Goal: Use online tool/utility: Utilize a website feature to perform a specific function

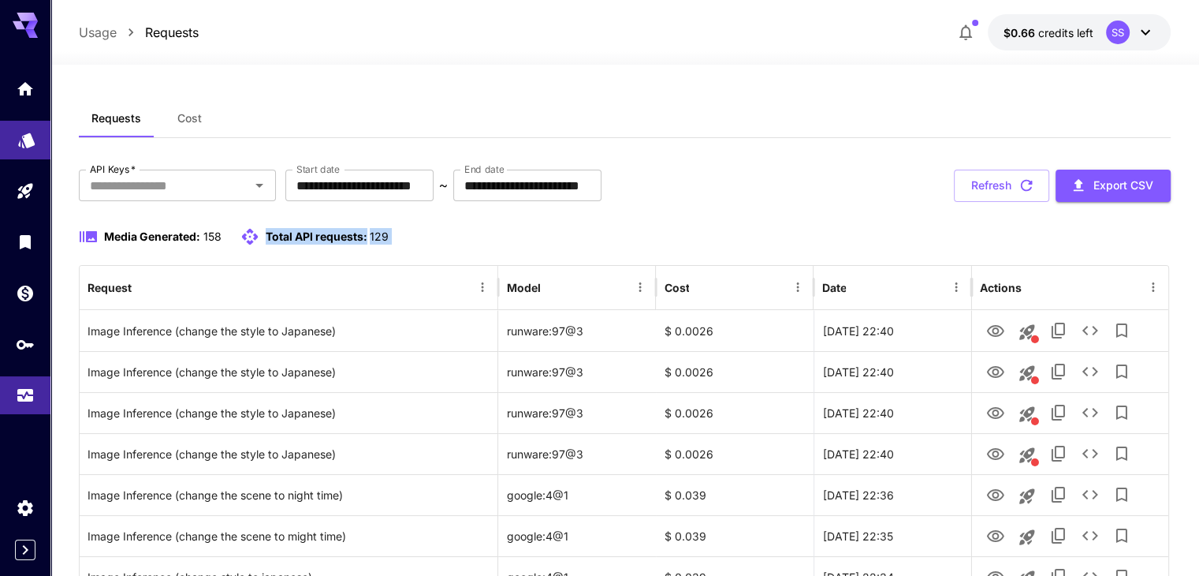
click at [33, 140] on icon "Models" at bounding box center [26, 135] width 17 height 15
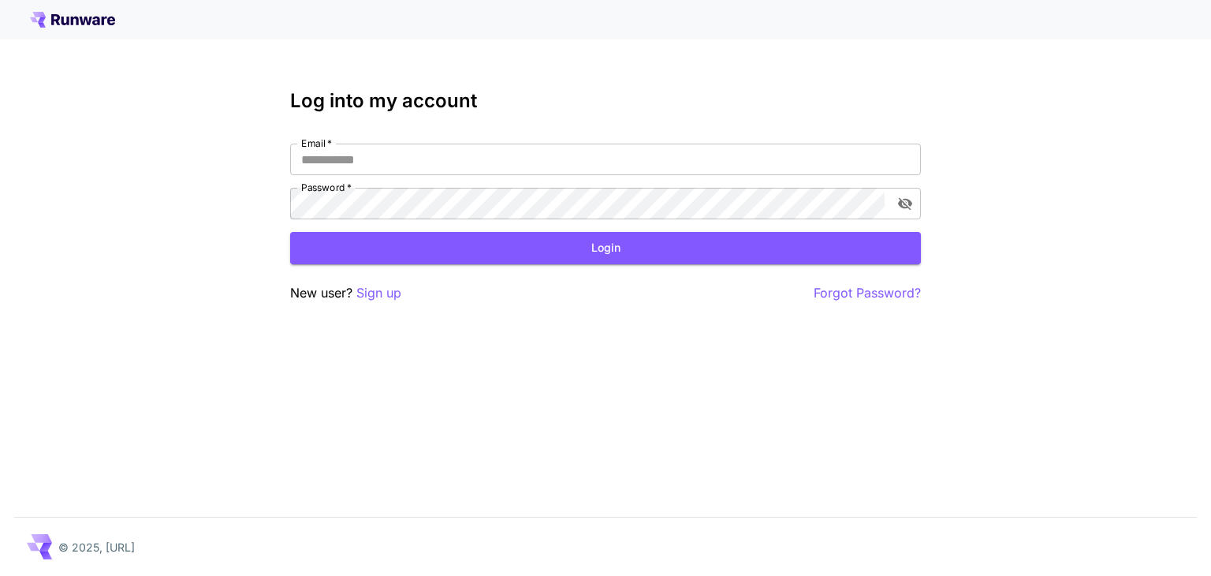
type input "**********"
click at [473, 247] on button "Login" at bounding box center [605, 248] width 631 height 32
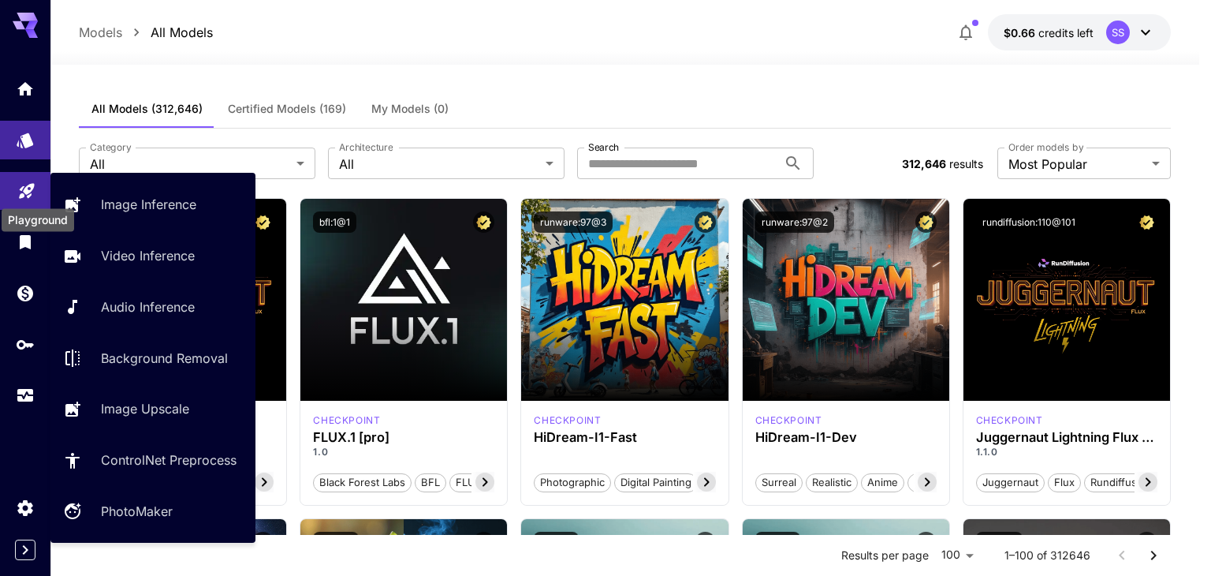
click at [25, 190] on icon "Playground" at bounding box center [26, 186] width 15 height 15
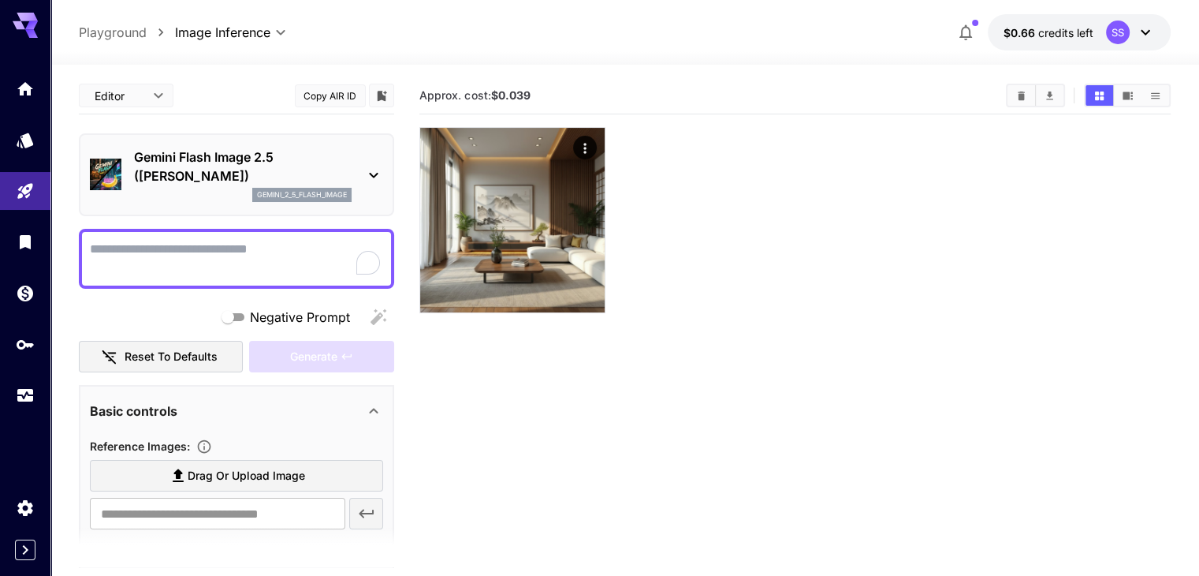
click at [120, 95] on body "**********" at bounding box center [599, 350] width 1199 height 700
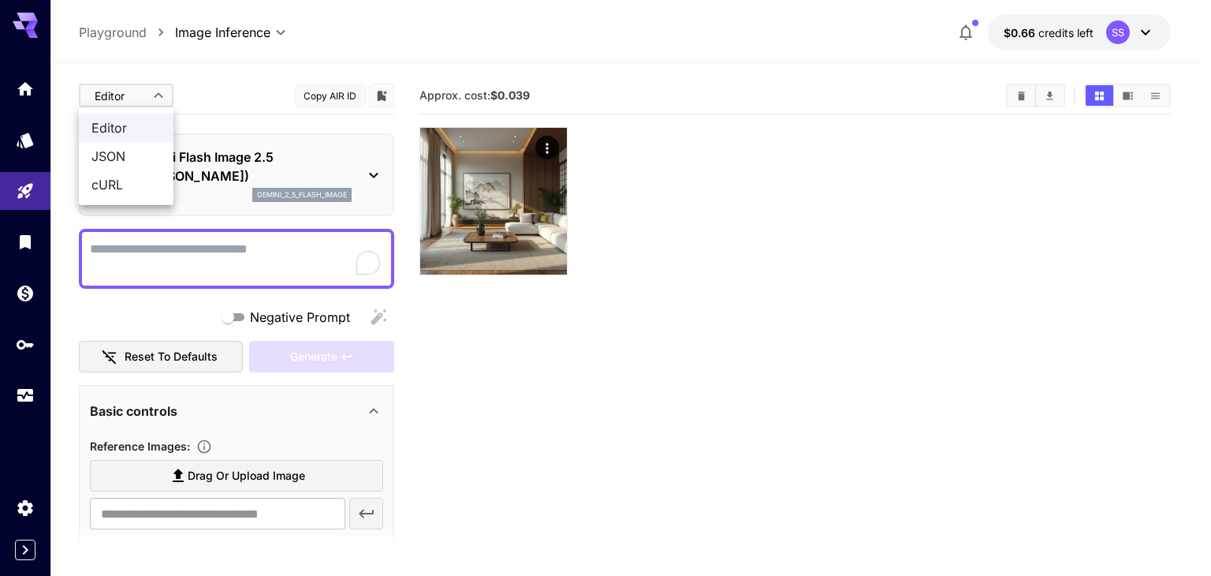
click at [562, 370] on div at bounding box center [605, 288] width 1211 height 576
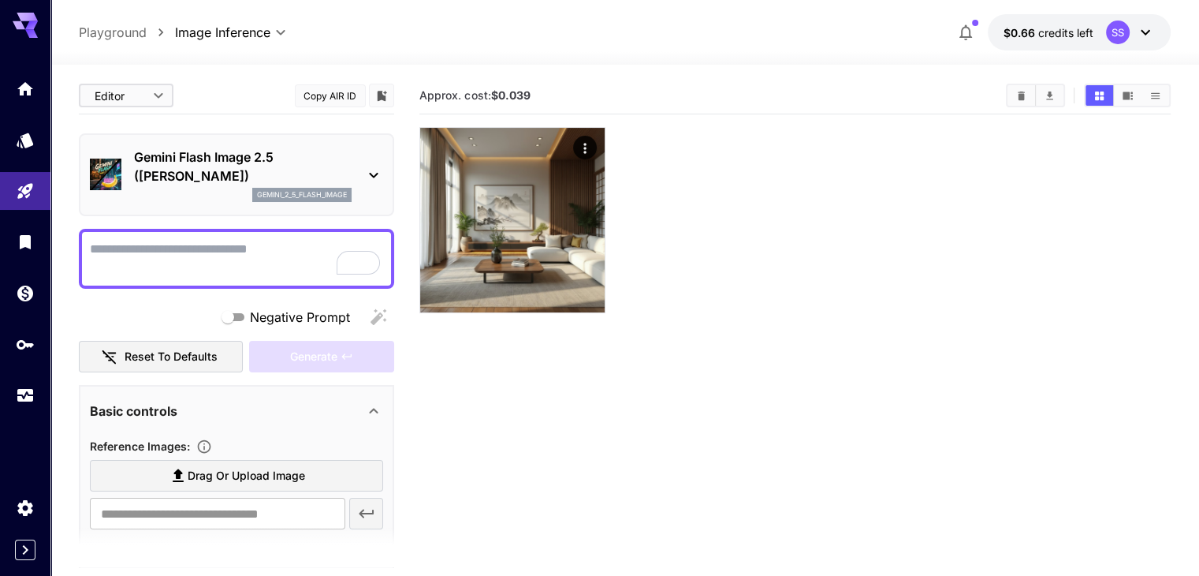
click at [147, 108] on body "**********" at bounding box center [599, 350] width 1199 height 700
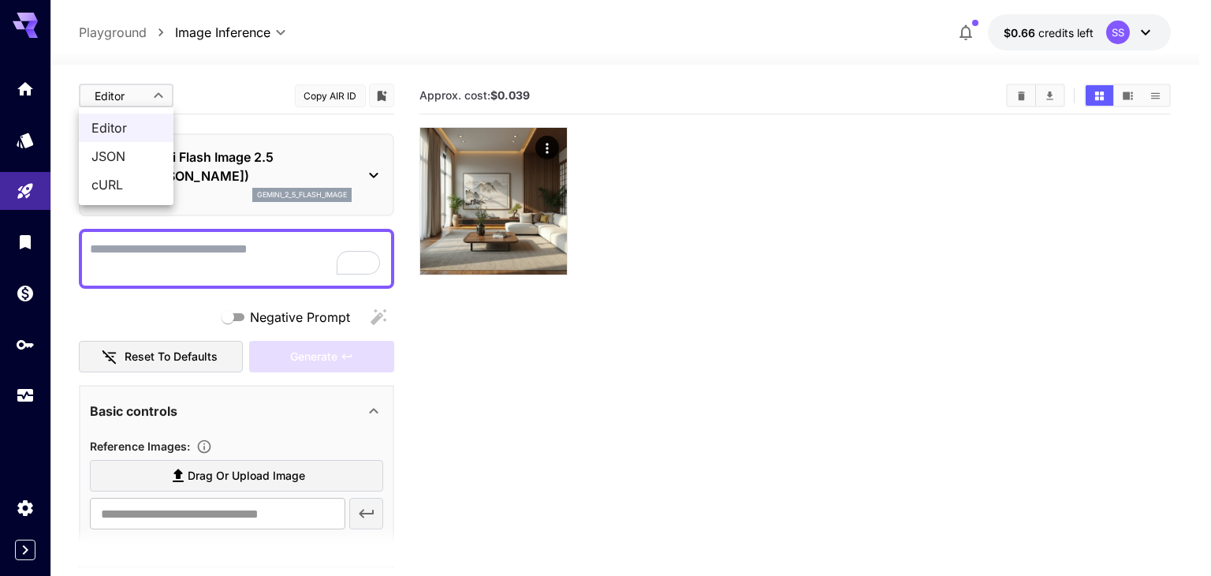
drag, startPoint x: 85, startPoint y: 440, endPoint x: 193, endPoint y: 441, distance: 108.0
click at [193, 441] on div at bounding box center [605, 288] width 1211 height 576
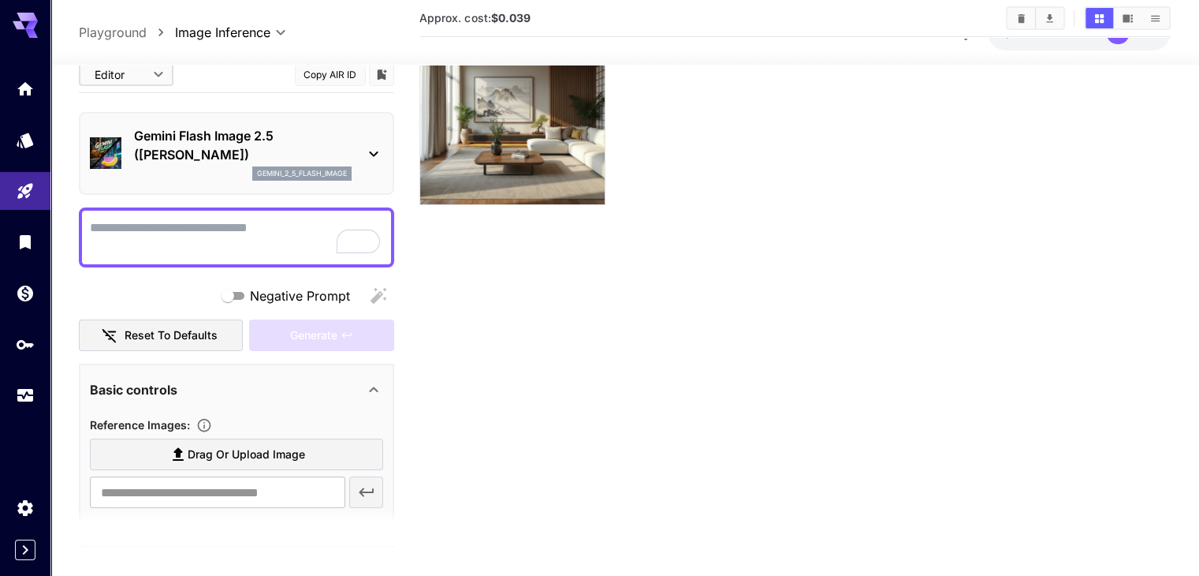
scroll to position [125, 0]
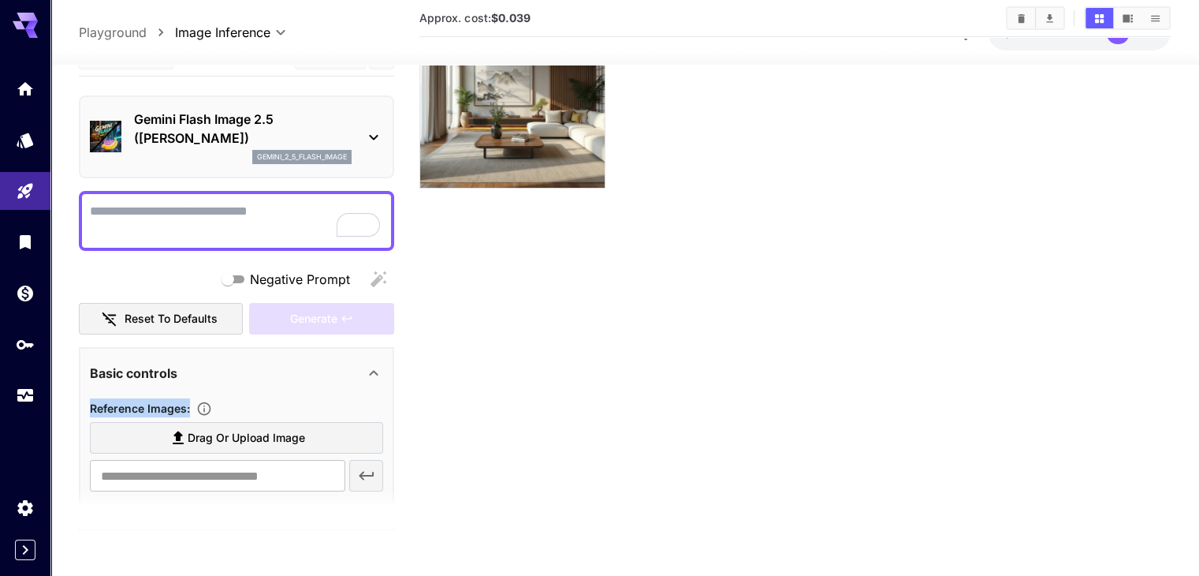
drag, startPoint x: 82, startPoint y: 409, endPoint x: 189, endPoint y: 408, distance: 107.2
click at [189, 408] on div "Basic controls Reference Images : Drag or upload image ​ Format : PNG JPEG WEBP…" at bounding box center [236, 540] width 315 height 387
click at [186, 408] on span "Reference Images :" at bounding box center [140, 407] width 100 height 13
drag, startPoint x: 187, startPoint y: 404, endPoint x: 87, endPoint y: 401, distance: 100.2
click at [87, 401] on div "Basic controls Reference Images : Drag or upload image ​ Format : PNG JPEG WEBP…" at bounding box center [236, 540] width 315 height 387
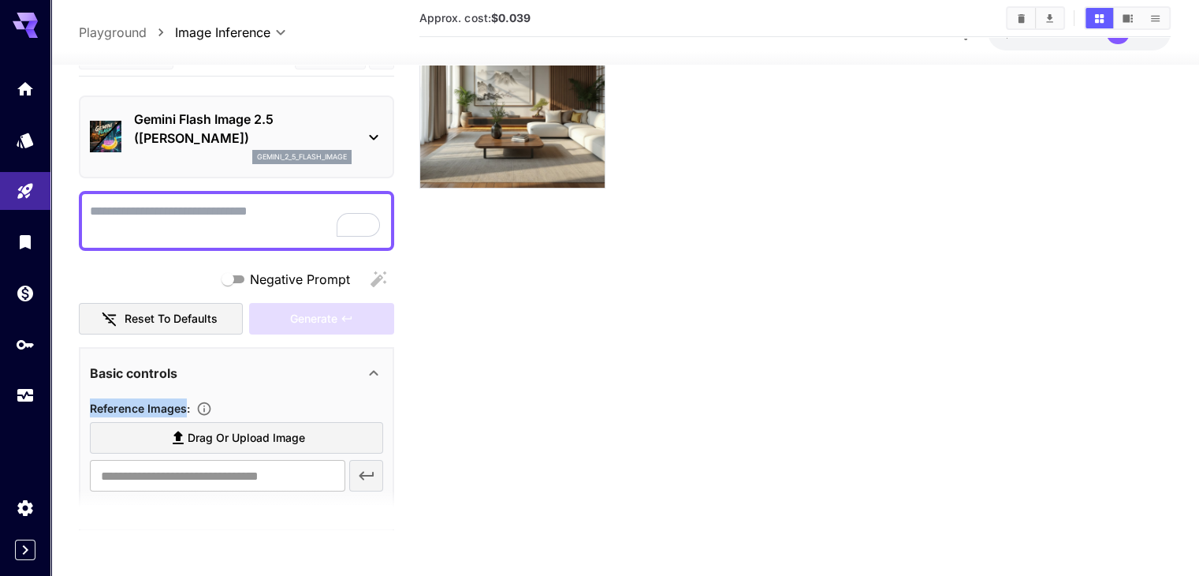
copy span "Reference Images"
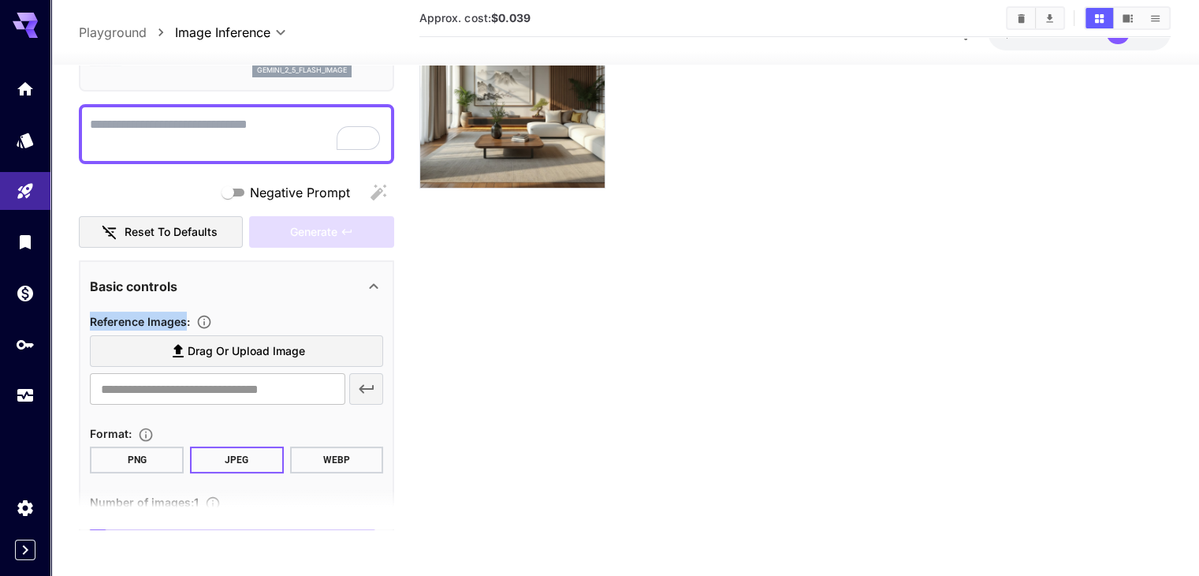
scroll to position [237, 0]
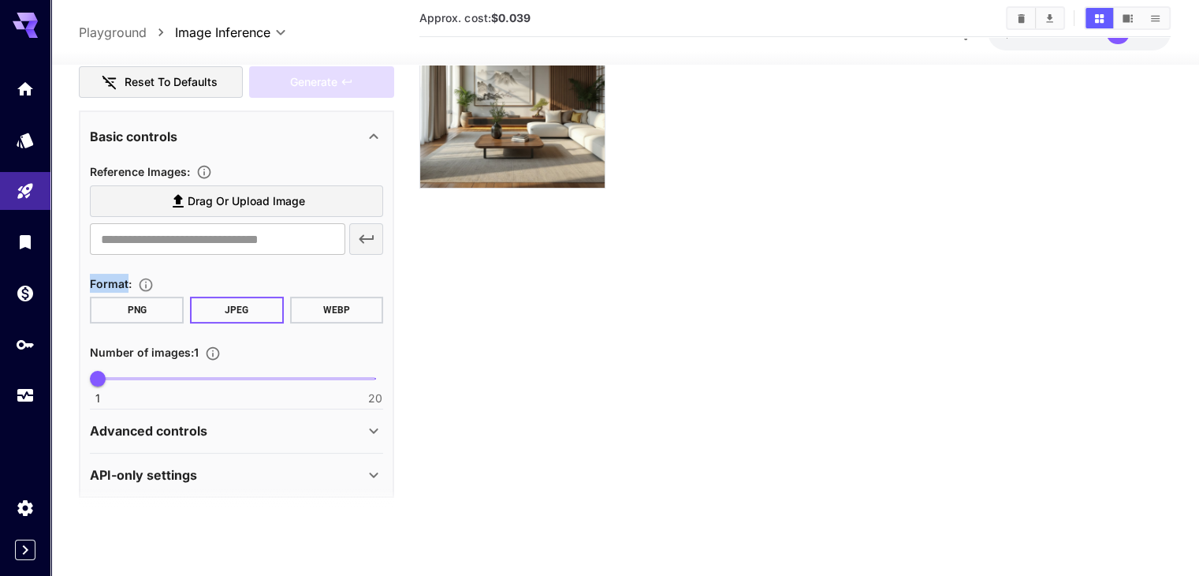
drag, startPoint x: 87, startPoint y: 280, endPoint x: 129, endPoint y: 288, distance: 43.3
click at [126, 288] on div "Basic controls Reference Images : Drag or upload image ​ Format : PNG JPEG WEBP…" at bounding box center [236, 303] width 315 height 387
copy span "Format"
drag, startPoint x: 82, startPoint y: 352, endPoint x: 186, endPoint y: 354, distance: 104.1
click at [186, 354] on div "Basic controls Reference Images : Drag or upload image ​ Format : PNG JPEG WEBP…" at bounding box center [236, 303] width 315 height 387
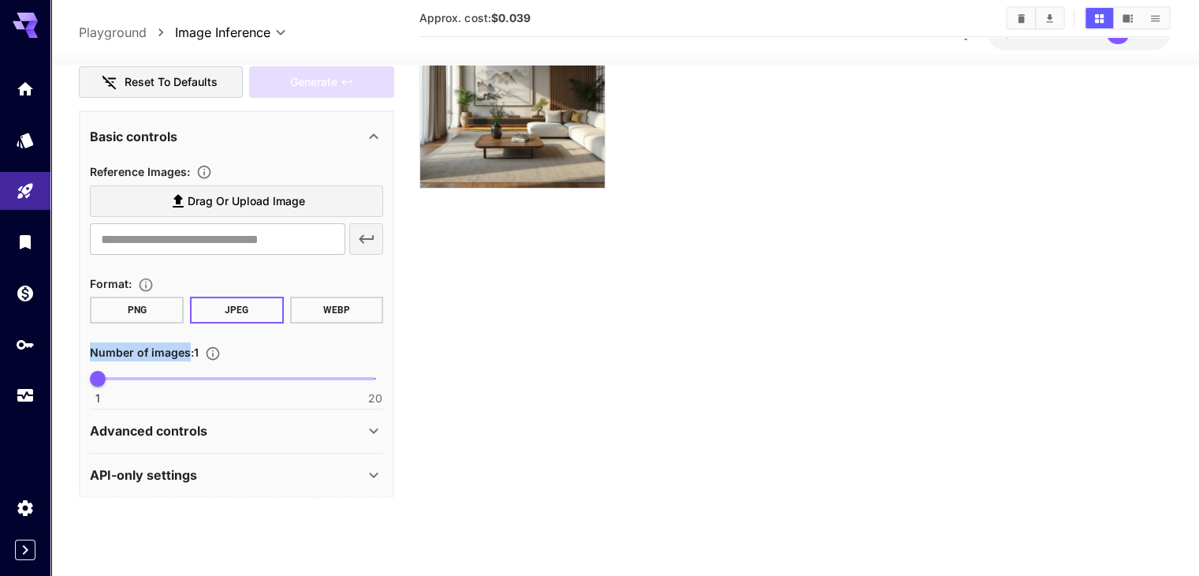
copy span "Number of images"
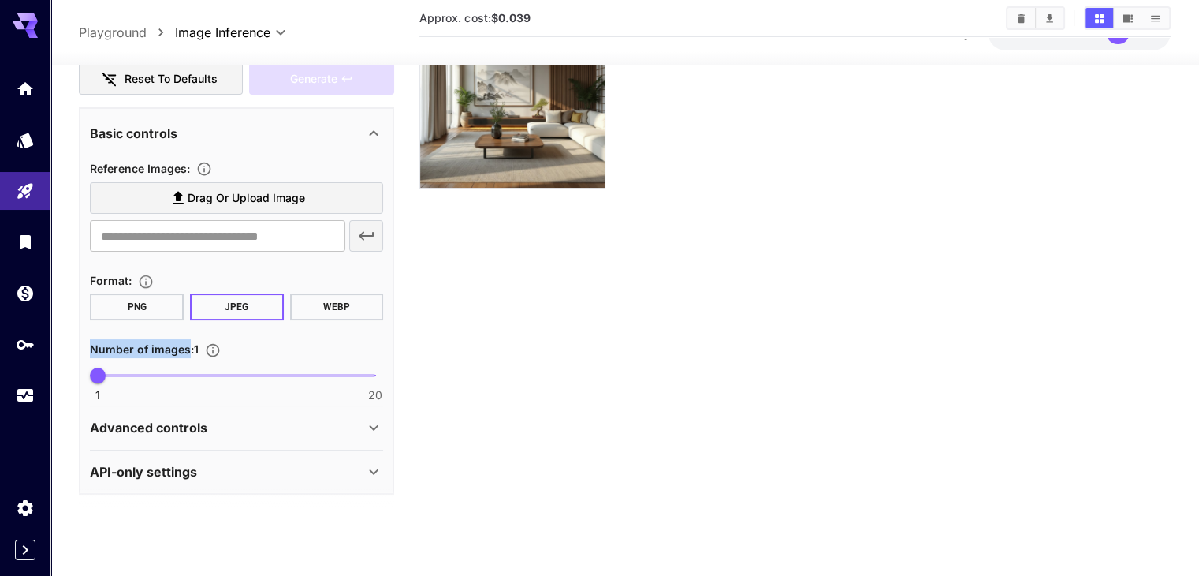
scroll to position [241, 0]
click at [225, 421] on div "Advanced controls" at bounding box center [227, 425] width 274 height 19
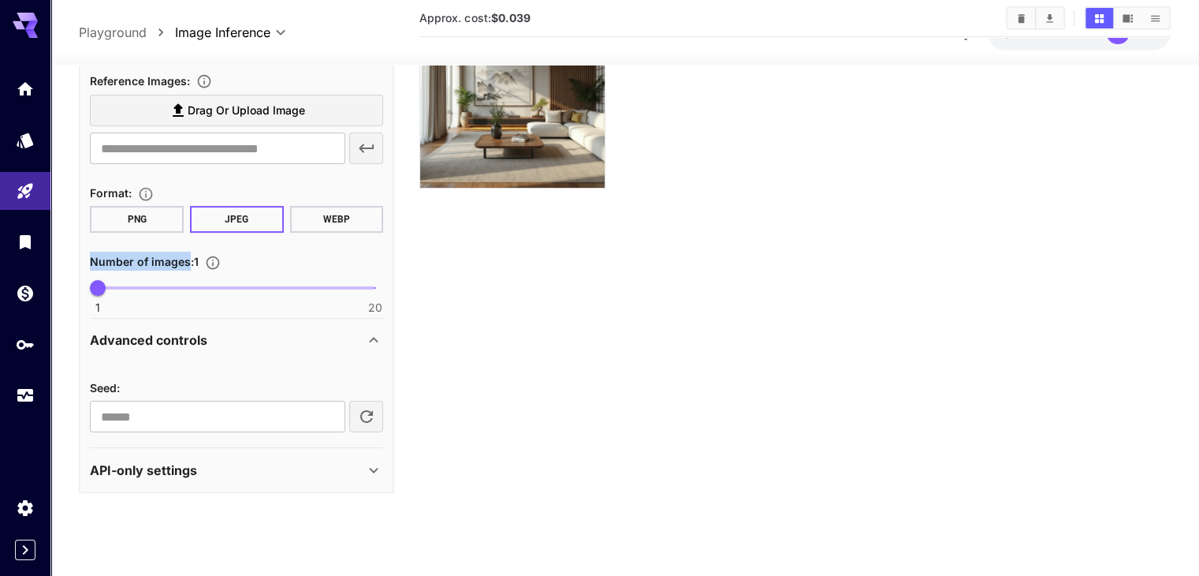
scroll to position [0, 0]
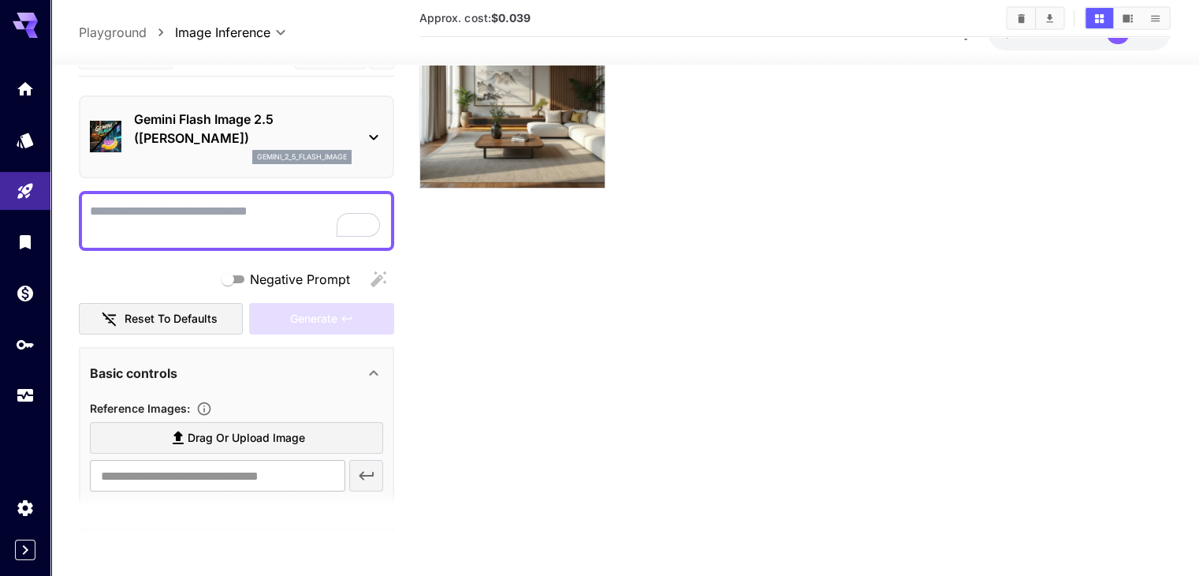
click at [111, 25] on p "Playground" at bounding box center [113, 32] width 68 height 19
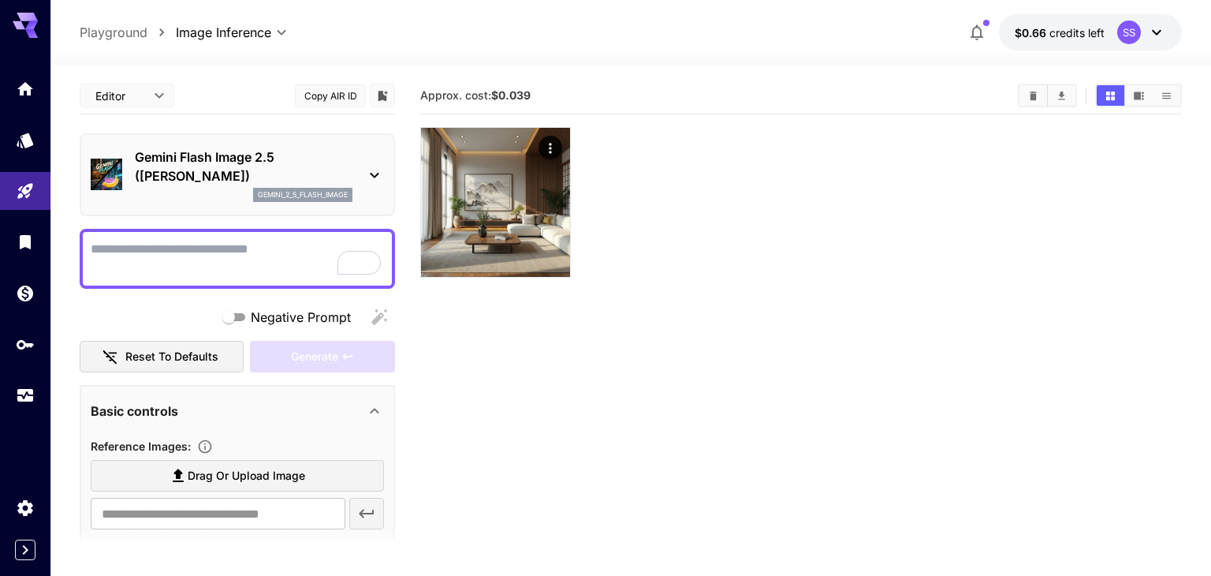
click at [110, 94] on body "**********" at bounding box center [605, 350] width 1211 height 700
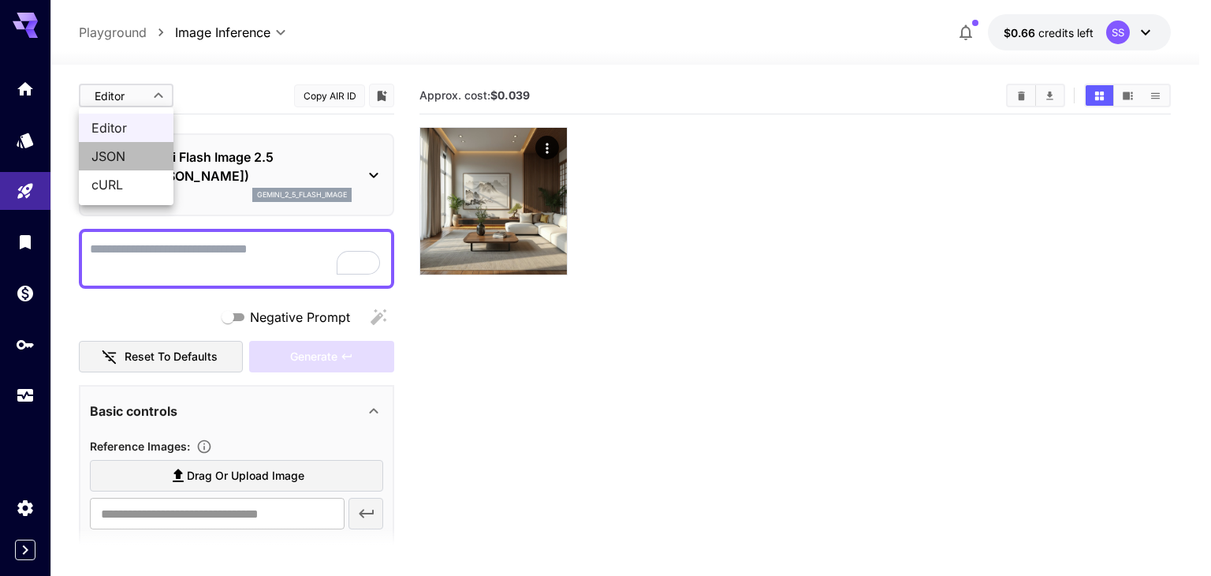
click at [124, 147] on span "JSON" at bounding box center [125, 156] width 69 height 19
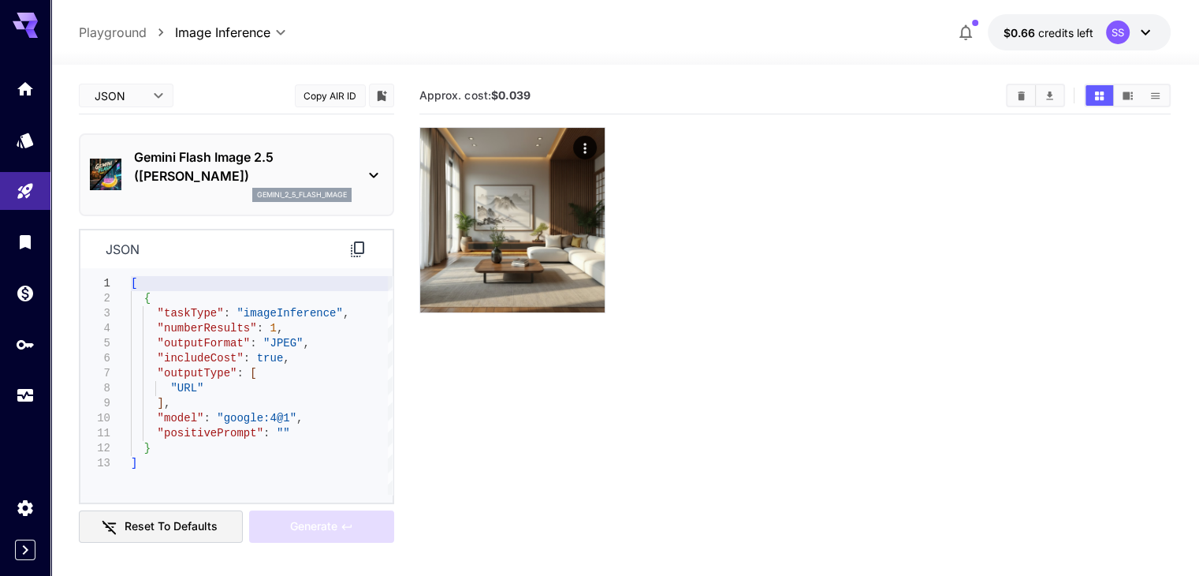
click at [358, 251] on icon at bounding box center [357, 249] width 19 height 19
click at [245, 188] on div "gemini_2_5_flash_image" at bounding box center [243, 195] width 218 height 14
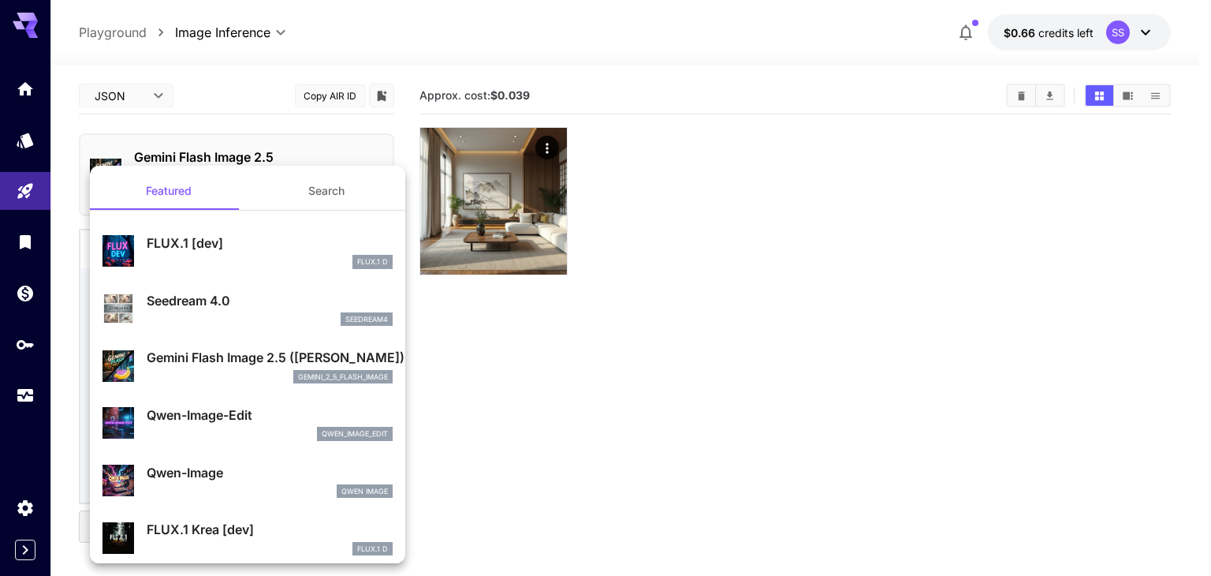
click at [206, 143] on div at bounding box center [605, 288] width 1211 height 576
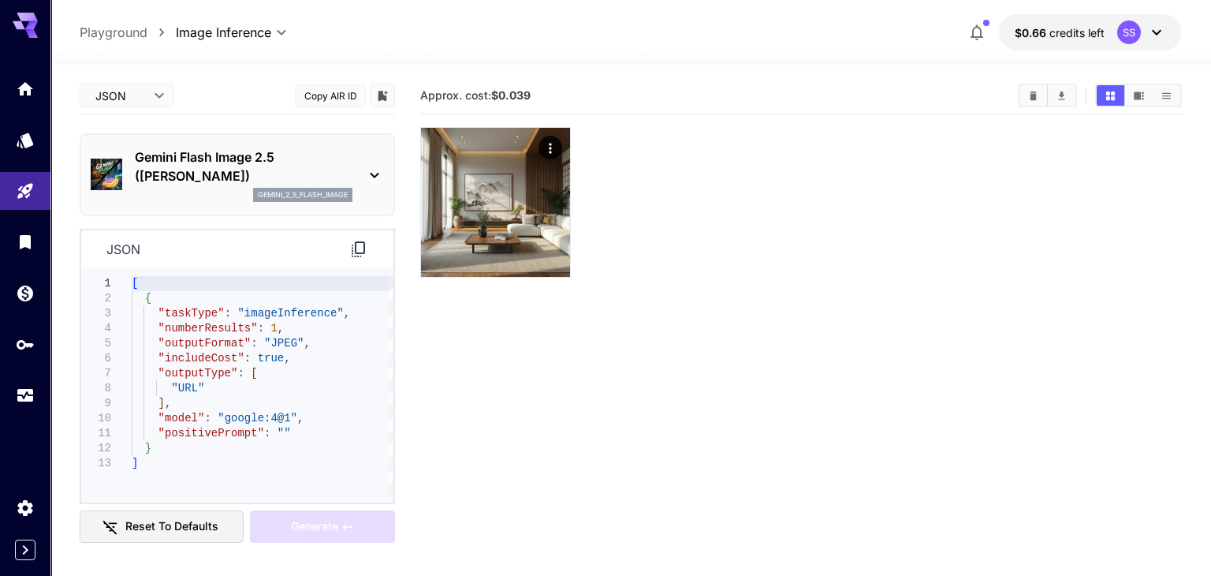
click at [115, 102] on body "**********" at bounding box center [605, 350] width 1211 height 700
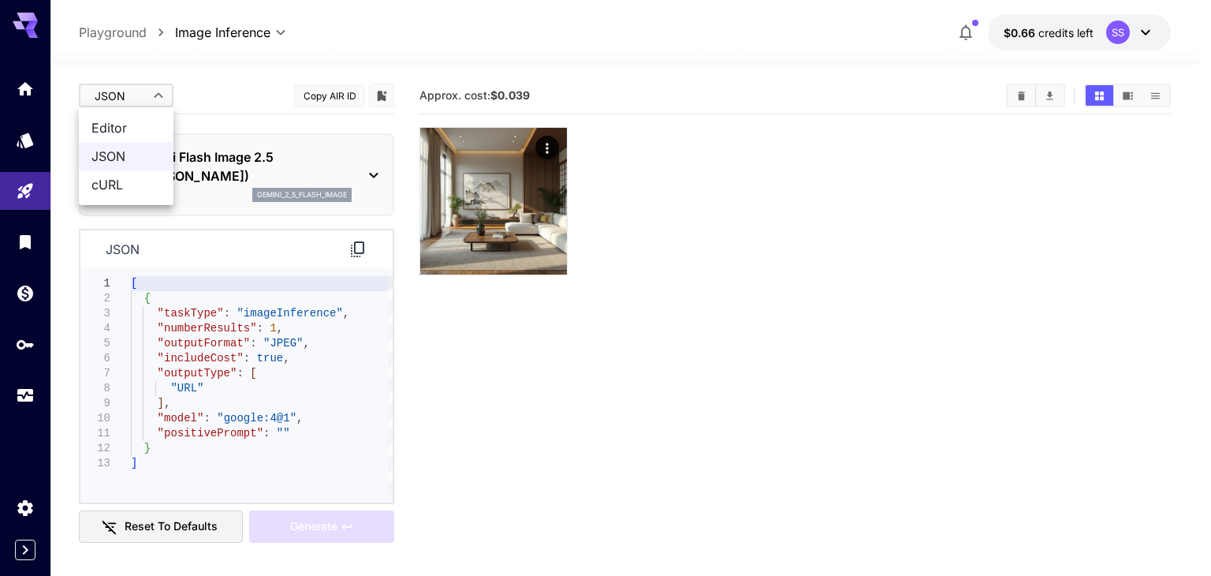
click at [128, 188] on span "cURL" at bounding box center [125, 184] width 69 height 19
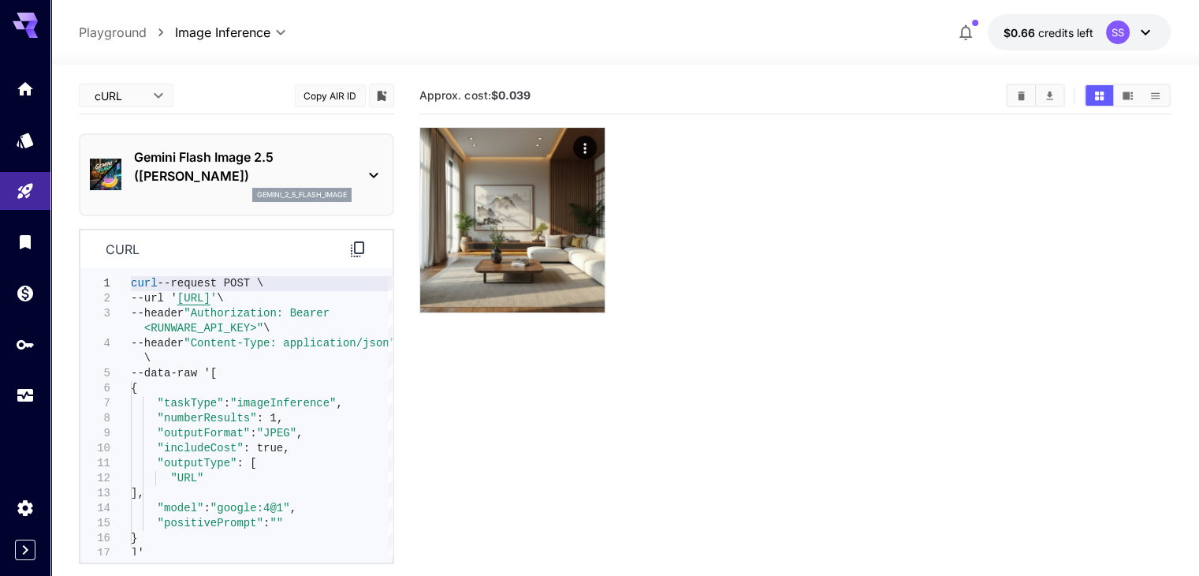
click at [357, 247] on icon at bounding box center [357, 249] width 19 height 19
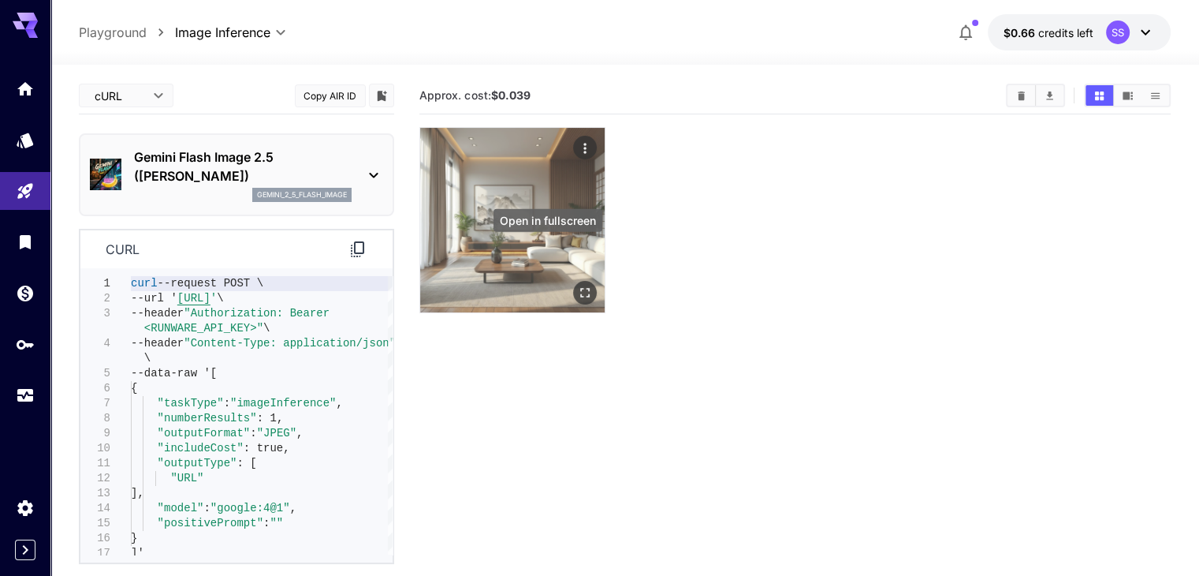
click at [580, 288] on icon "Open in fullscreen" at bounding box center [584, 292] width 9 height 9
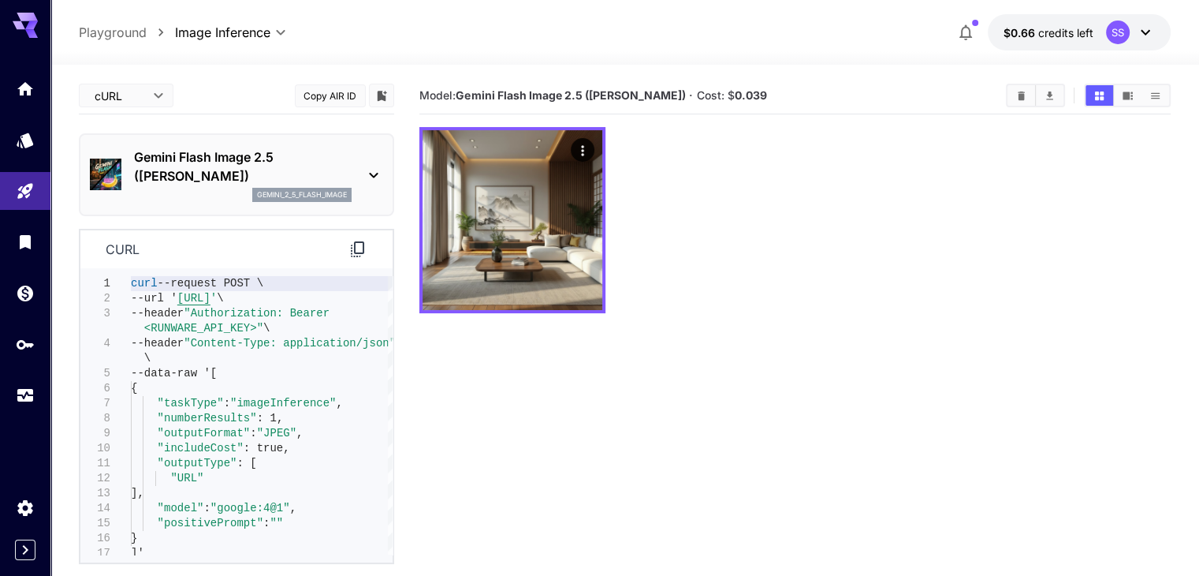
click at [740, 94] on b "0.039" at bounding box center [751, 94] width 32 height 13
drag, startPoint x: 753, startPoint y: 95, endPoint x: 422, endPoint y: 76, distance: 331.6
click at [422, 77] on div "Model: Gemini Flash Image 2.5 (Nano Banana) · Cost: $ 0.039" at bounding box center [794, 95] width 751 height 37
click at [742, 313] on section "Model: Gemini Flash Image 2.5 (Nano Banana) · Cost: $ 0.039" at bounding box center [794, 365] width 751 height 576
click at [378, 120] on div "cURL **** ​ Copy AIR ID" at bounding box center [236, 98] width 315 height 43
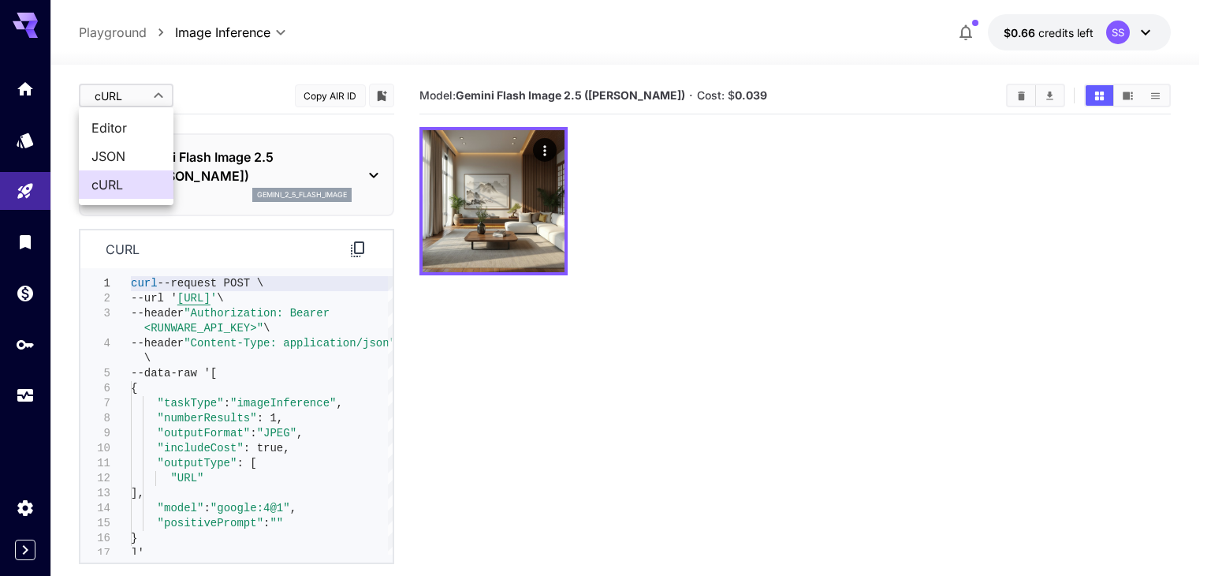
click at [132, 95] on body "**********" at bounding box center [605, 350] width 1211 height 700
click at [106, 121] on span "Editor" at bounding box center [125, 127] width 69 height 19
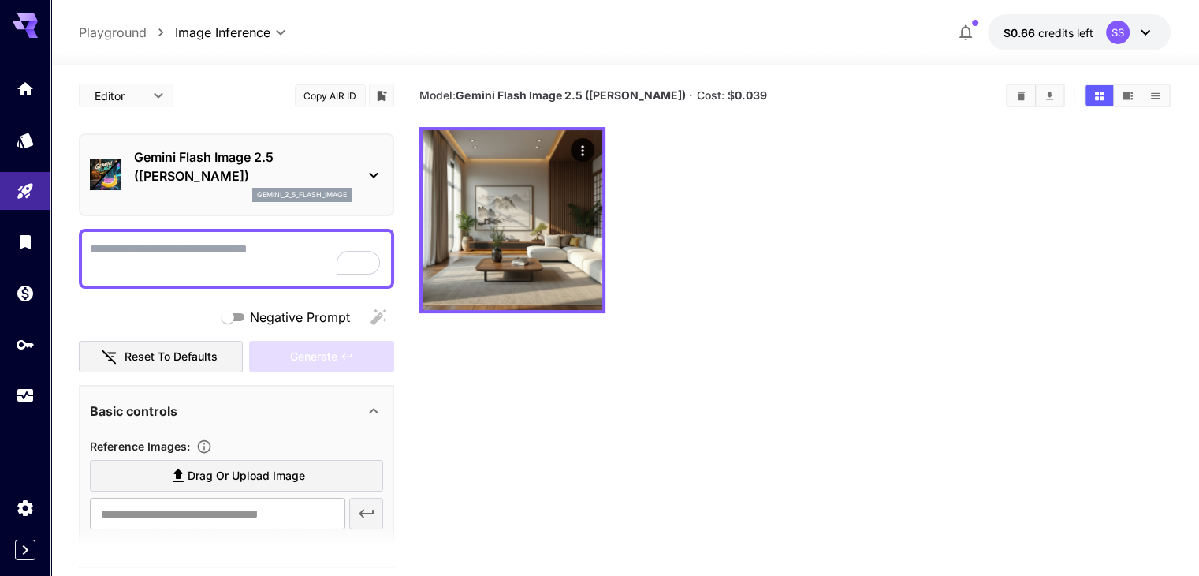
click at [236, 144] on div "Gemini Flash Image 2.5 (Nano Banana) gemini_2_5_flash_image" at bounding box center [236, 174] width 293 height 67
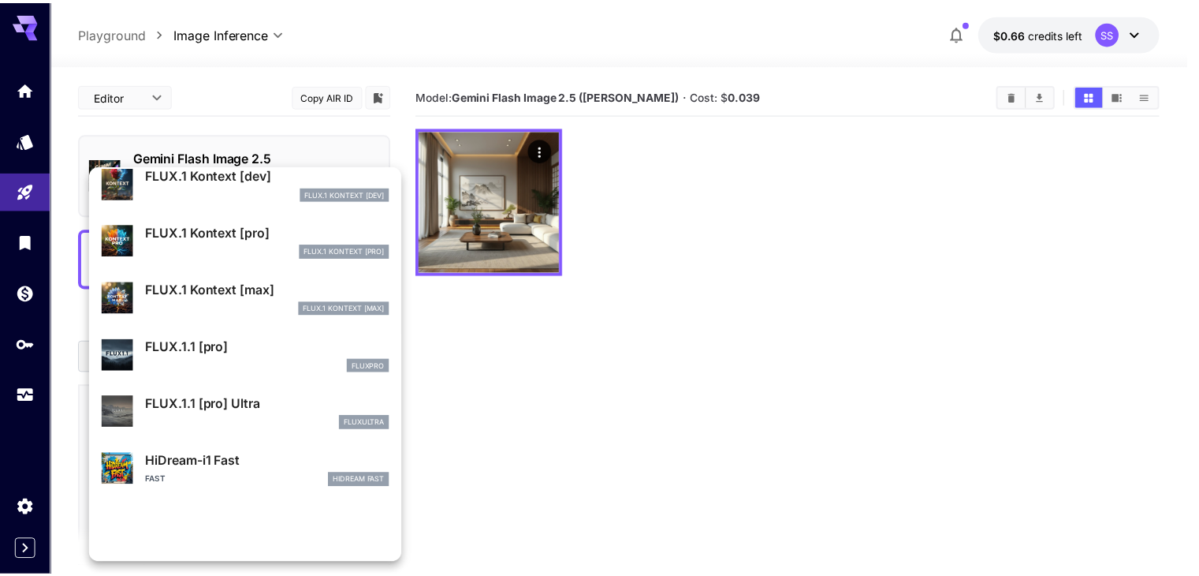
scroll to position [1275, 0]
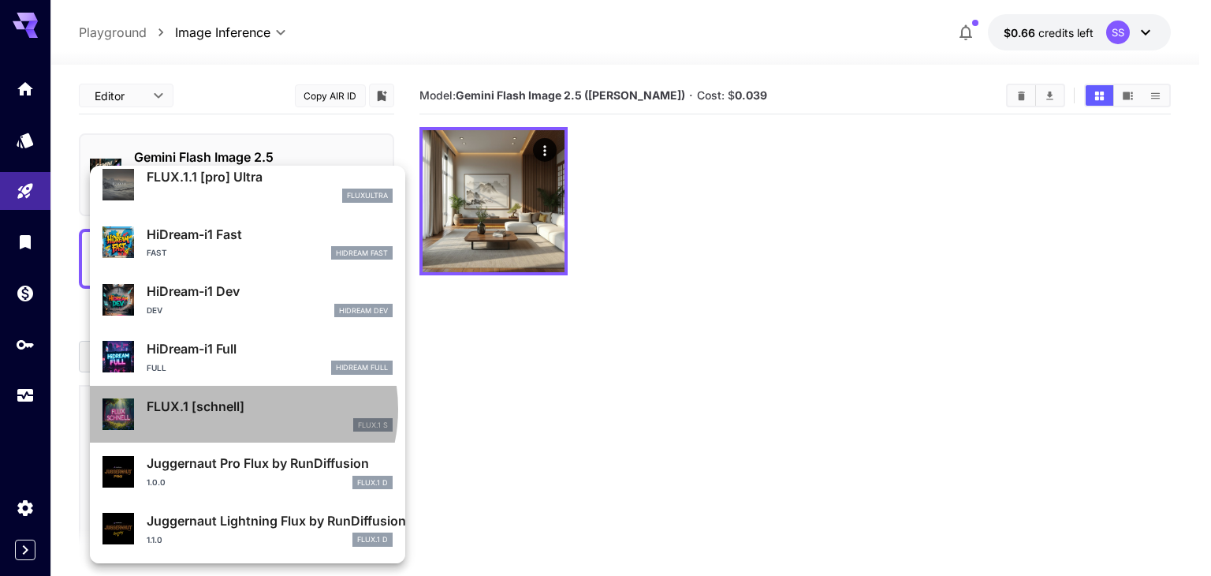
click at [229, 408] on p "FLUX.1 [schnell]" at bounding box center [270, 406] width 246 height 19
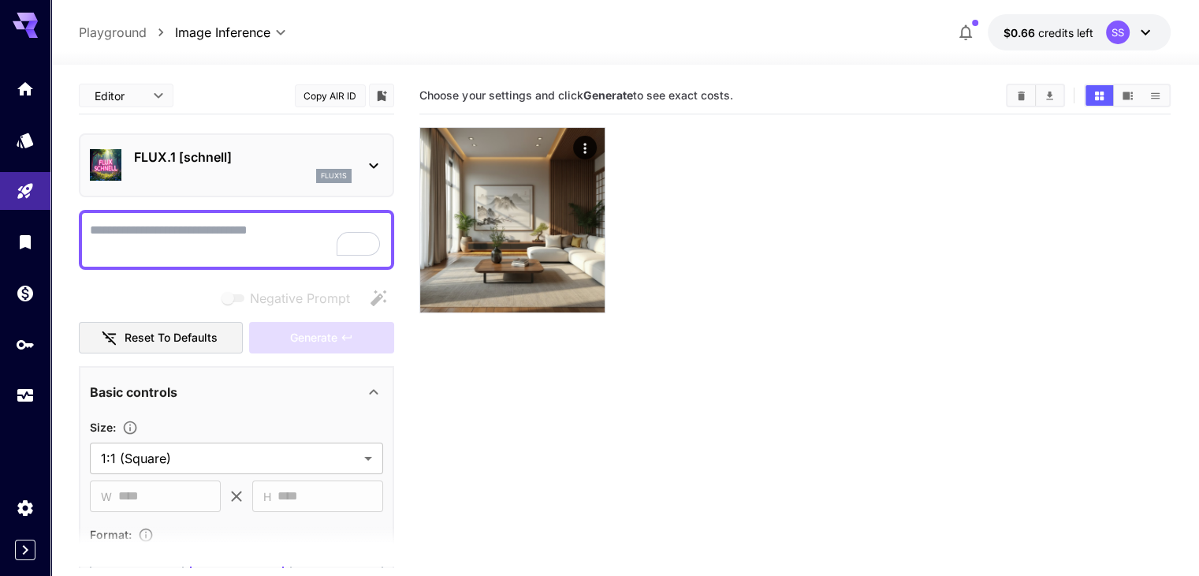
click at [145, 99] on body "**********" at bounding box center [599, 350] width 1199 height 700
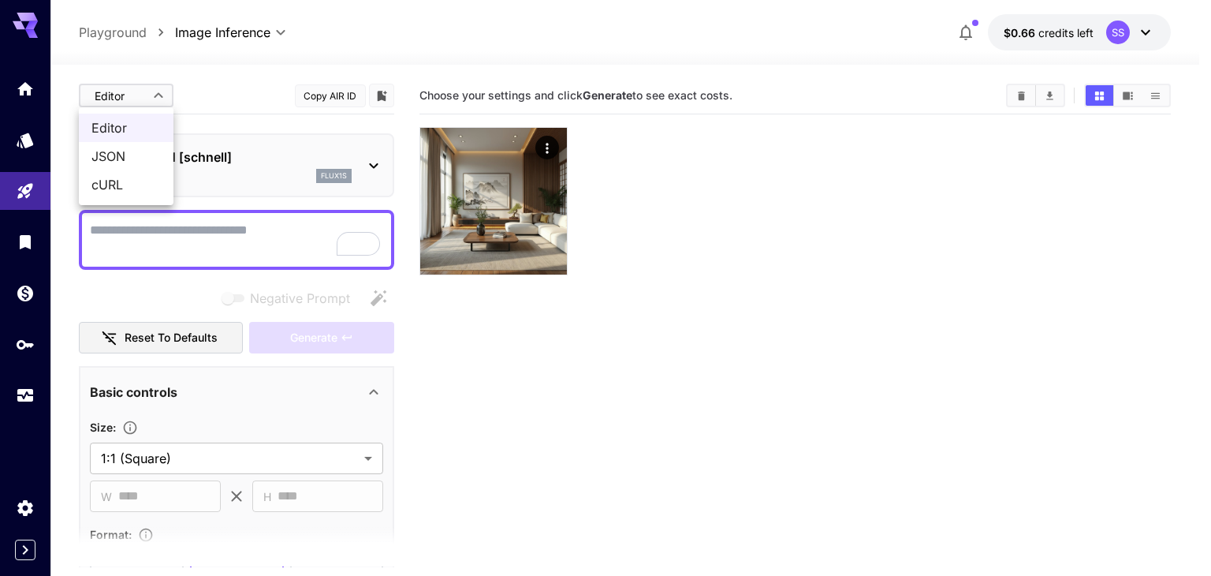
click at [117, 157] on span "JSON" at bounding box center [125, 156] width 69 height 19
type input "****"
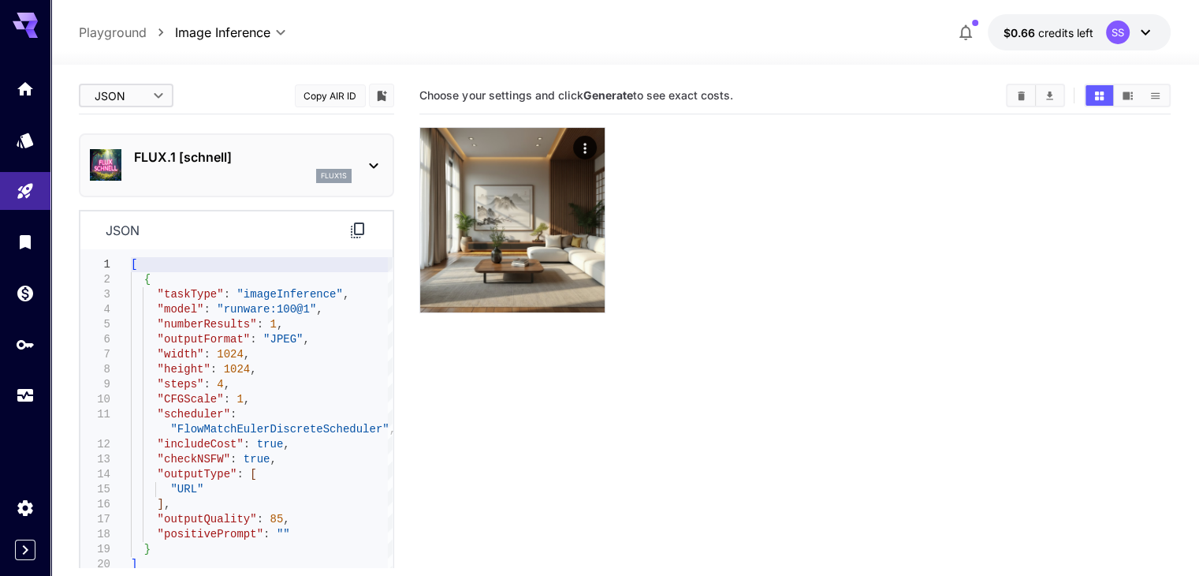
type textarea "**********"
drag, startPoint x: 296, startPoint y: 307, endPoint x: 218, endPoint y: 307, distance: 78.8
click at [218, 307] on div "[ { "taskType" : "imageInference" , "model" : "runware:100@1" , "numberResults"…" at bounding box center [262, 418] width 262 height 323
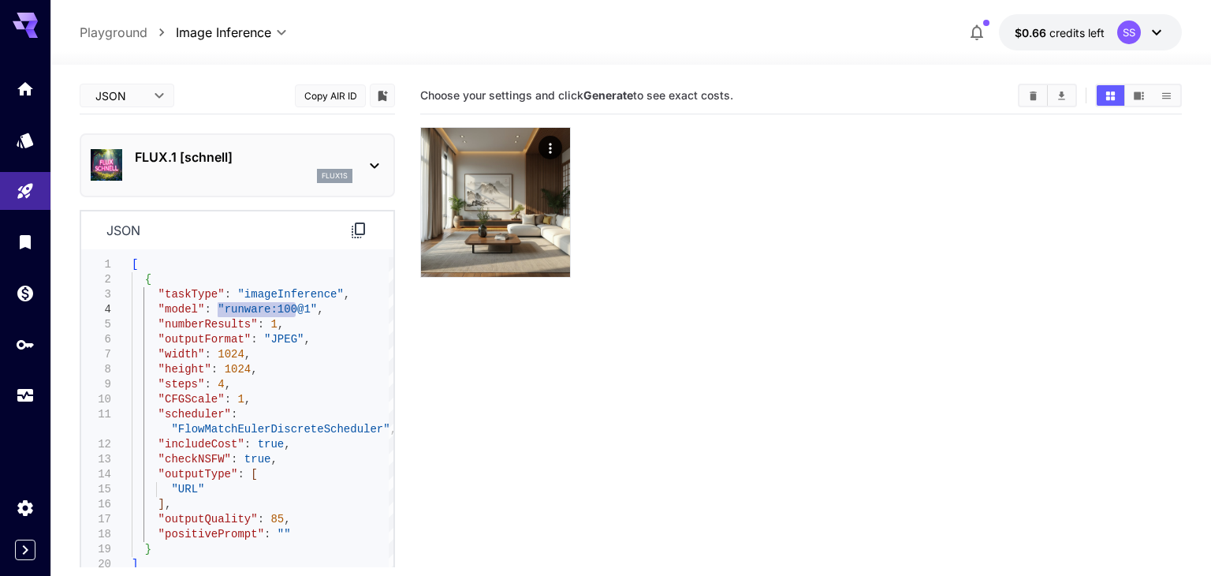
click at [129, 80] on body "**********" at bounding box center [605, 350] width 1211 height 700
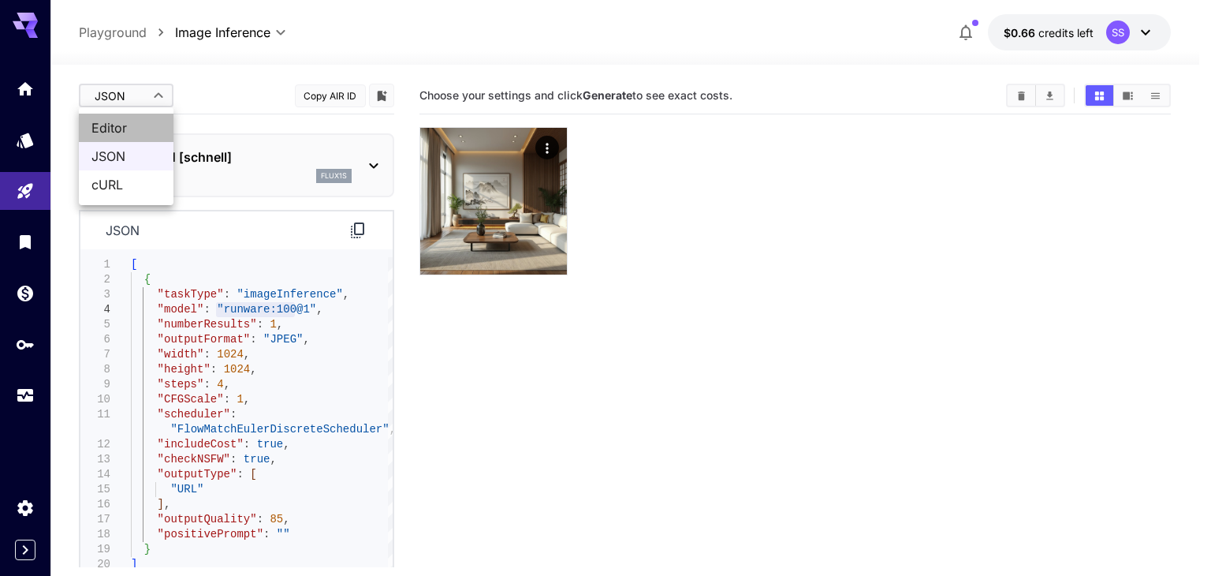
click at [121, 124] on span "Editor" at bounding box center [125, 127] width 69 height 19
type input "****"
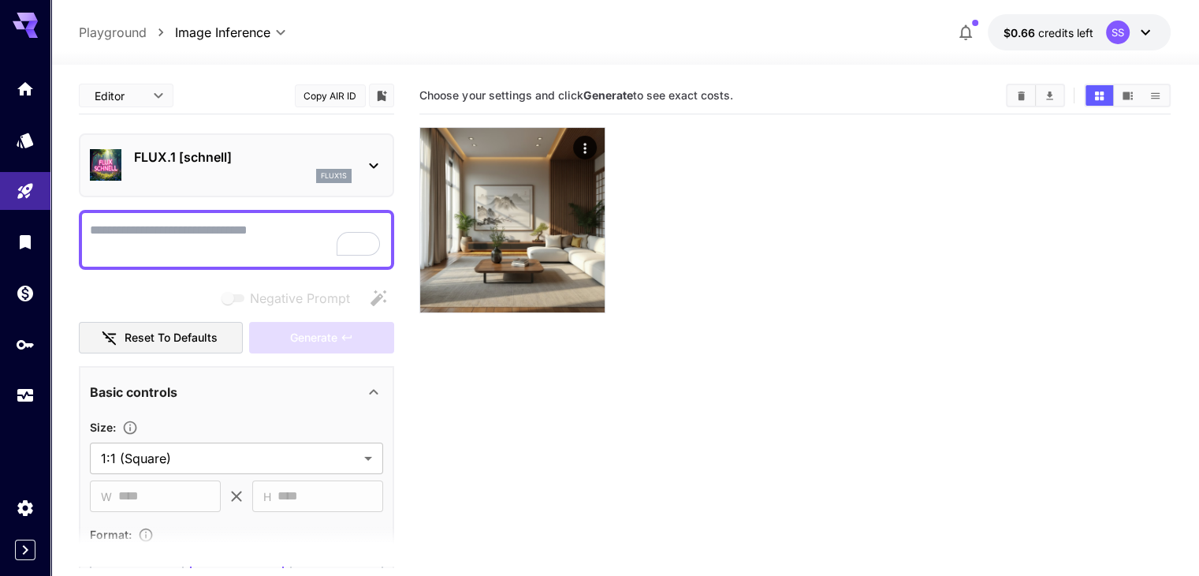
click at [295, 177] on div "flux1s" at bounding box center [243, 176] width 218 height 14
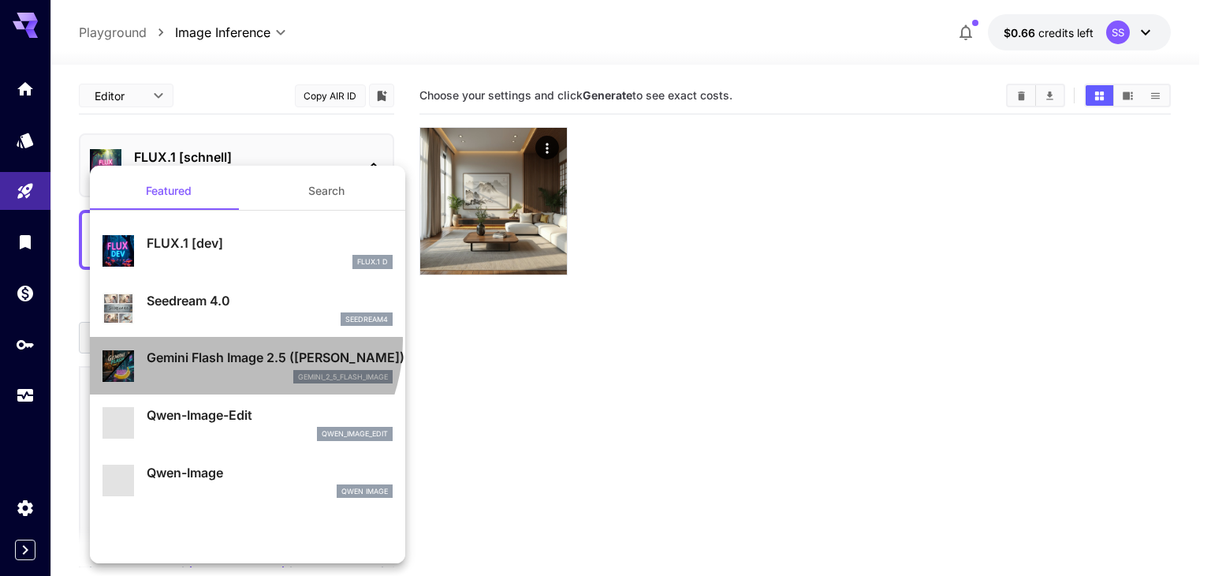
click at [227, 341] on li "Gemini Flash Image 2.5 (Nano Banana) gemini_2_5_flash_image" at bounding box center [247, 366] width 315 height 58
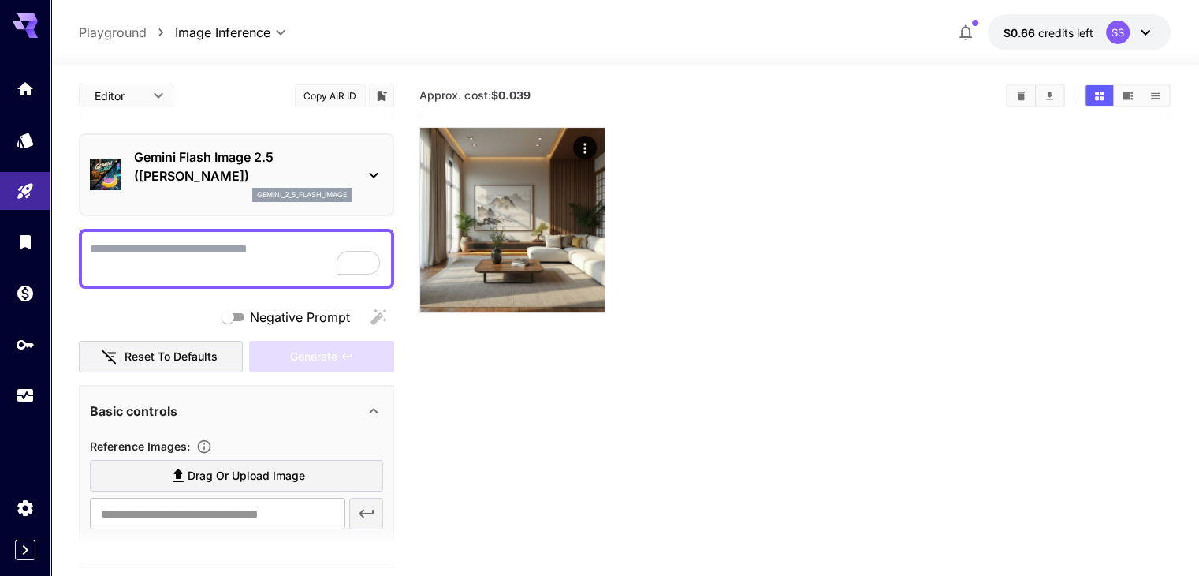
scroll to position [315, 0]
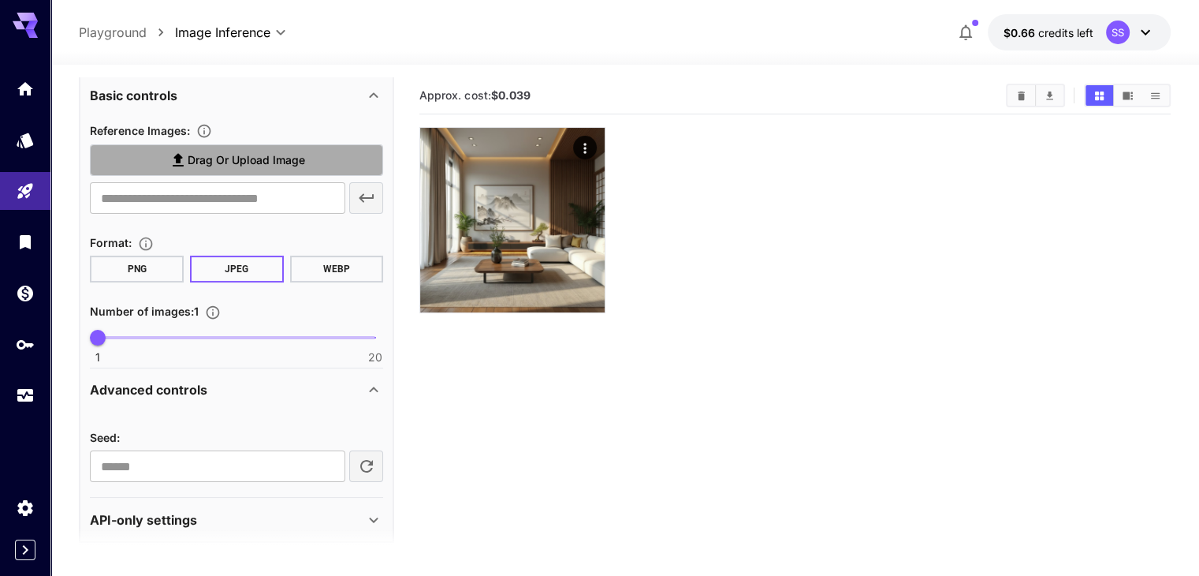
click at [287, 157] on span "Drag or upload image" at bounding box center [246, 161] width 117 height 20
click at [0, 0] on input "Drag or upload image" at bounding box center [0, 0] width 0 height 0
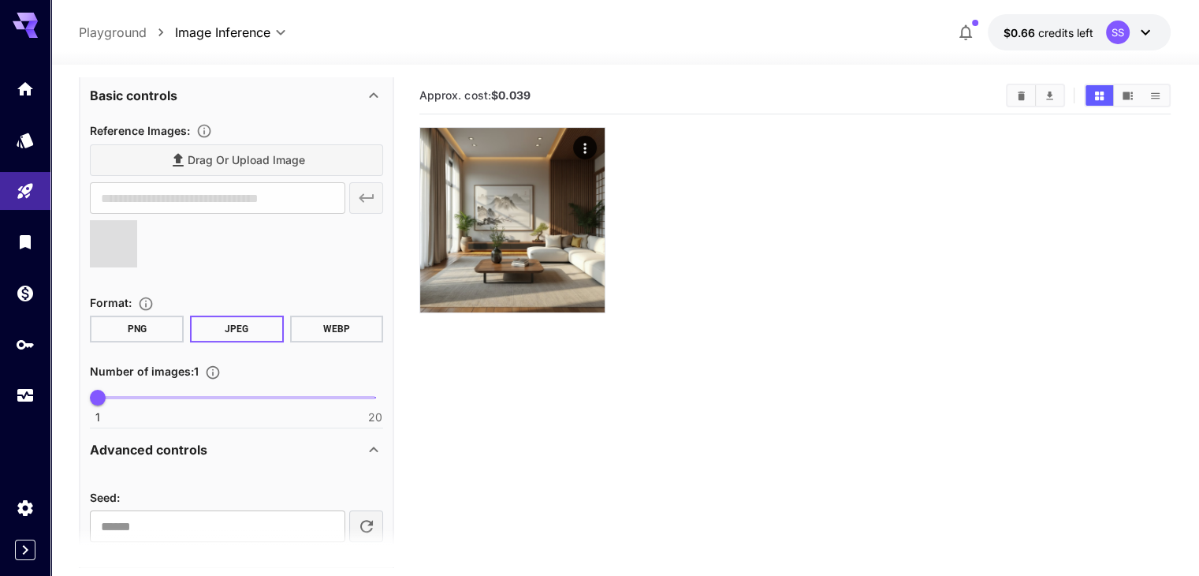
scroll to position [387, 0]
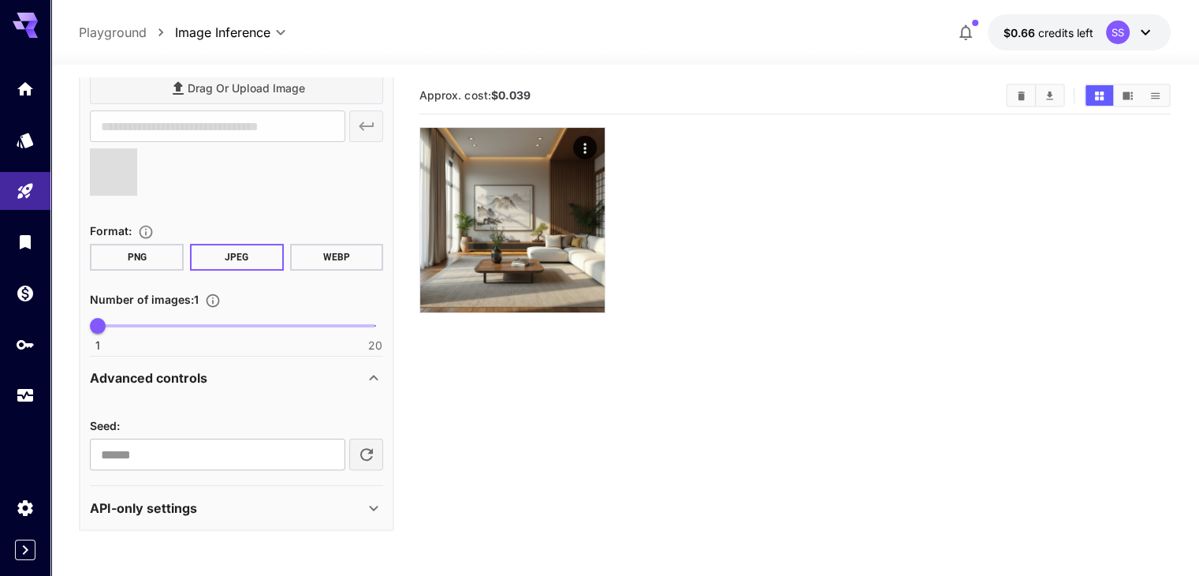
type input "**********"
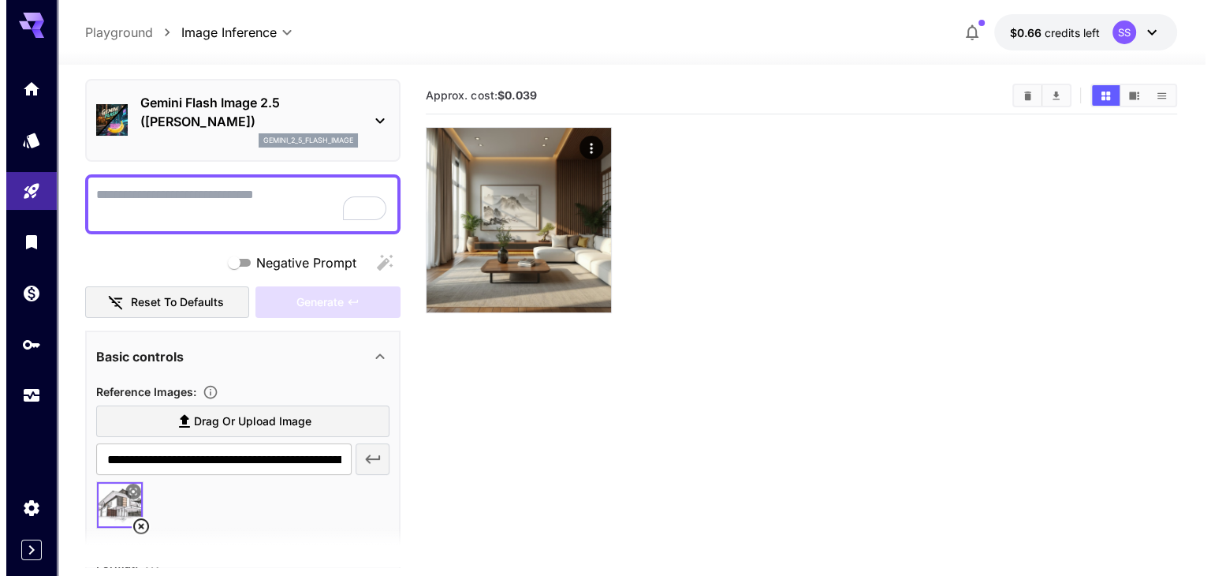
scroll to position [0, 0]
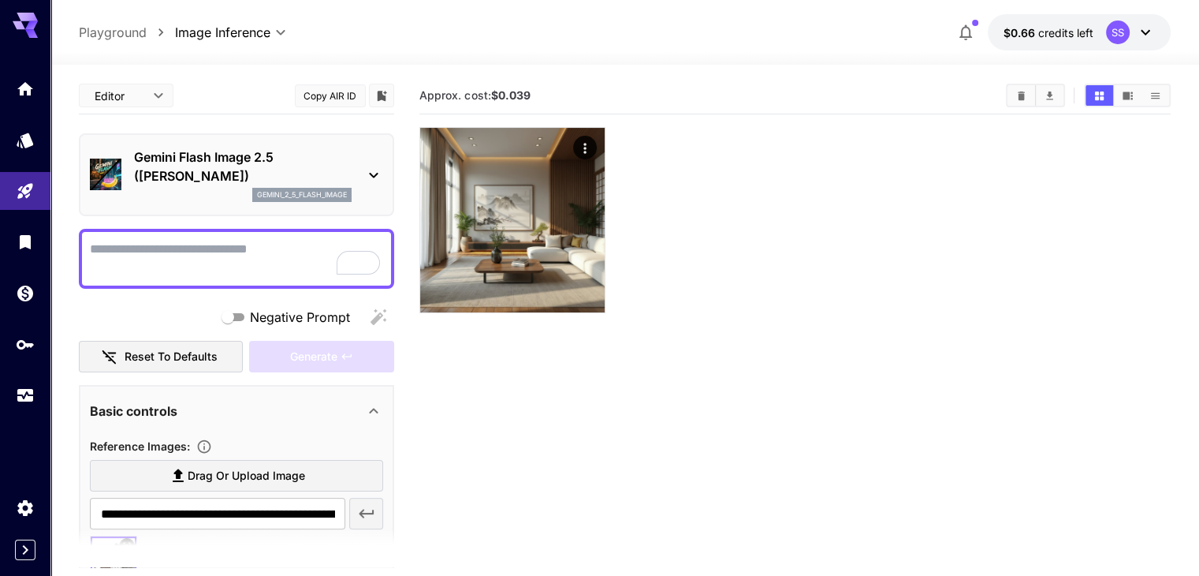
click at [201, 251] on textarea "Negative Prompt" at bounding box center [236, 259] width 293 height 38
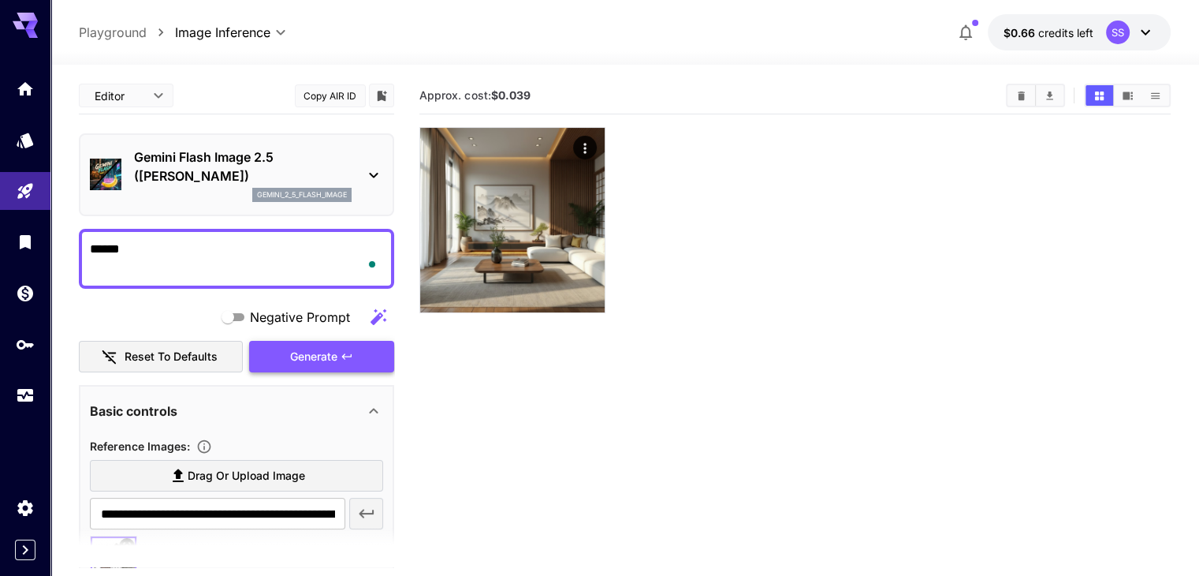
type textarea "******"
click at [320, 352] on span "Generate" at bounding box center [313, 357] width 47 height 20
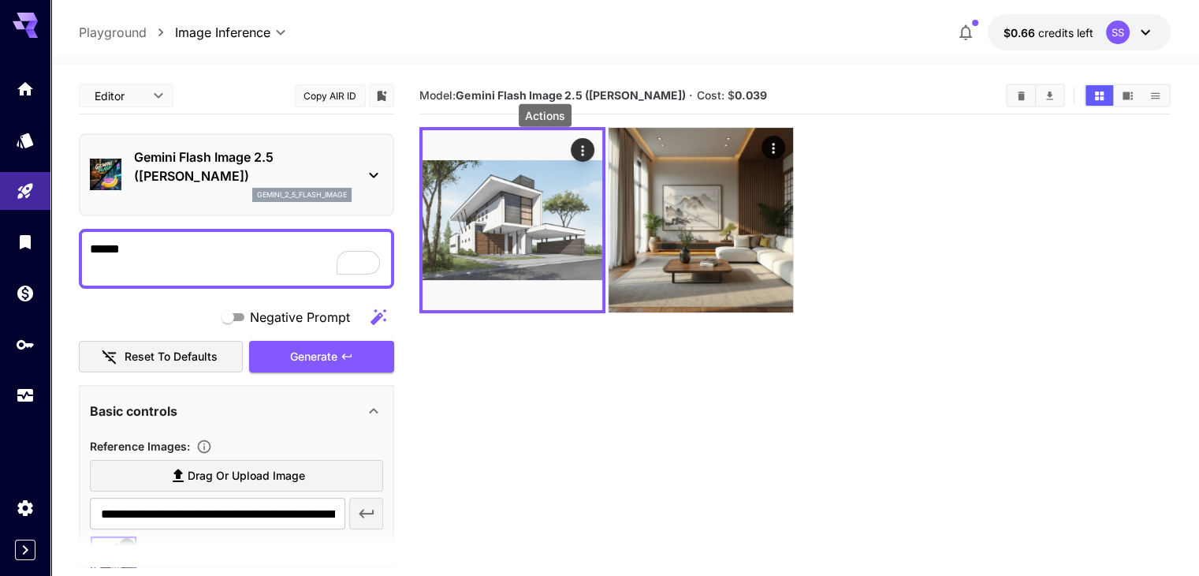
click at [575, 148] on icon "Actions" at bounding box center [583, 151] width 16 height 16
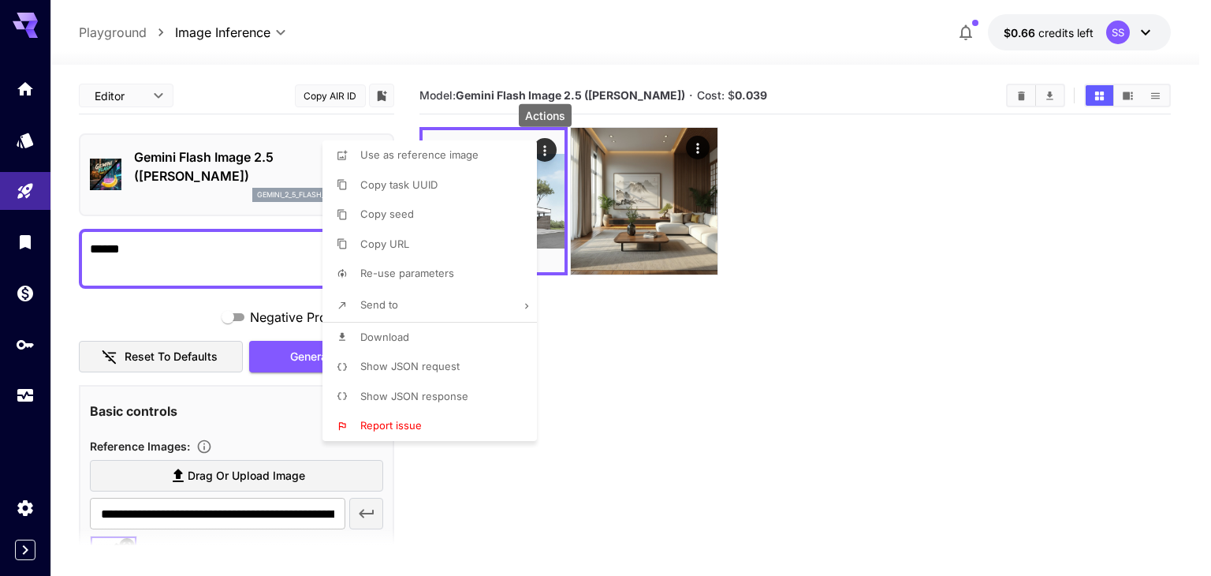
click at [615, 420] on div at bounding box center [605, 288] width 1211 height 576
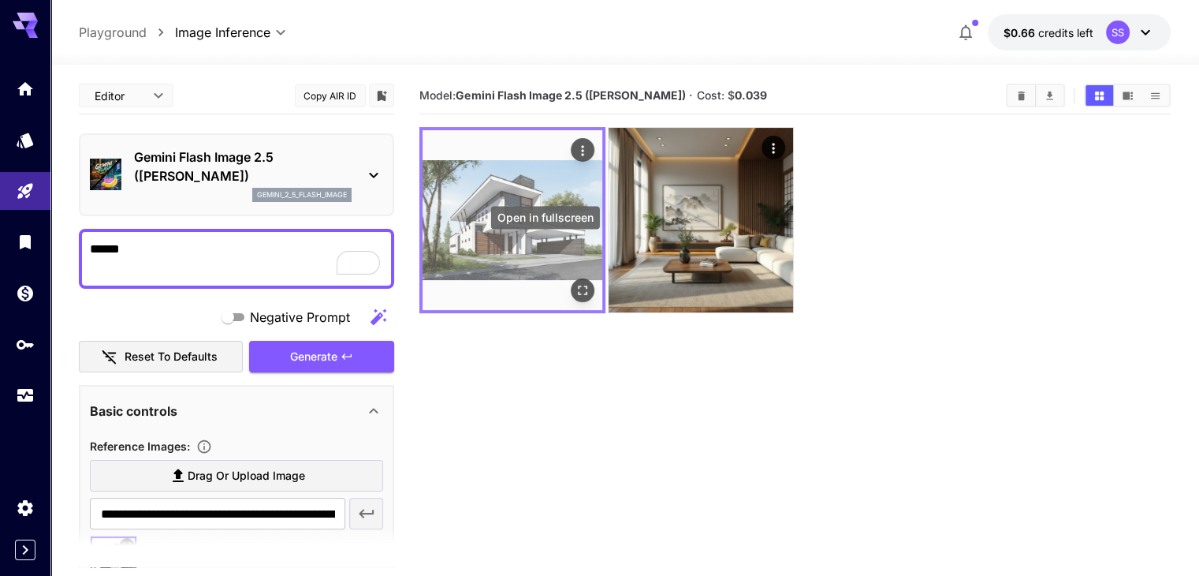
click at [575, 282] on icon "Open in fullscreen" at bounding box center [583, 290] width 16 height 16
click at [575, 149] on icon "Actions" at bounding box center [583, 151] width 16 height 16
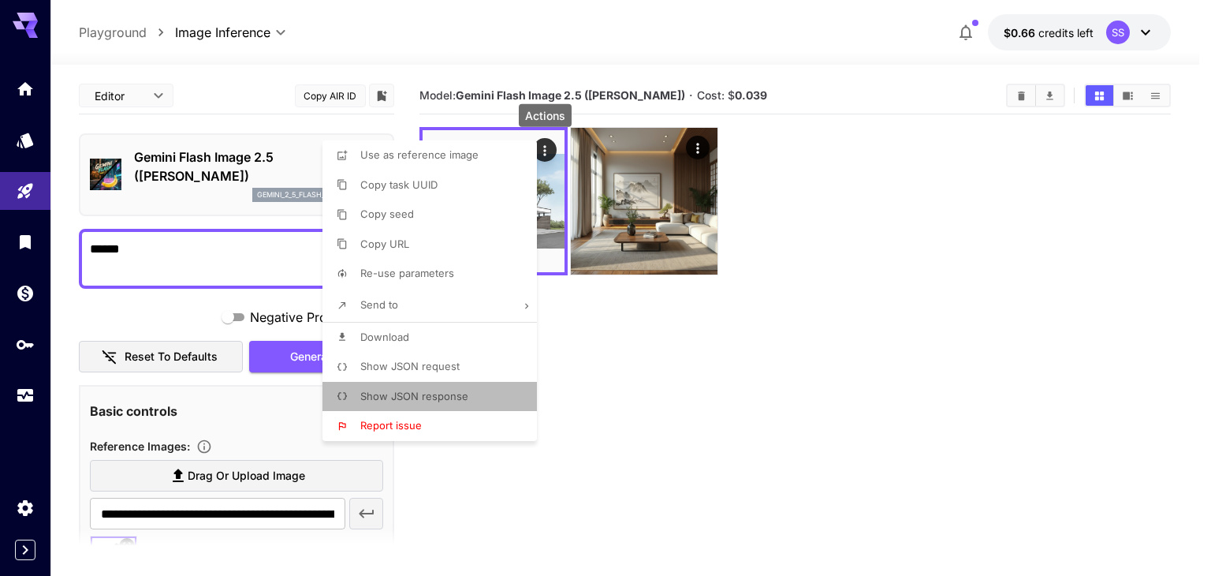
click at [462, 389] on span "Show JSON response" at bounding box center [414, 395] width 108 height 13
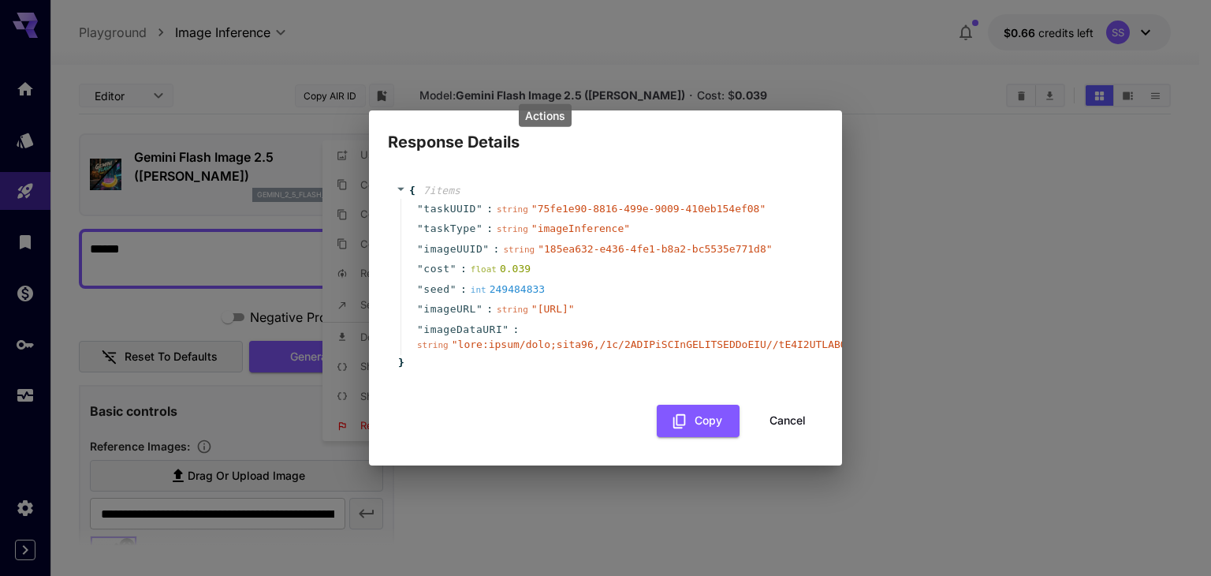
click at [697, 429] on div at bounding box center [605, 288] width 1211 height 576
click at [702, 436] on button "Copy" at bounding box center [698, 420] width 83 height 32
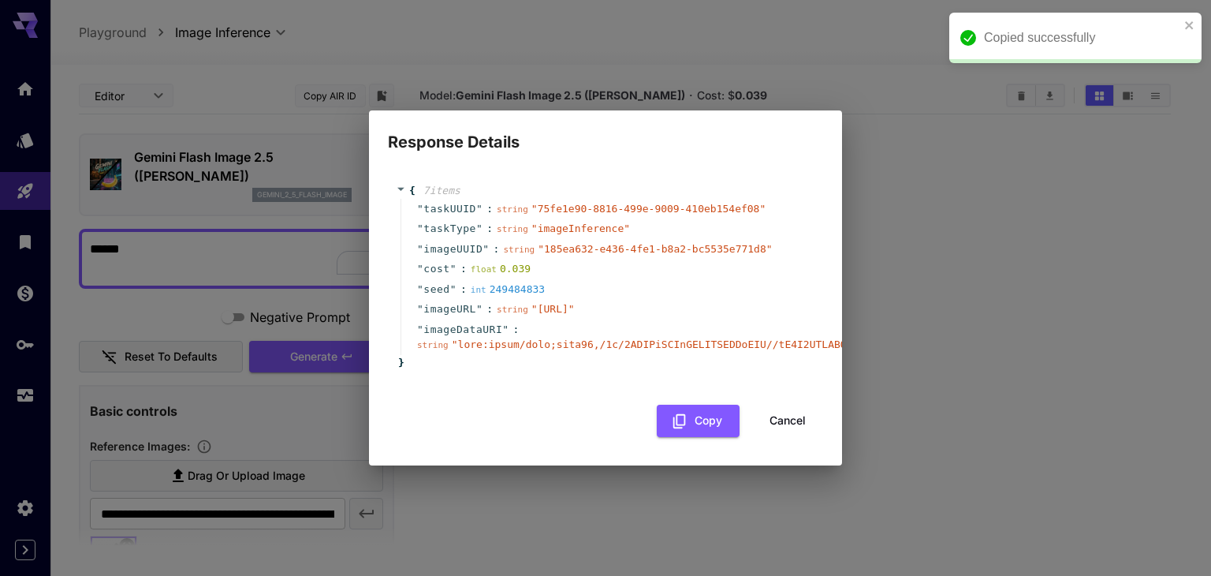
click at [799, 437] on button "Cancel" at bounding box center [787, 420] width 71 height 32
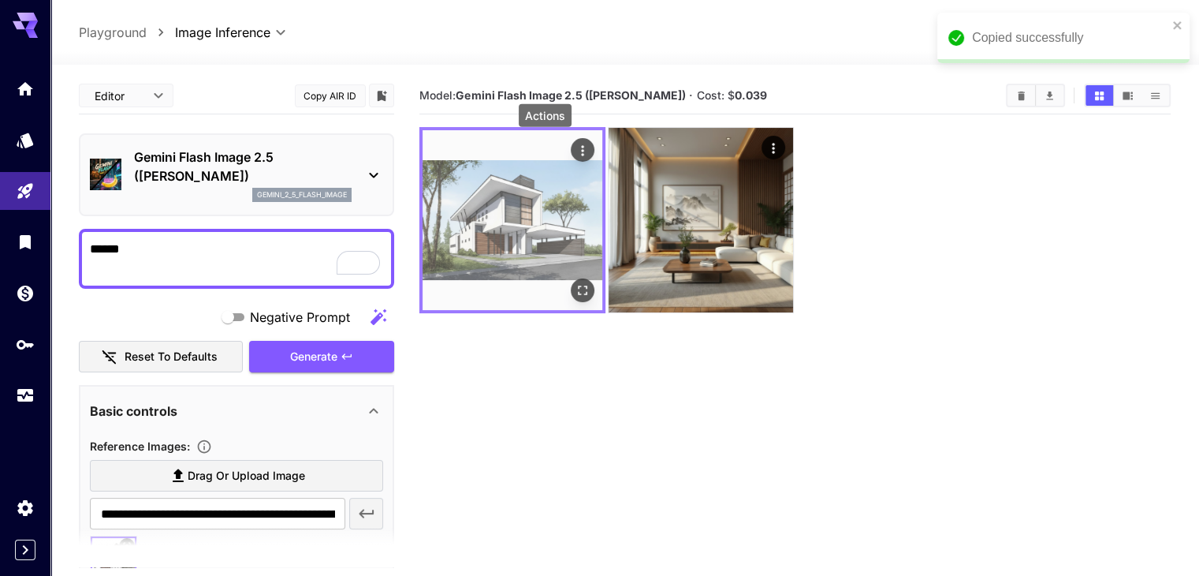
click at [575, 146] on icon "Actions" at bounding box center [583, 151] width 16 height 16
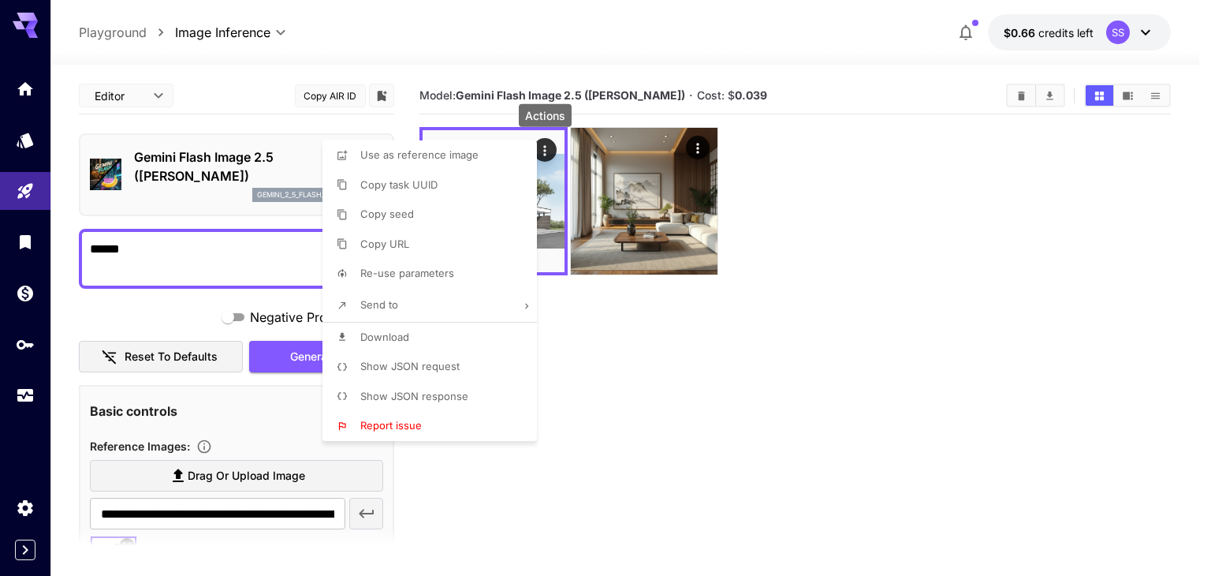
click at [440, 367] on span "Show JSON request" at bounding box center [409, 366] width 99 height 13
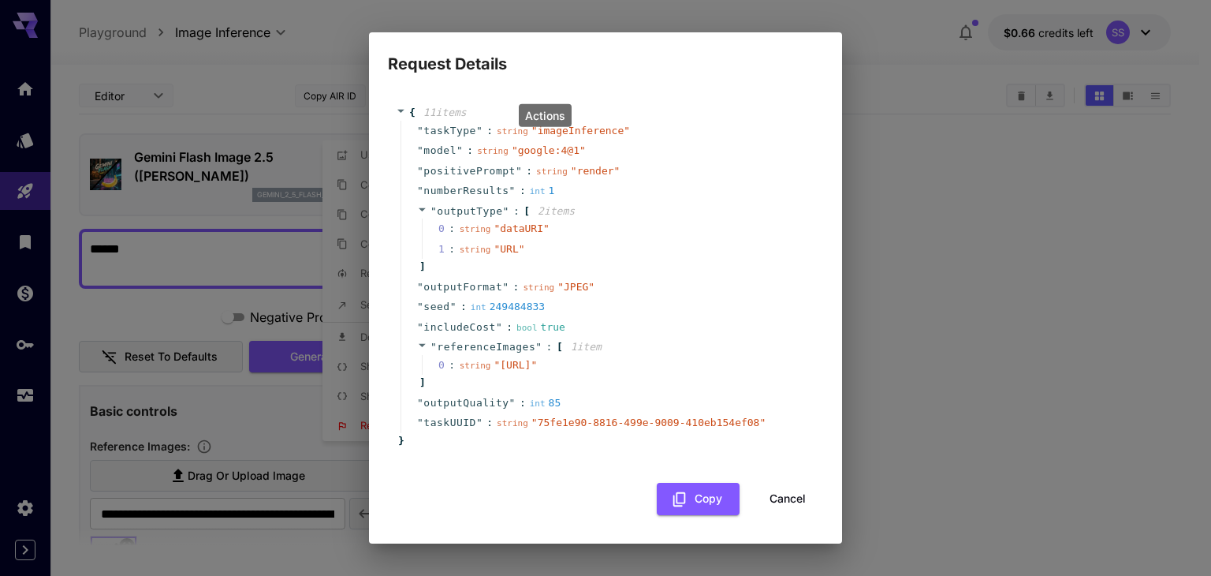
click at [702, 521] on div at bounding box center [605, 288] width 1211 height 576
click at [793, 515] on button "Cancel" at bounding box center [787, 498] width 71 height 32
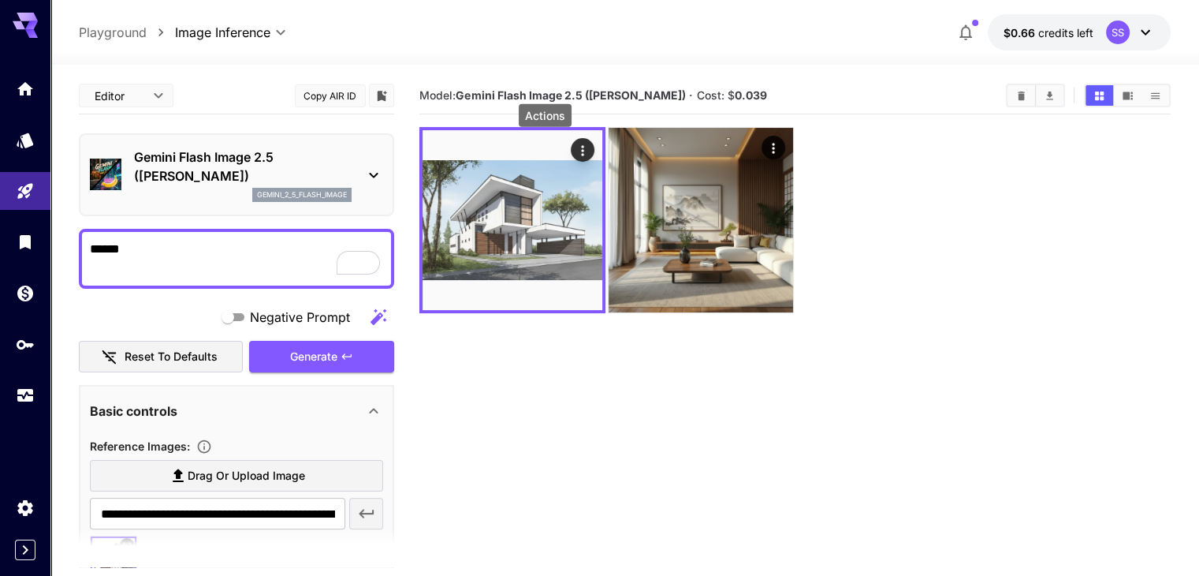
click at [544, 133] on div "Actions" at bounding box center [545, 119] width 56 height 35
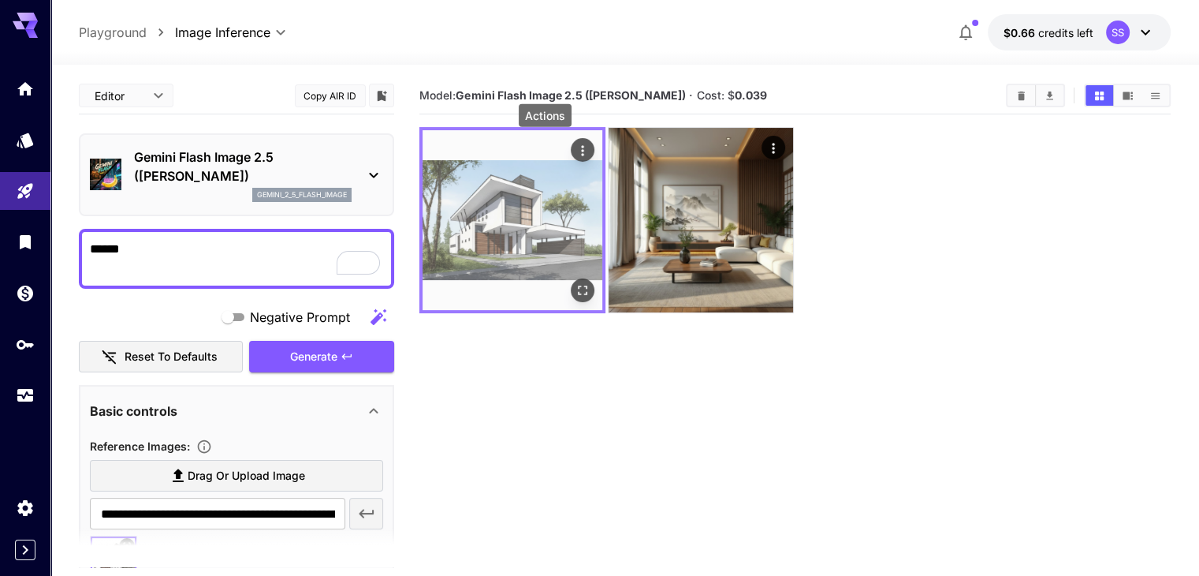
click at [581, 151] on icon "Actions" at bounding box center [582, 150] width 2 height 10
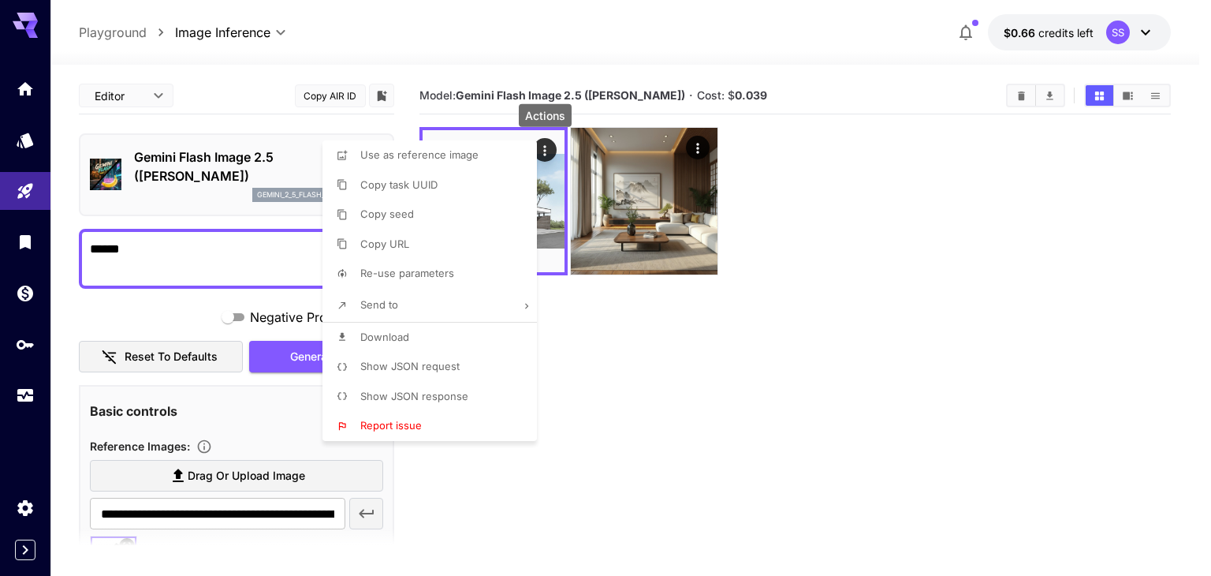
click at [430, 382] on li "Show JSON response" at bounding box center [434, 397] width 224 height 30
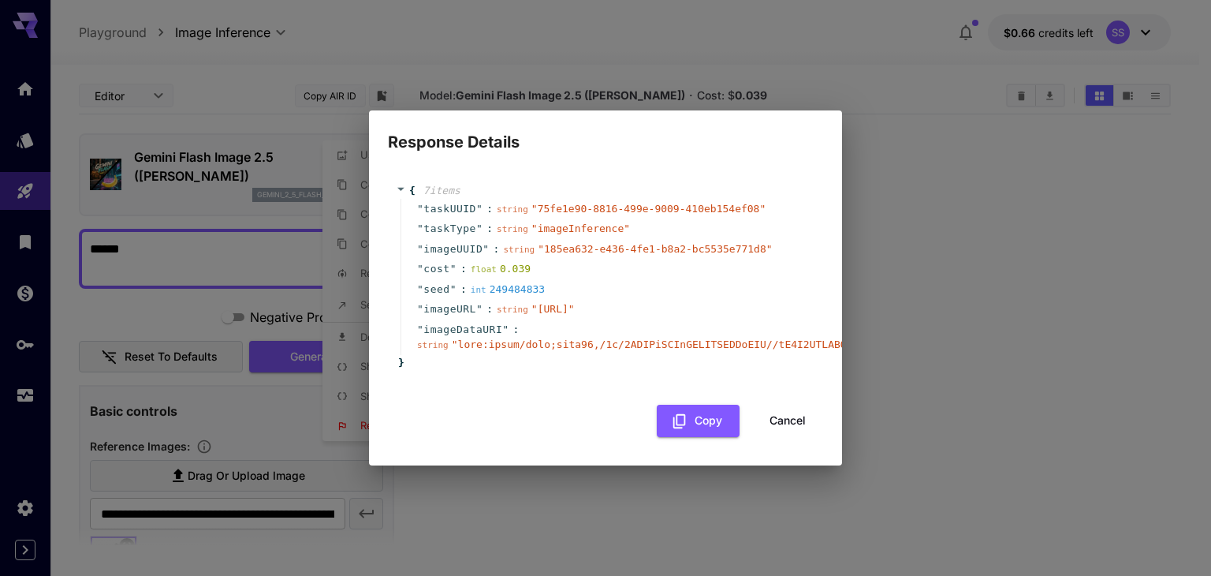
click at [699, 431] on div at bounding box center [605, 288] width 1211 height 576
click at [779, 419] on button "Cancel" at bounding box center [787, 420] width 71 height 32
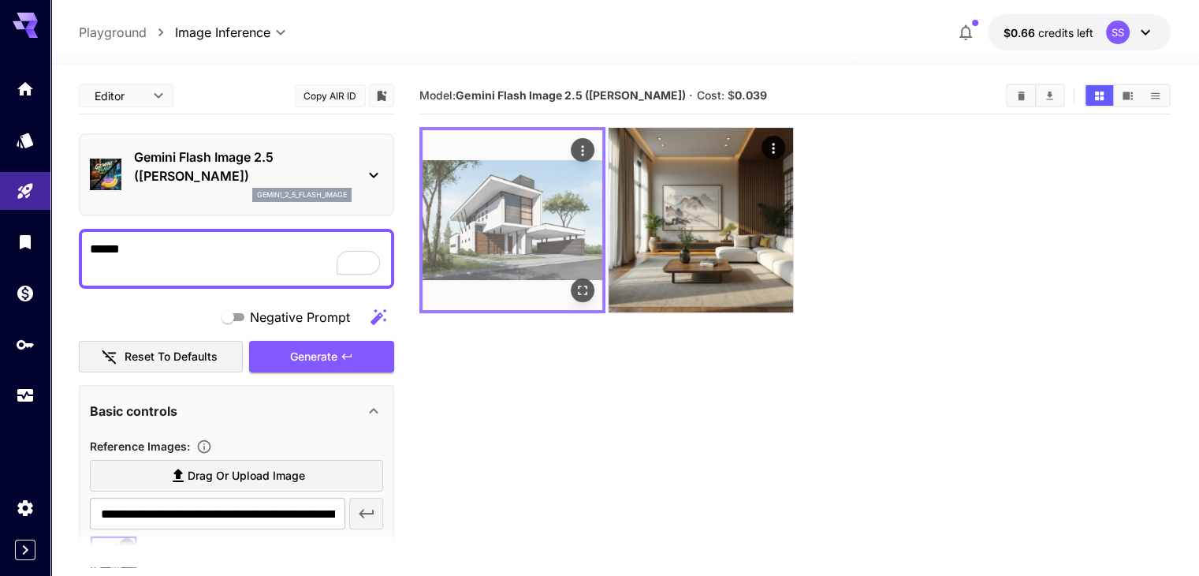
click at [525, 143] on img at bounding box center [513, 220] width 180 height 180
click at [575, 155] on icon "Actions" at bounding box center [583, 151] width 16 height 16
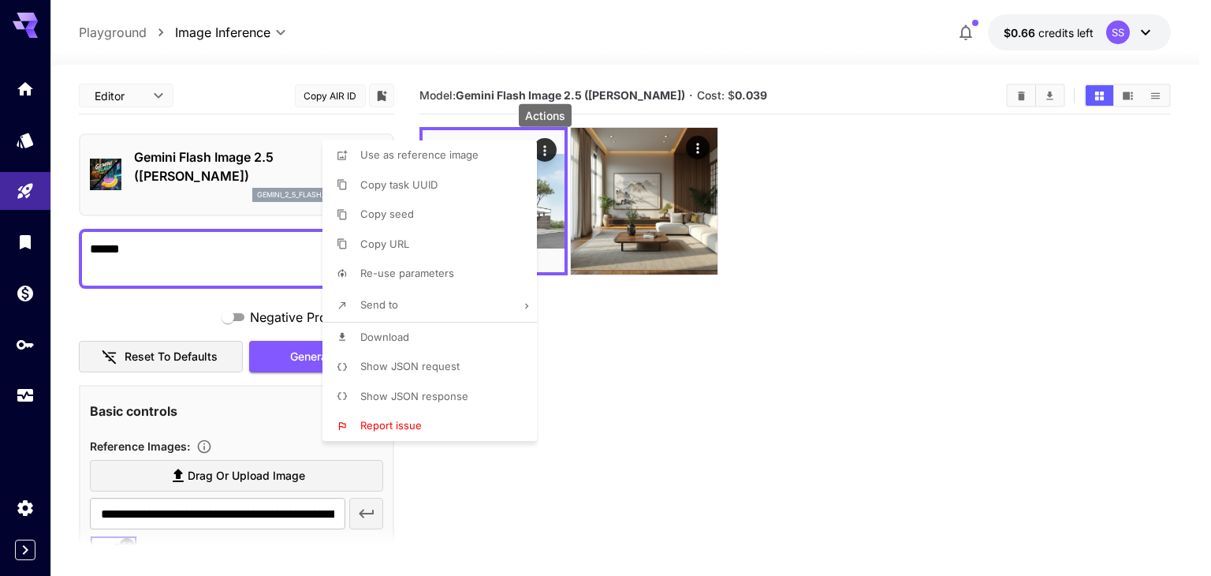
click at [478, 302] on li "Send to" at bounding box center [434, 305] width 224 height 33
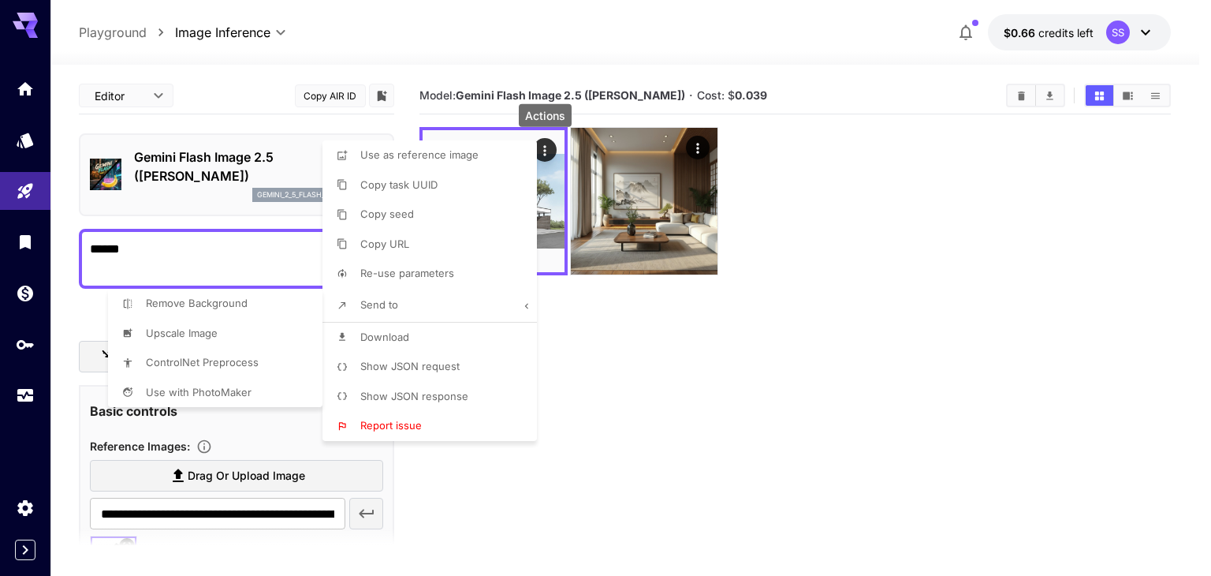
click at [435, 366] on div at bounding box center [605, 288] width 1211 height 576
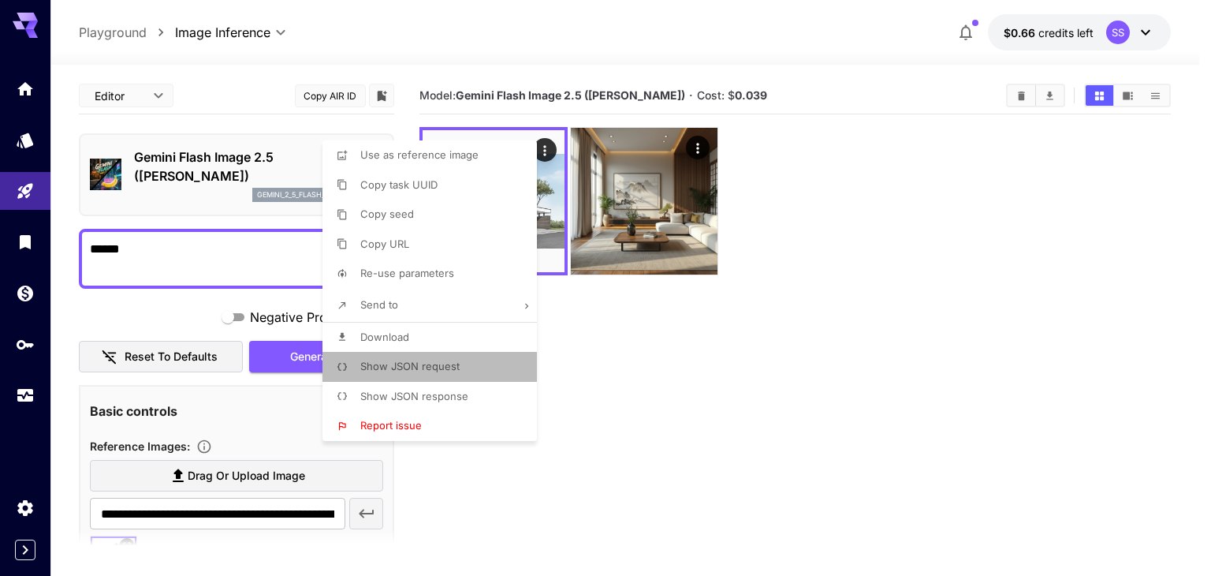
click at [392, 360] on span "Show JSON request" at bounding box center [409, 366] width 99 height 13
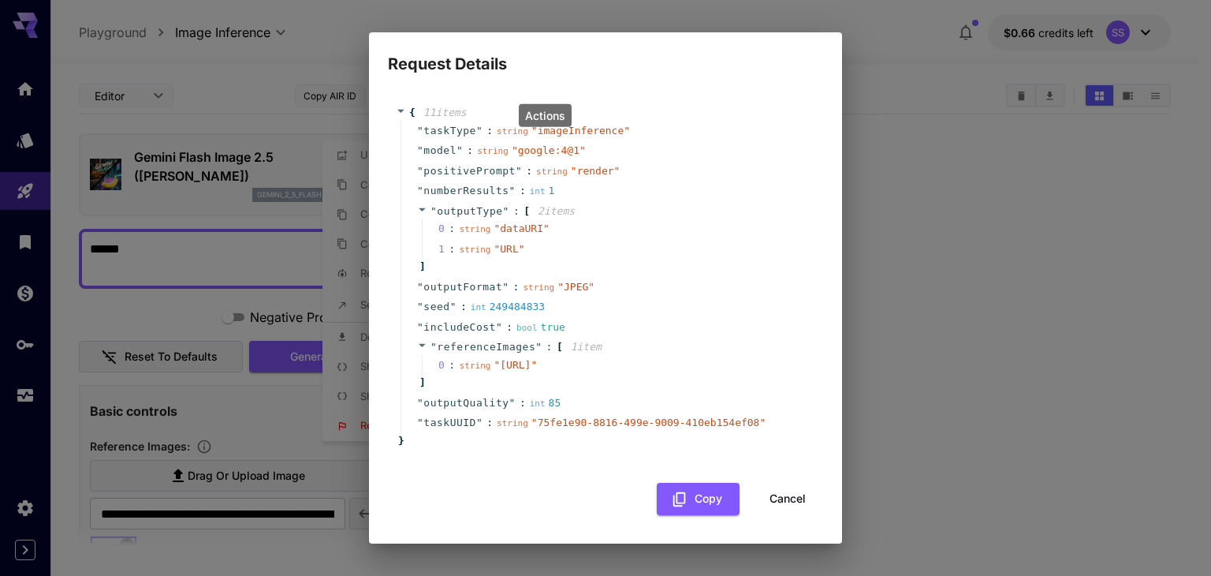
click at [708, 117] on div at bounding box center [605, 288] width 1211 height 576
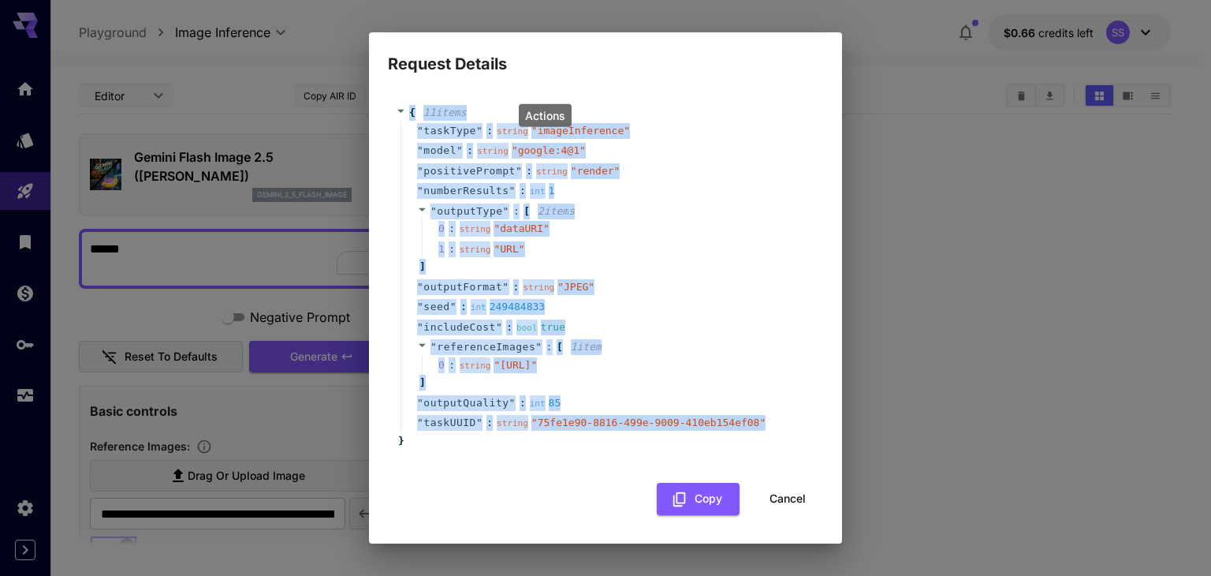
drag, startPoint x: 390, startPoint y: 97, endPoint x: 738, endPoint y: 442, distance: 490.0
click at [738, 442] on div "{ 11 item s " taskType " : string " imageInference " " model " : string " googl…" at bounding box center [605, 276] width 435 height 374
click at [696, 505] on button "Copy" at bounding box center [698, 498] width 83 height 32
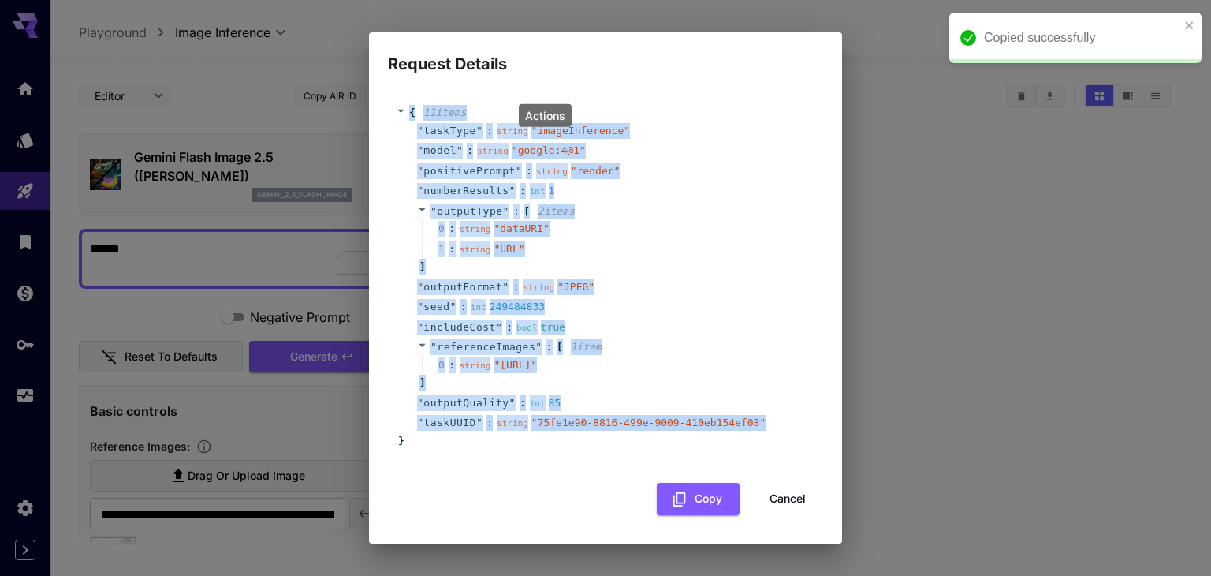
click at [795, 512] on button "Cancel" at bounding box center [787, 498] width 71 height 32
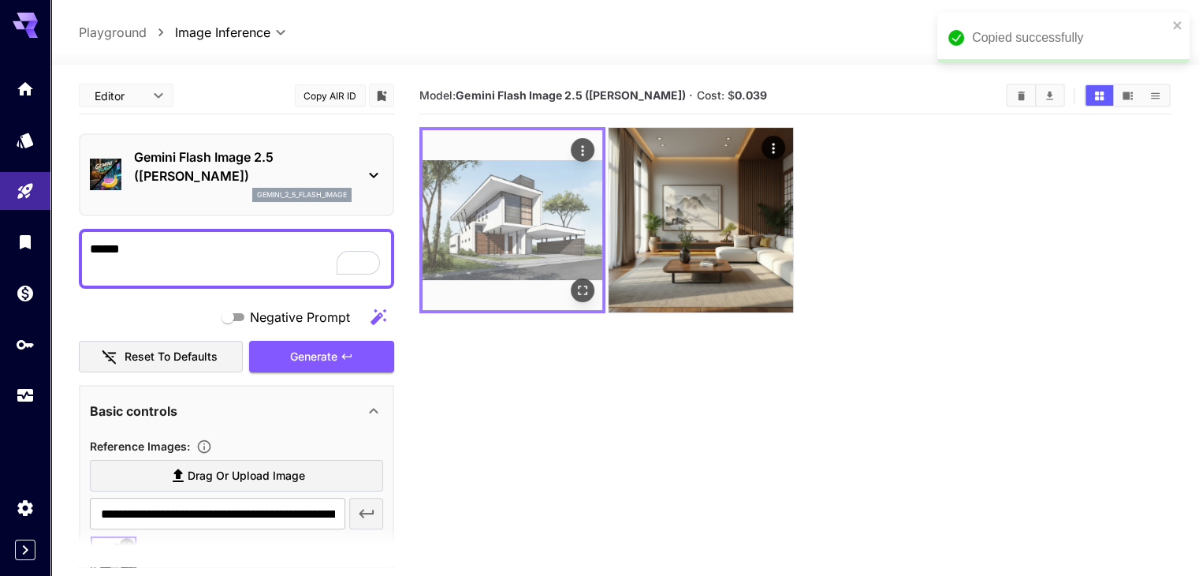
click at [575, 152] on icon "Actions" at bounding box center [583, 151] width 16 height 16
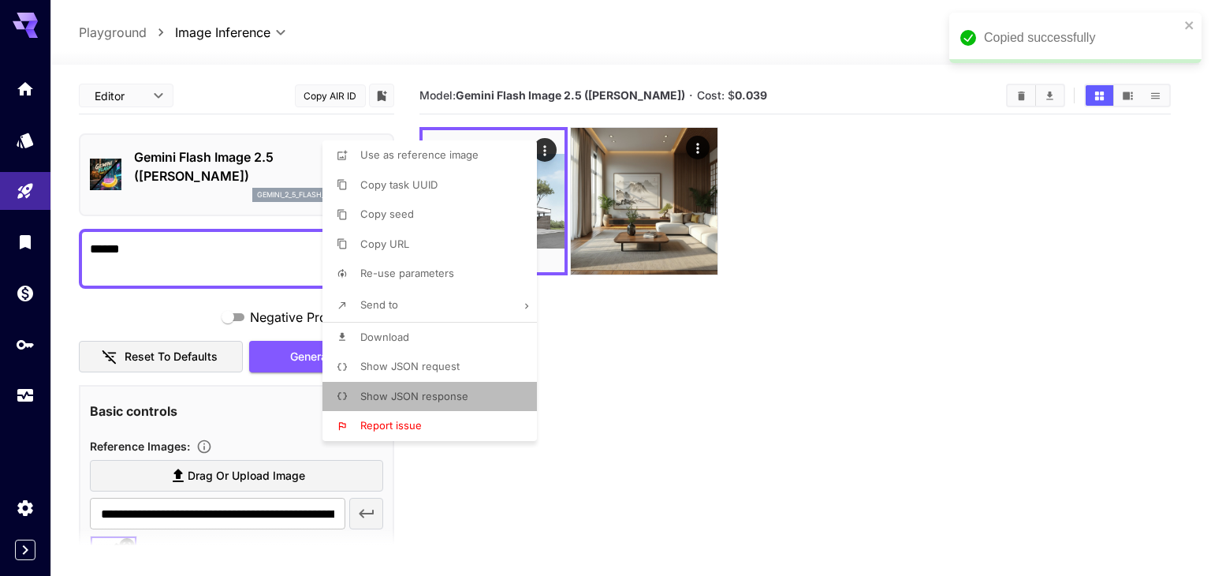
click at [446, 400] on span "Show JSON response" at bounding box center [414, 395] width 108 height 13
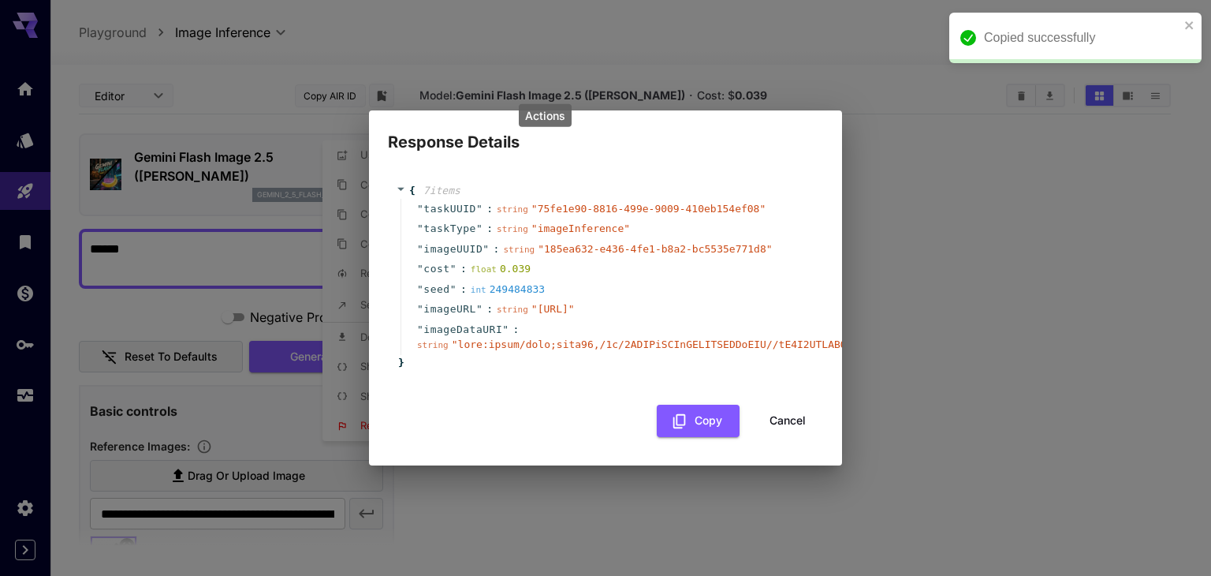
click at [654, 277] on div at bounding box center [605, 288] width 1211 height 576
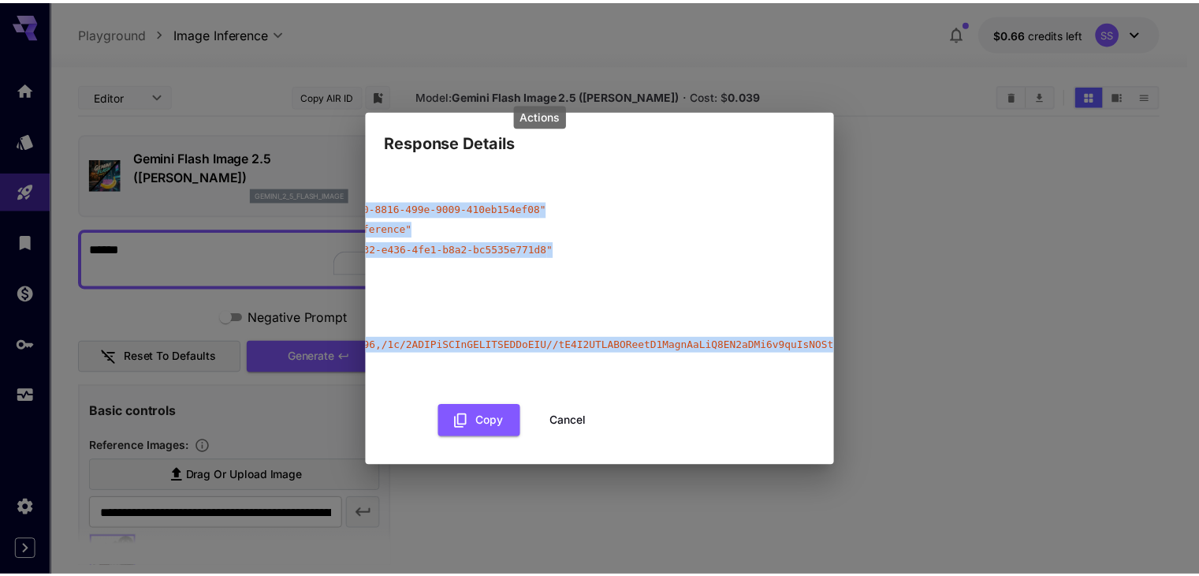
scroll to position [0, 224]
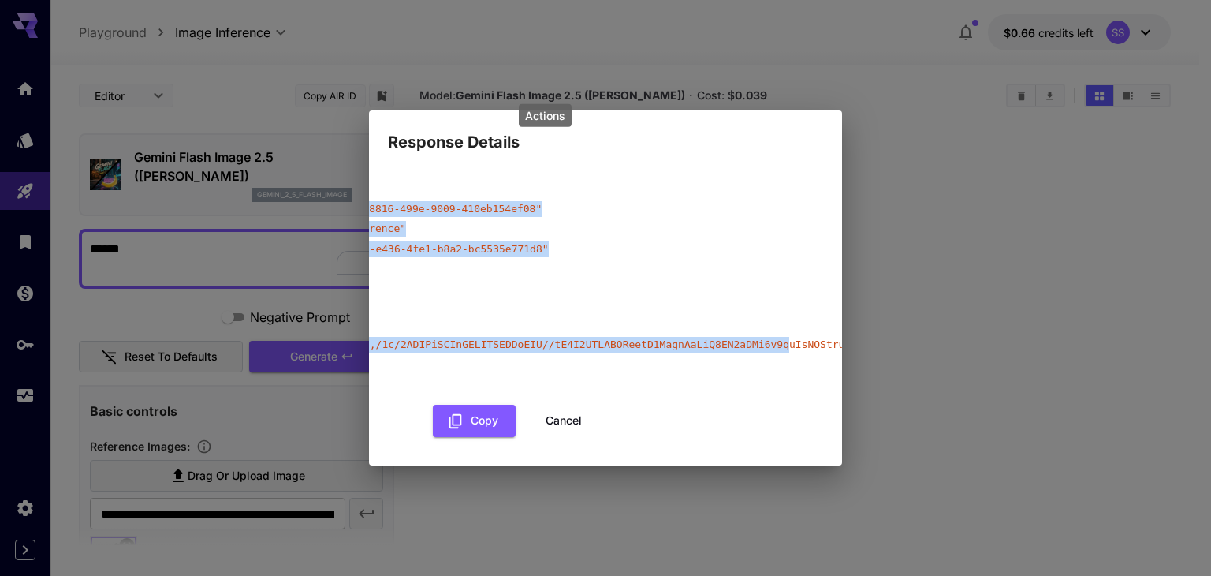
drag, startPoint x: 380, startPoint y: 155, endPoint x: 739, endPoint y: 351, distance: 408.5
click at [739, 351] on div "{ 7 item s " taskUUID " : string " 75fe1e90-8816-499e-9009-410eb154ef08 " " tas…" at bounding box center [605, 310] width 473 height 311
copy div "{ 7 item s " taskUUID " : string " 75fe1e90-8816-499e-9009-410eb154ef08 " " tas…"
click at [557, 427] on button "Cancel" at bounding box center [563, 420] width 71 height 32
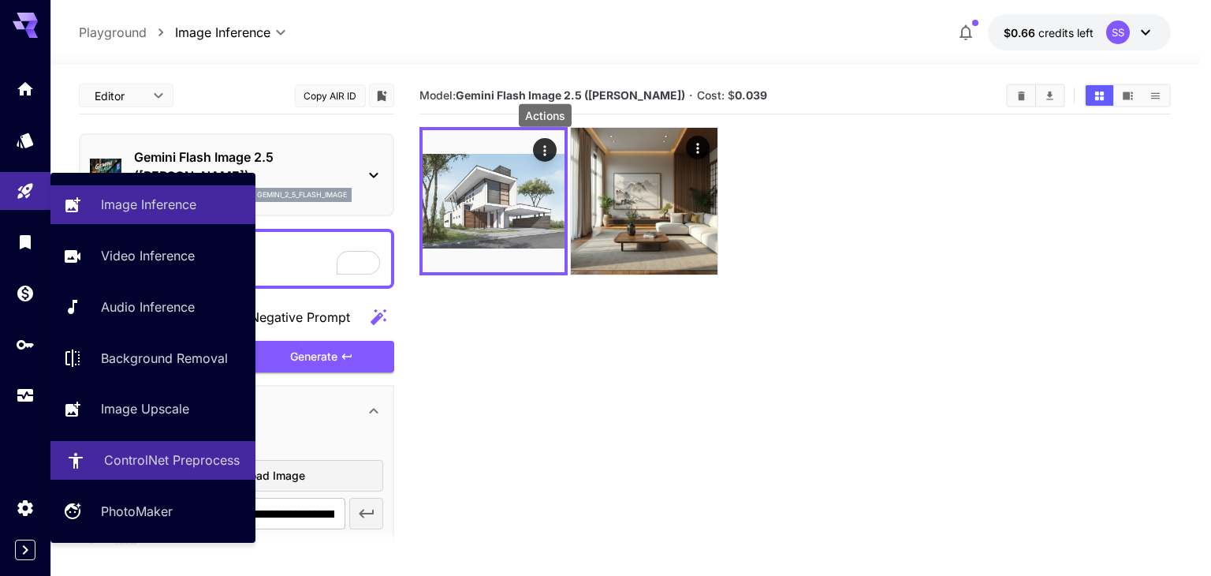
click at [155, 462] on p "ControlNet Preprocess" at bounding box center [172, 459] width 136 height 19
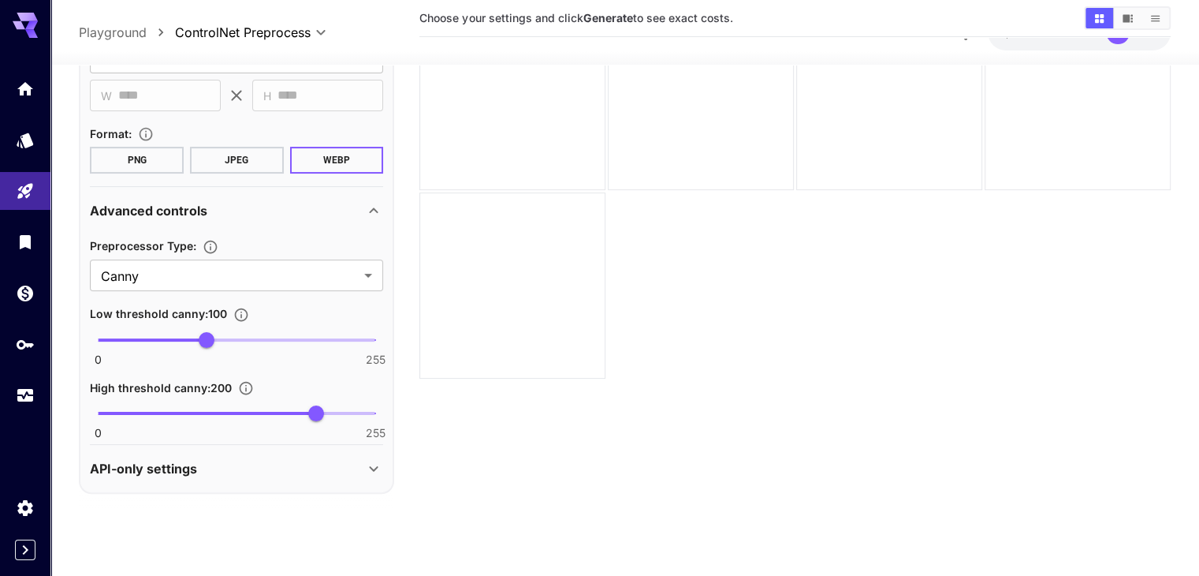
scroll to position [125, 0]
drag, startPoint x: 234, startPoint y: 291, endPoint x: 235, endPoint y: 278, distance: 13.4
click at [233, 288] on div "Preprocessor Type : Canny ***** ​ Low threshold canny : 100 0 255 100 High thre…" at bounding box center [236, 335] width 293 height 203
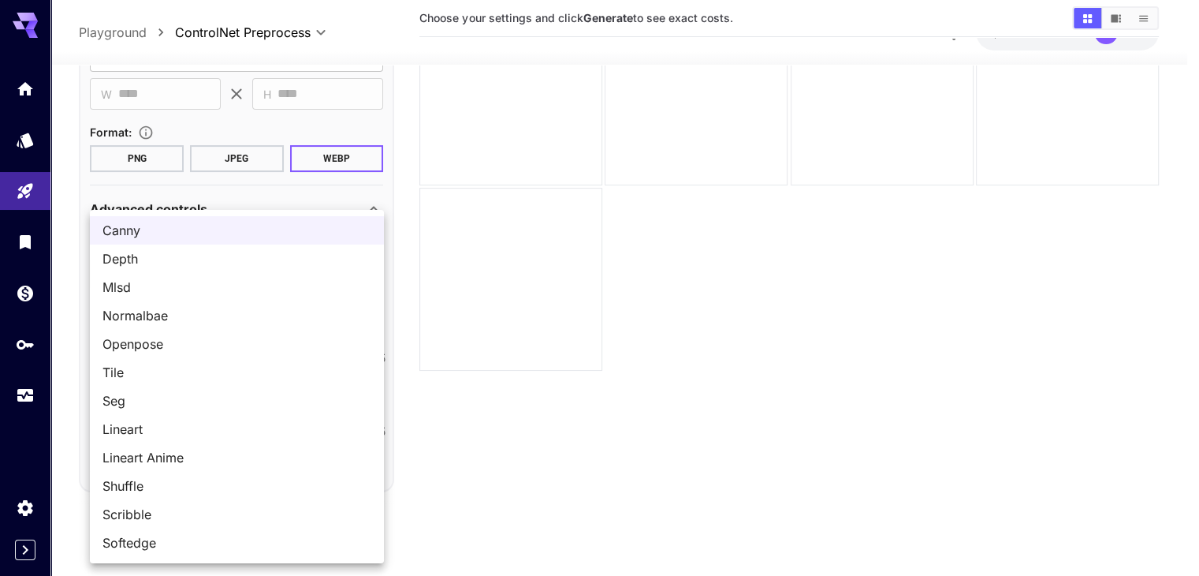
click at [236, 277] on body "**********" at bounding box center [599, 225] width 1199 height 700
click at [511, 237] on div at bounding box center [605, 288] width 1211 height 576
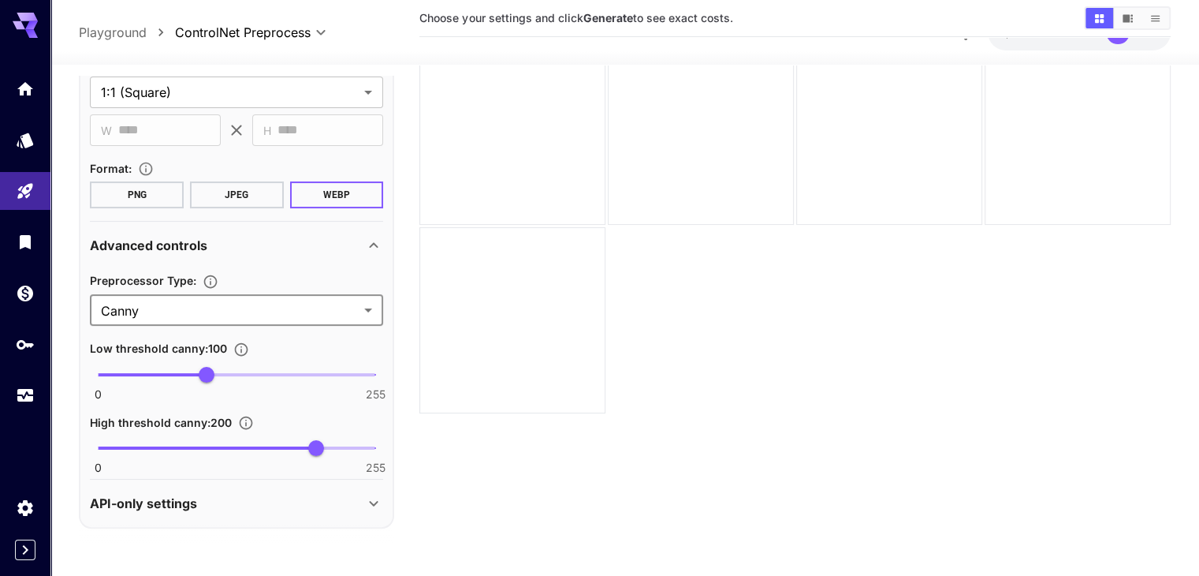
scroll to position [0, 0]
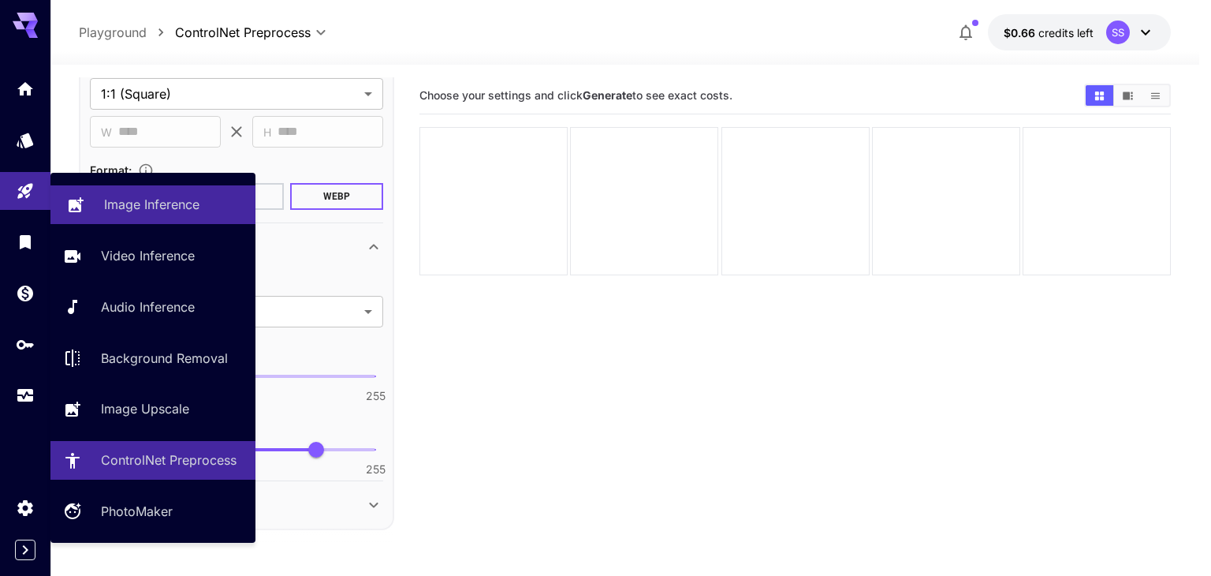
click at [106, 199] on p "Image Inference" at bounding box center [151, 204] width 95 height 19
type input "**********"
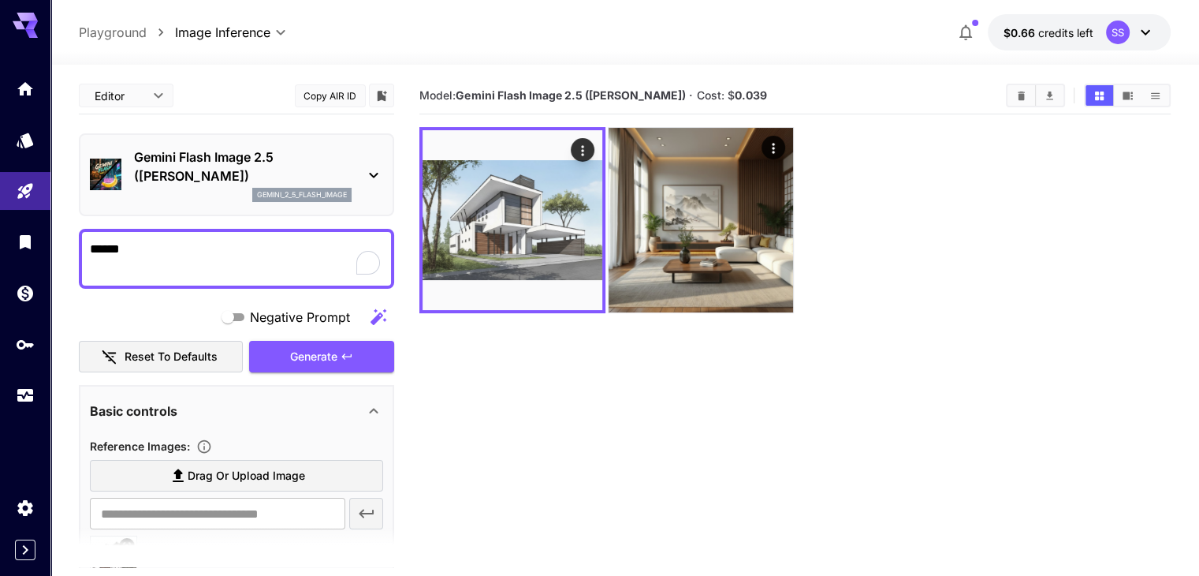
click at [224, 188] on div "gemini_2_5_flash_image" at bounding box center [243, 195] width 218 height 14
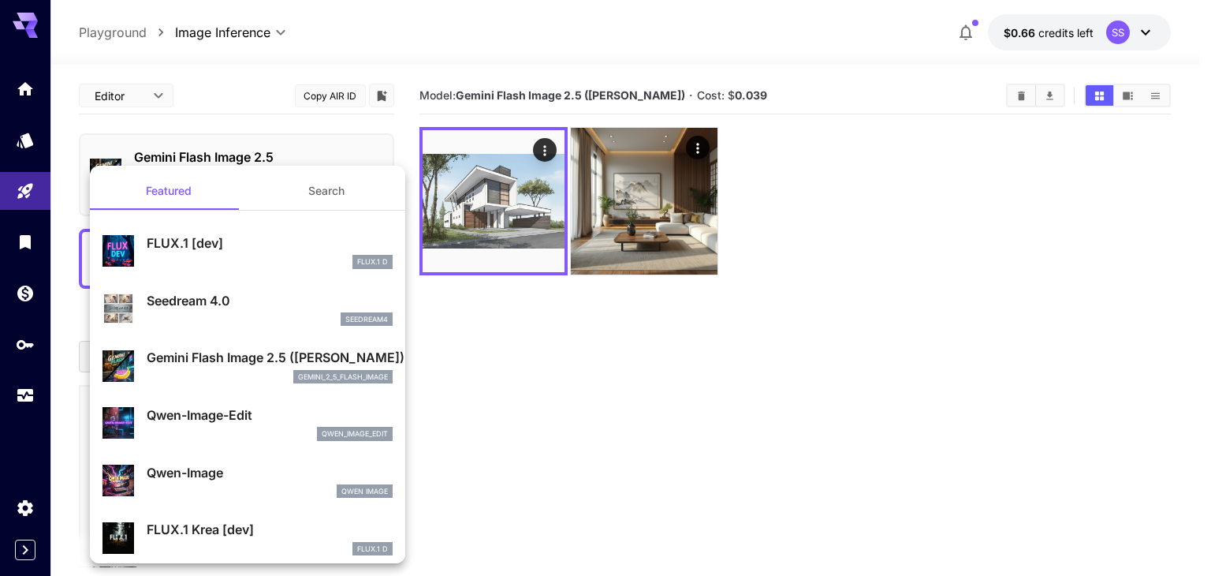
click at [177, 232] on div "FLUX.1 [dev] FLUX.1 D" at bounding box center [247, 251] width 290 height 48
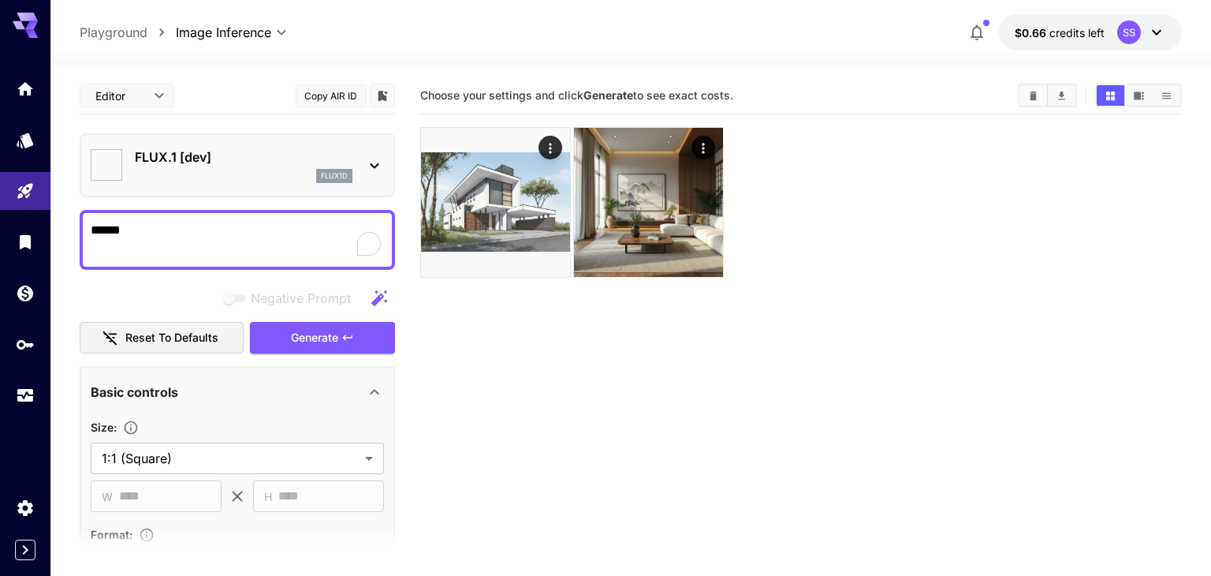
type input "**********"
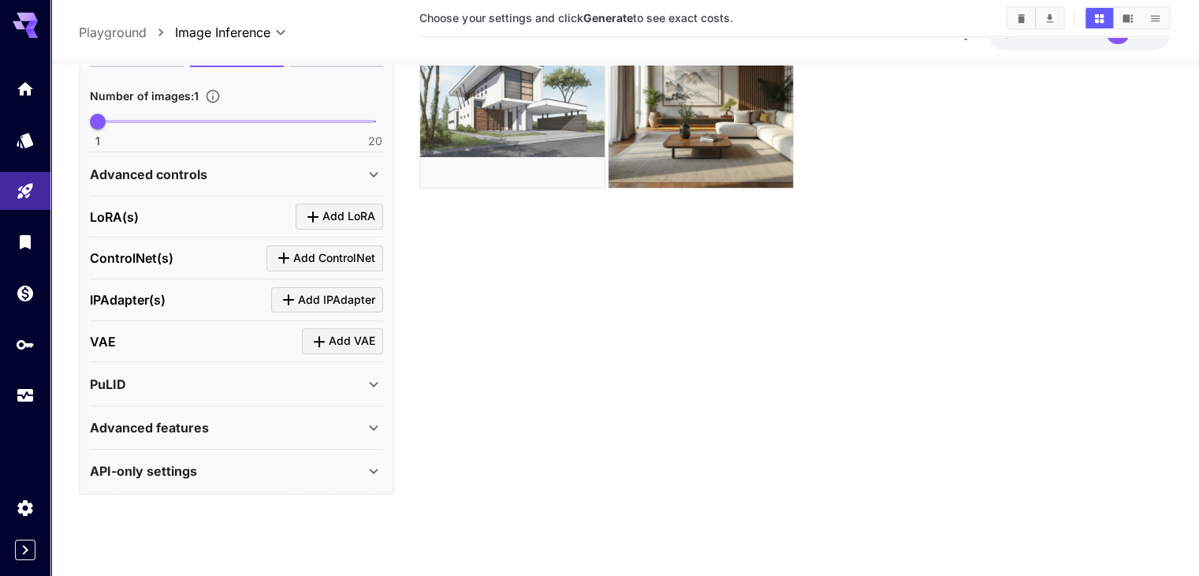
scroll to position [469, 0]
click at [230, 169] on div "Advanced controls" at bounding box center [227, 173] width 274 height 19
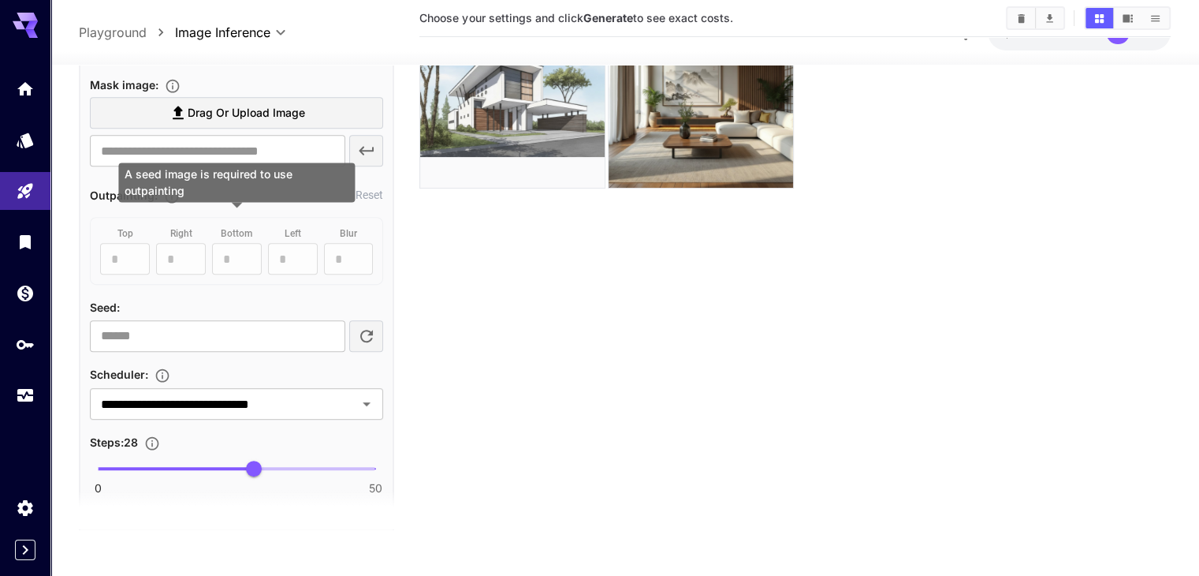
scroll to position [782, 0]
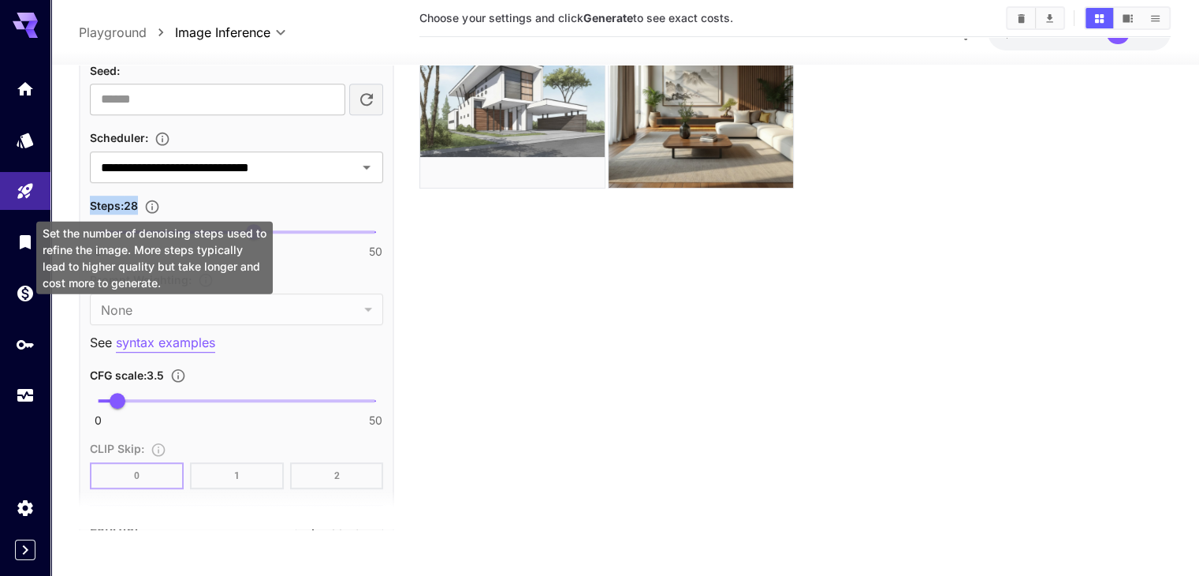
drag, startPoint x: 88, startPoint y: 205, endPoint x: 153, endPoint y: 209, distance: 65.6
click at [153, 209] on div "**********" at bounding box center [236, 94] width 315 height 1417
copy span "Steps : 28"
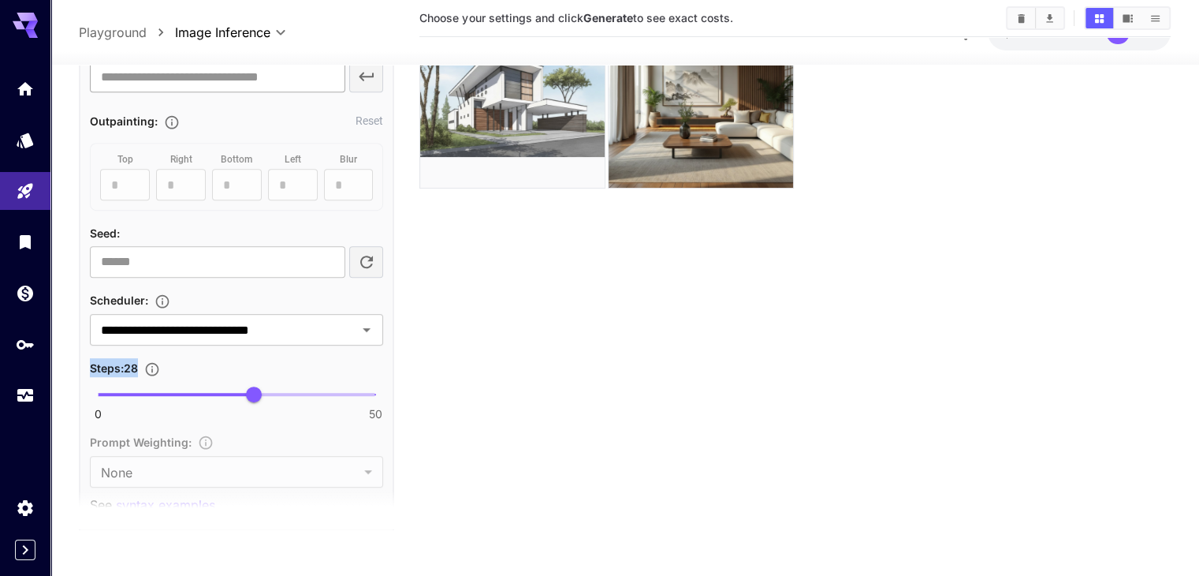
scroll to position [784, 0]
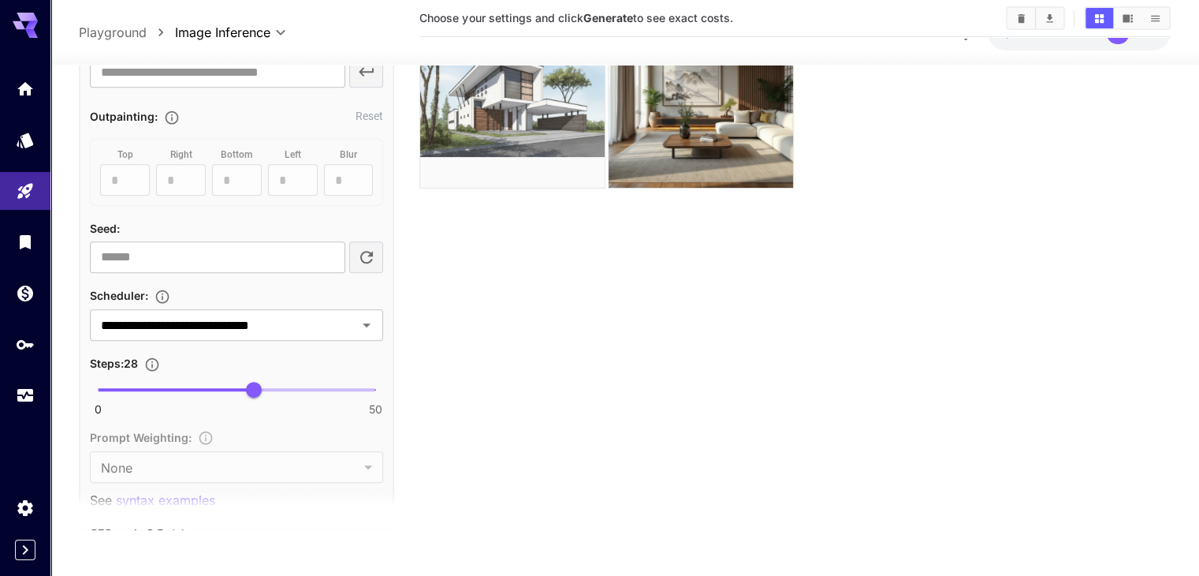
click at [186, 356] on div "Steps : 28" at bounding box center [236, 362] width 293 height 19
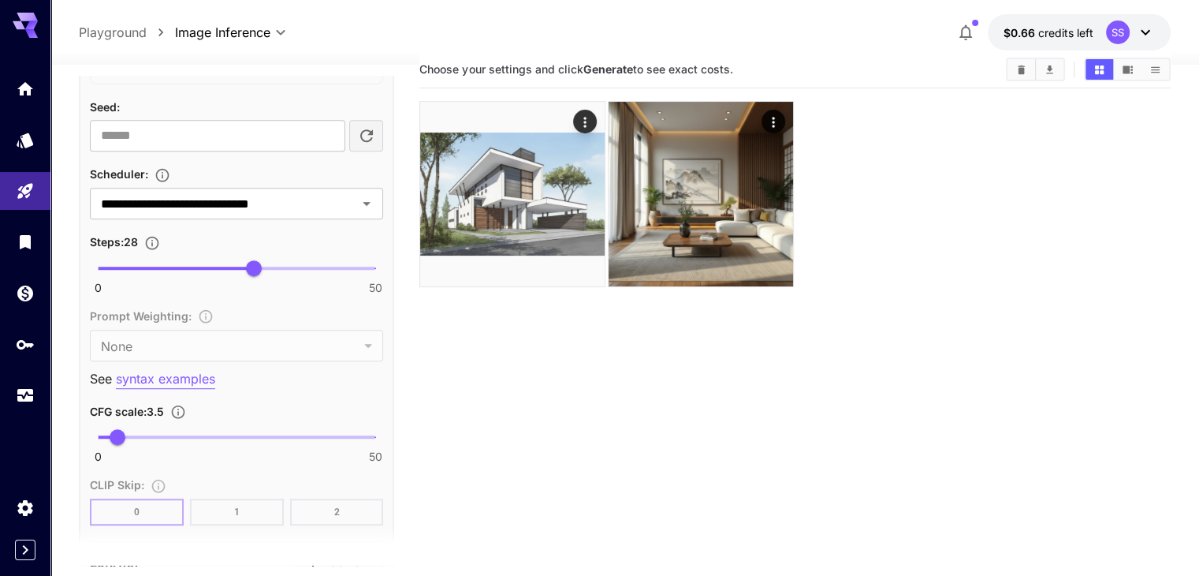
scroll to position [0, 0]
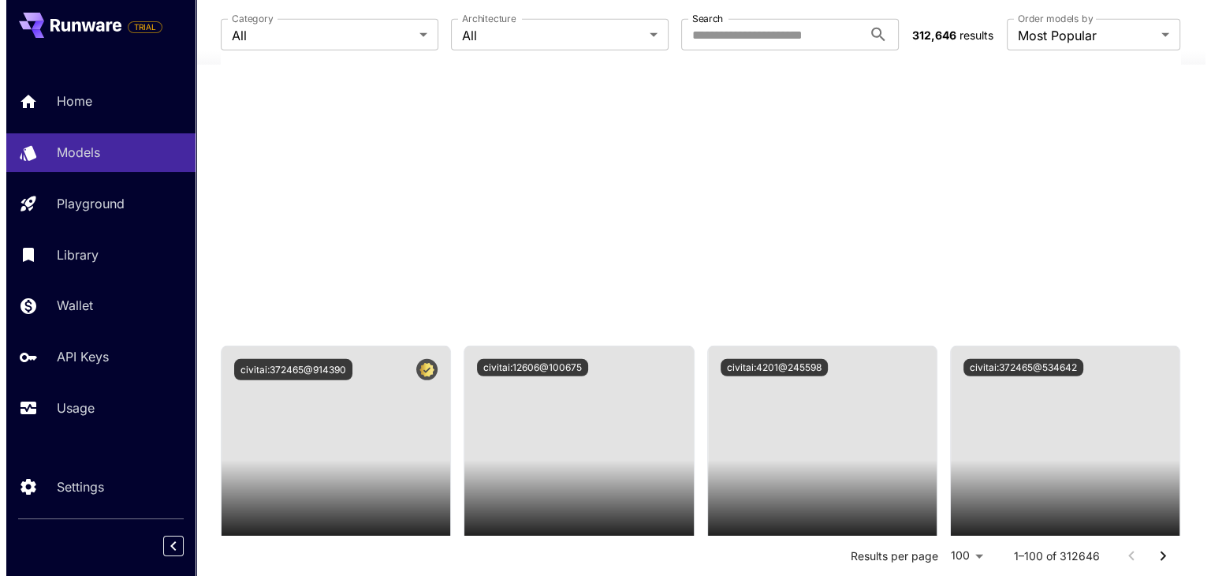
scroll to position [4487, 0]
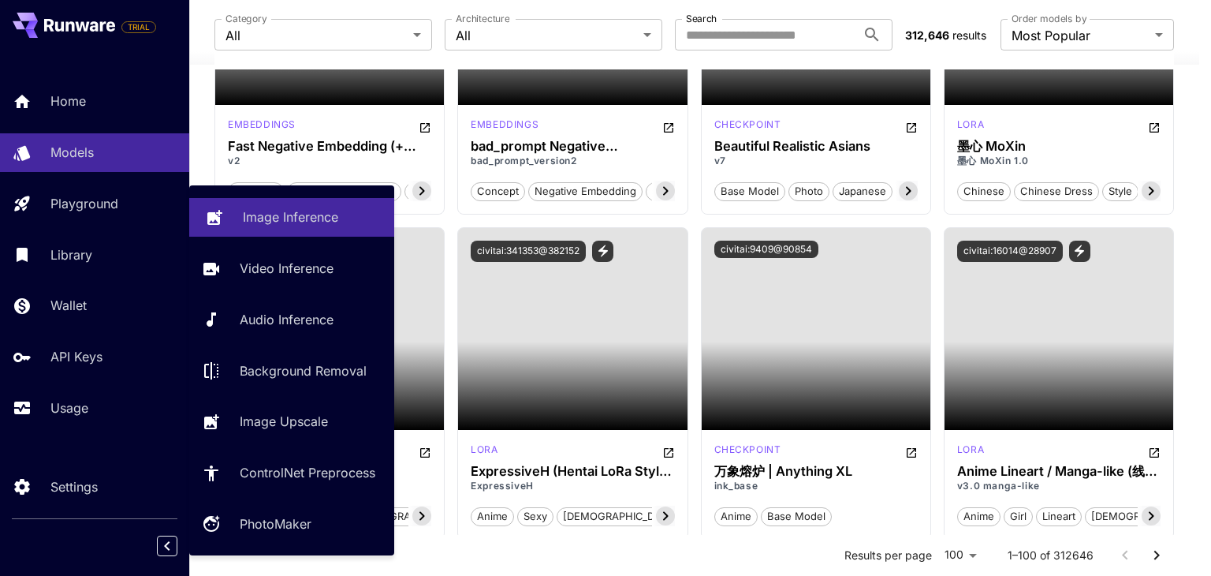
click at [278, 222] on p "Image Inference" at bounding box center [290, 216] width 95 height 19
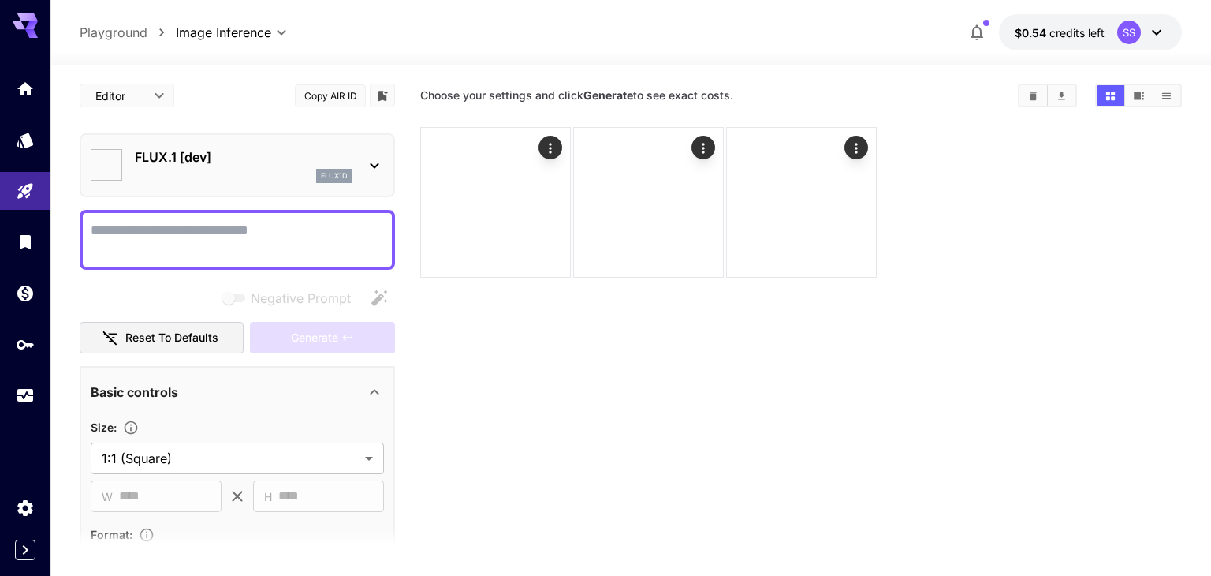
type input "**********"
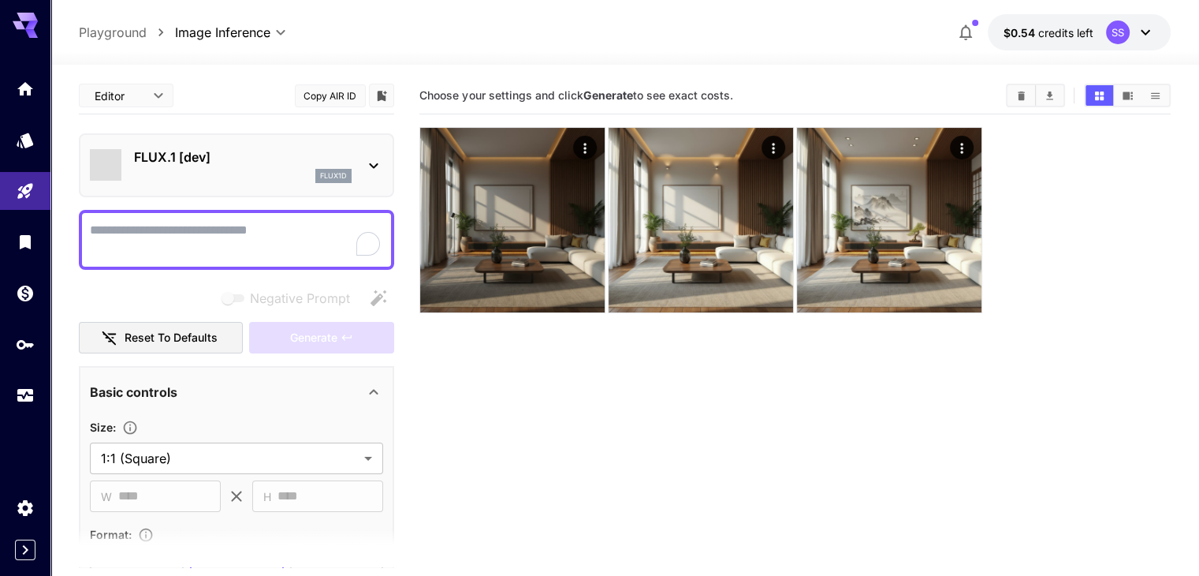
click at [315, 169] on div "flux1d" at bounding box center [243, 176] width 218 height 14
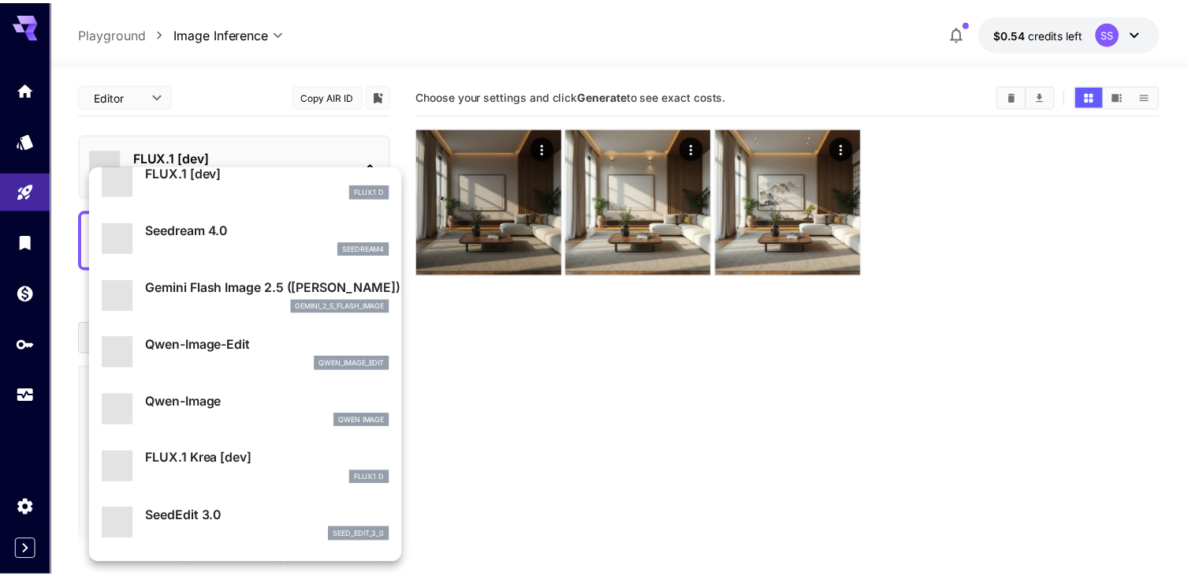
scroll to position [79, 0]
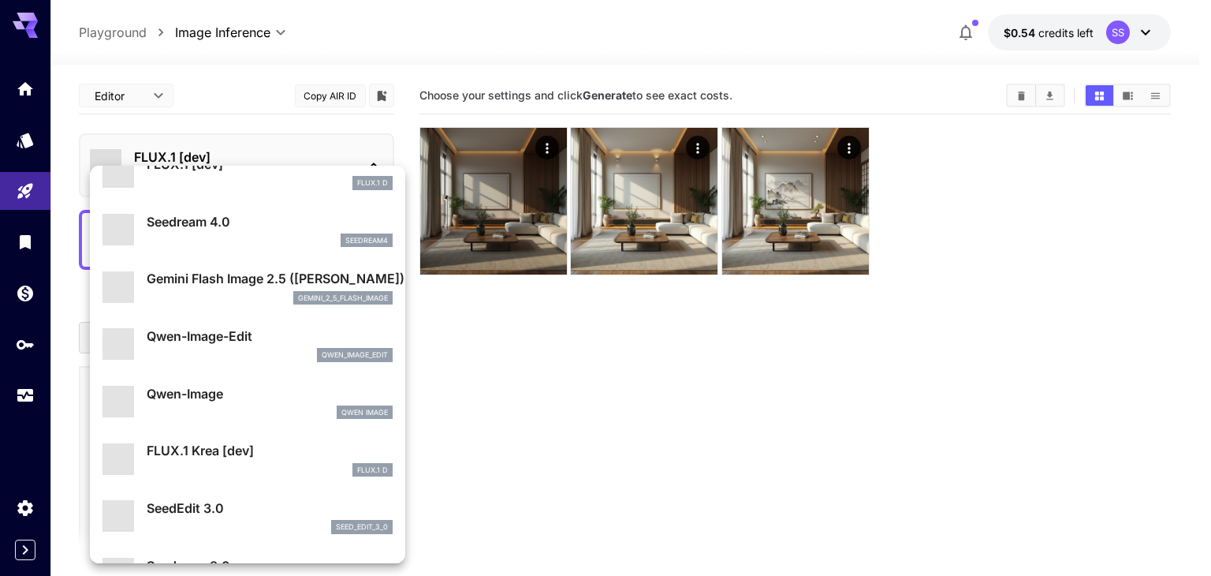
click at [247, 326] on div "Qwen-Image-Edit qwen_image_edit" at bounding box center [247, 344] width 290 height 48
type input "*"
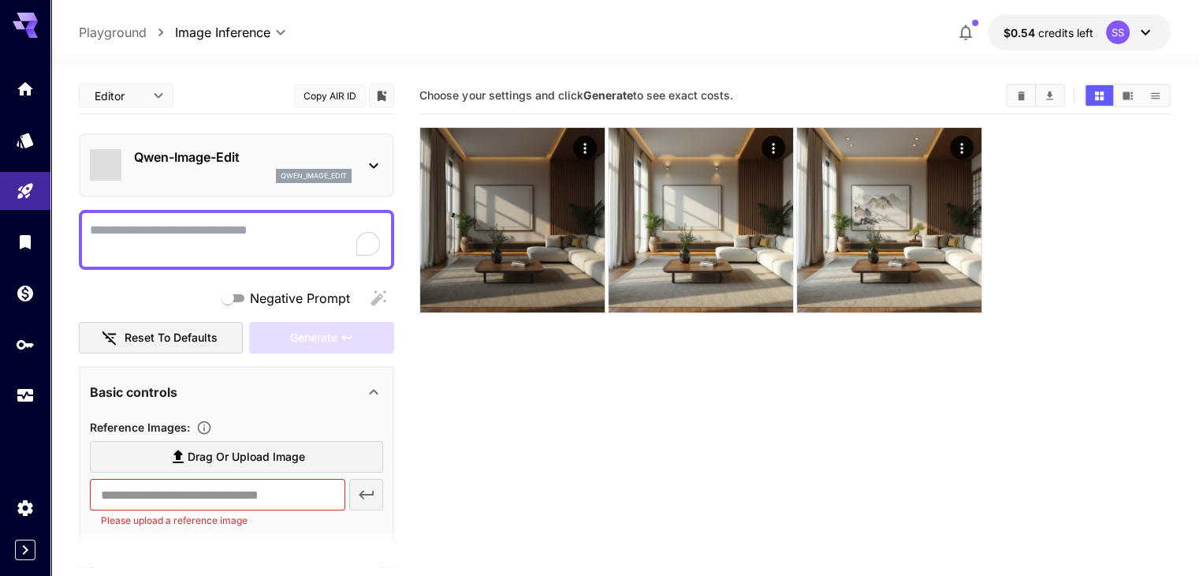
click at [115, 97] on body "**********" at bounding box center [599, 350] width 1199 height 700
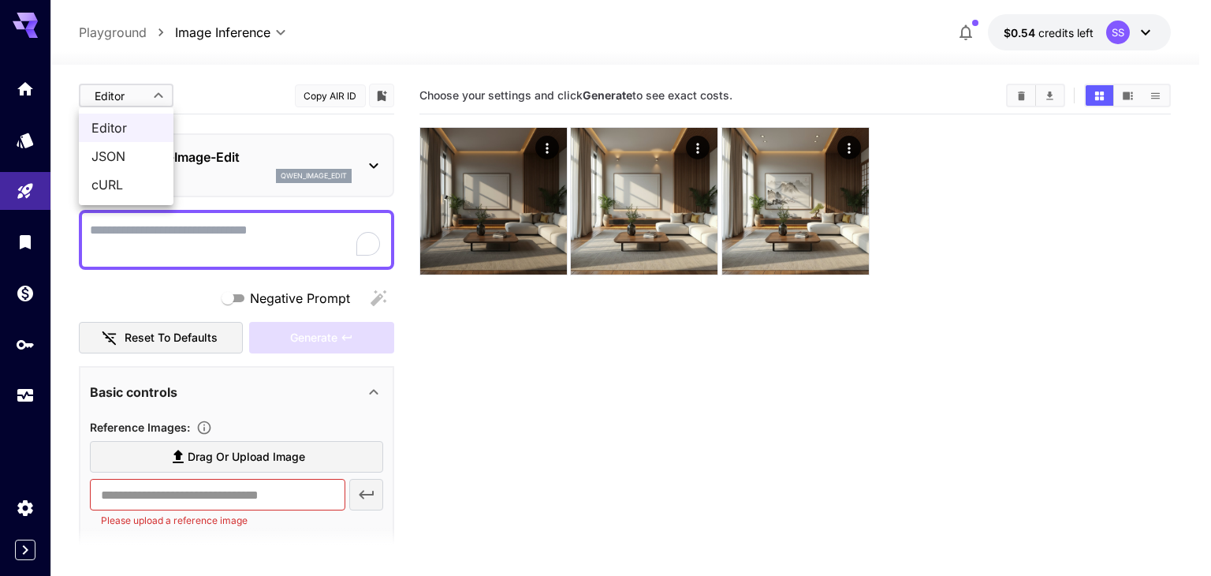
click at [122, 162] on span "JSON" at bounding box center [125, 156] width 69 height 19
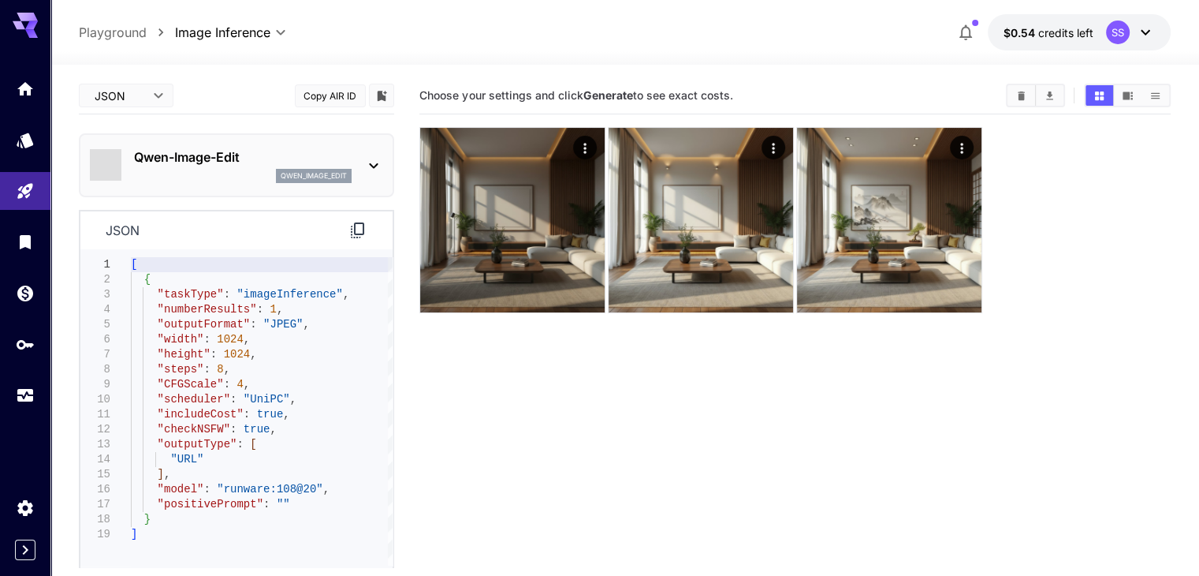
click at [549, 360] on section "Choose your settings and click Generate to see exact costs." at bounding box center [794, 365] width 751 height 576
click at [271, 146] on div "Qwen-Image-Edit qwen_image_edit" at bounding box center [236, 165] width 293 height 48
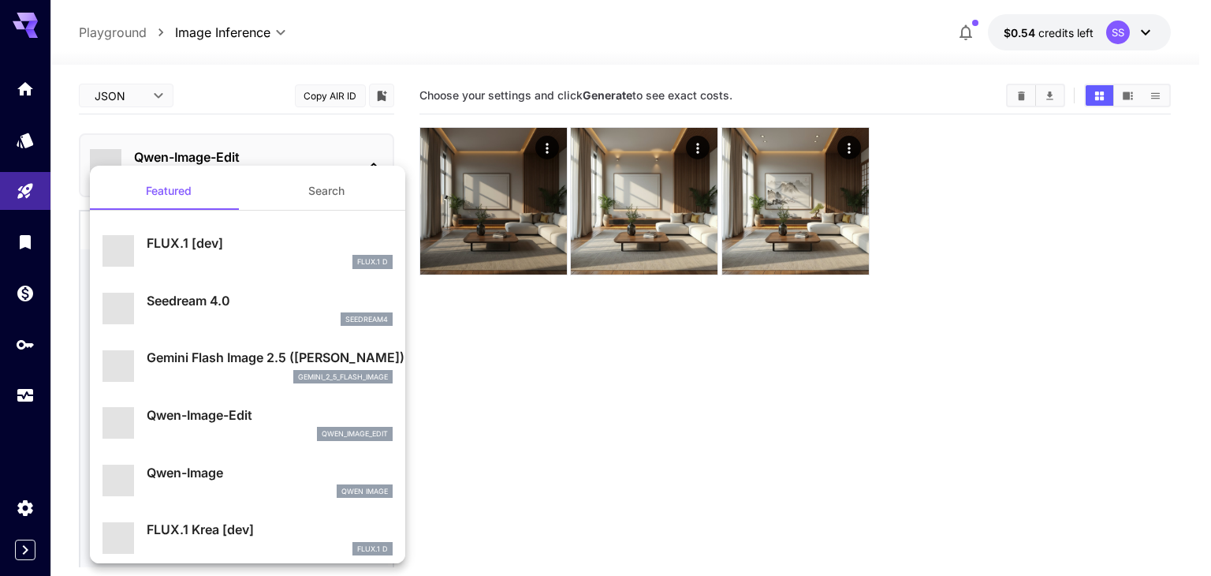
drag, startPoint x: 359, startPoint y: 133, endPoint x: 363, endPoint y: 143, distance: 10.2
click at [359, 136] on div at bounding box center [605, 288] width 1211 height 576
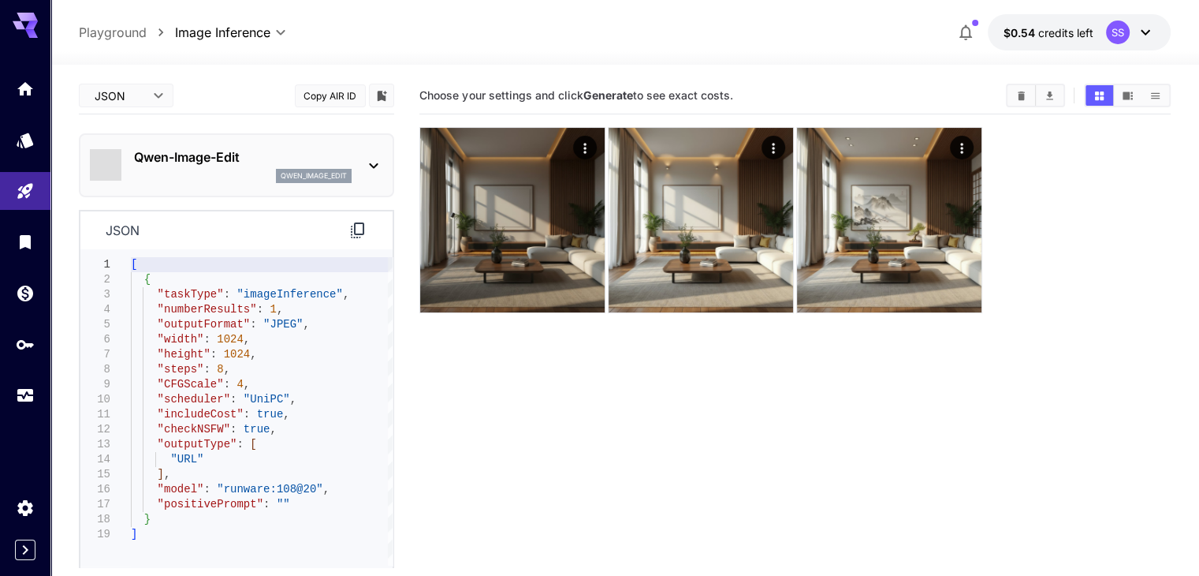
click at [368, 163] on icon at bounding box center [373, 165] width 19 height 19
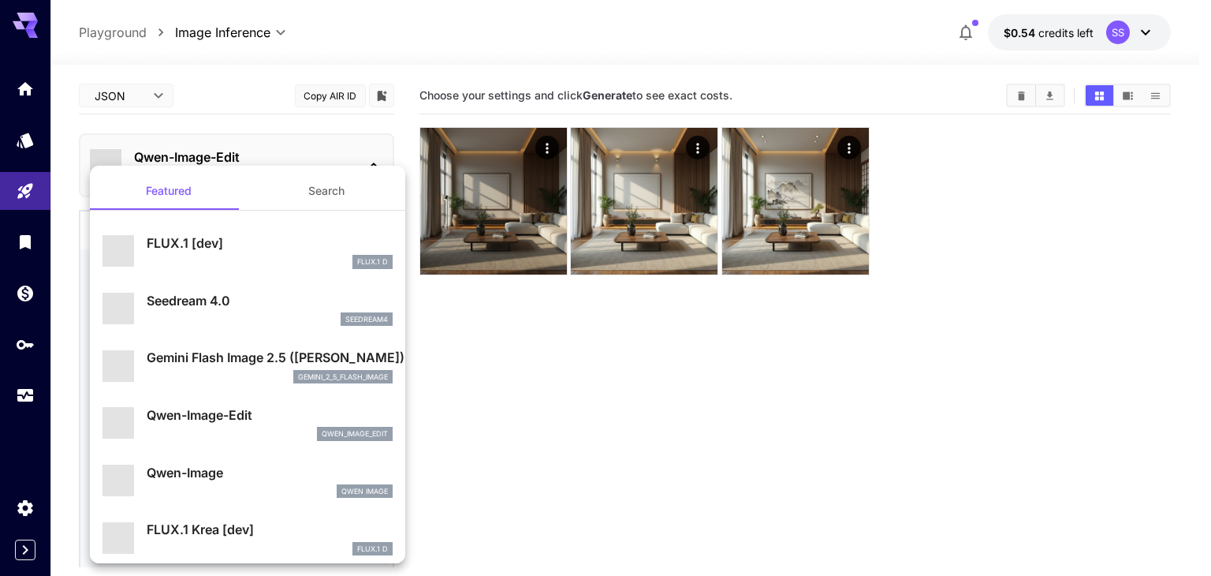
click at [368, 163] on div at bounding box center [605, 288] width 1211 height 576
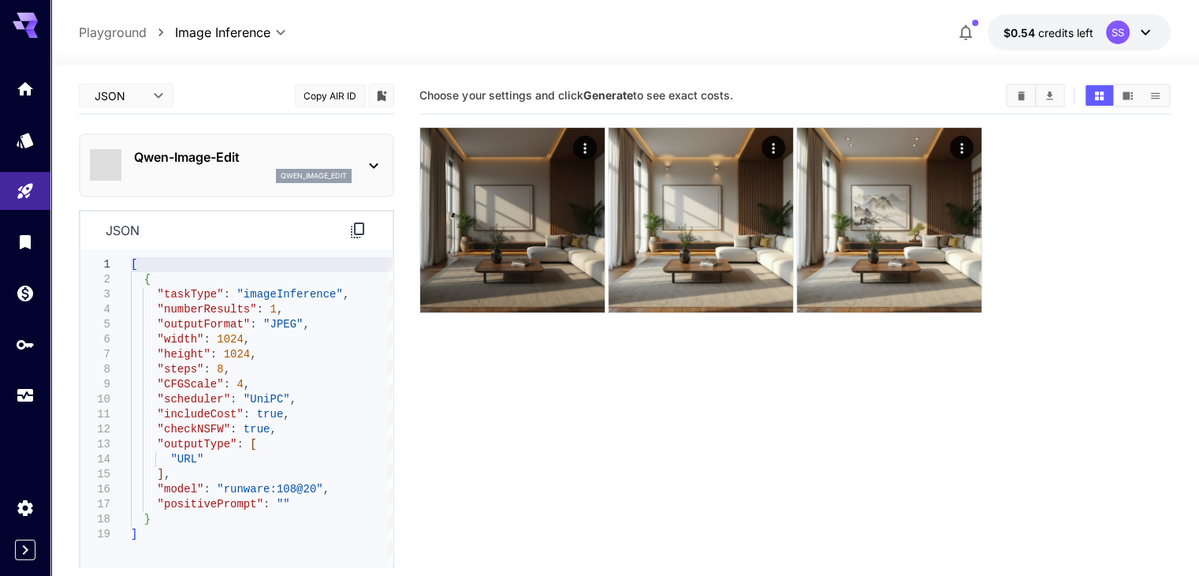
click at [138, 106] on body "**********" at bounding box center [599, 350] width 1199 height 700
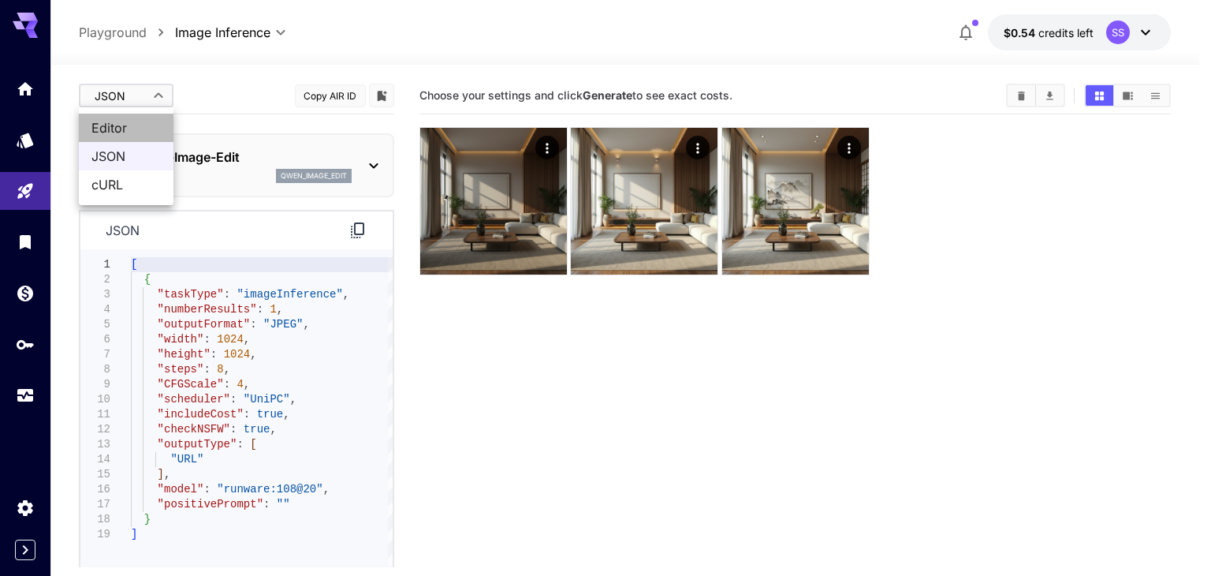
click at [133, 134] on span "Editor" at bounding box center [125, 127] width 69 height 19
type input "****"
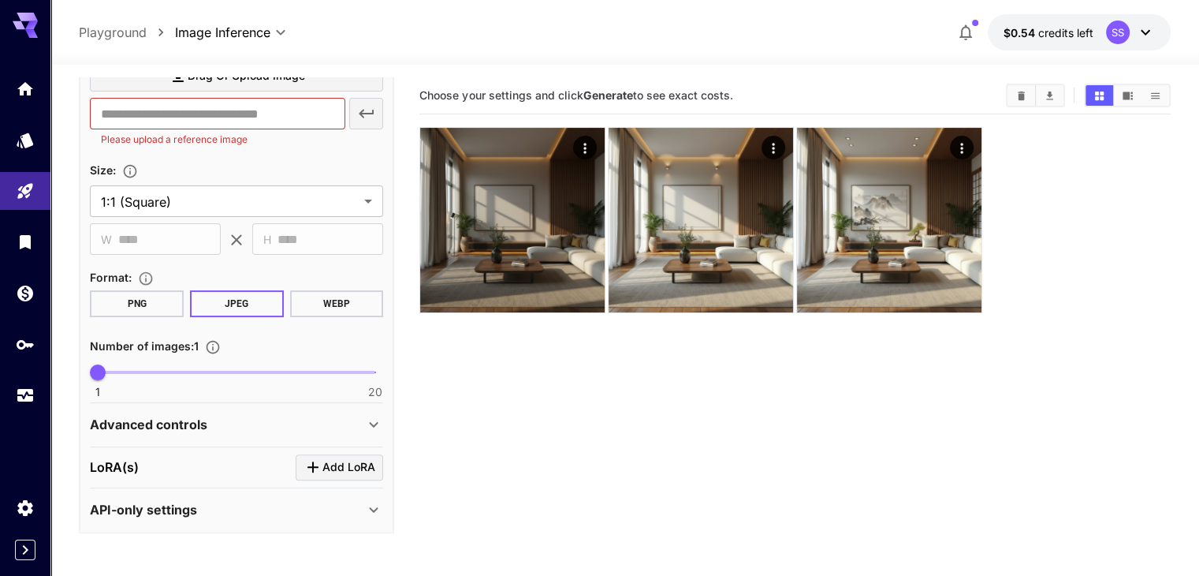
scroll to position [382, 0]
click at [199, 417] on p "Advanced controls" at bounding box center [148, 422] width 117 height 19
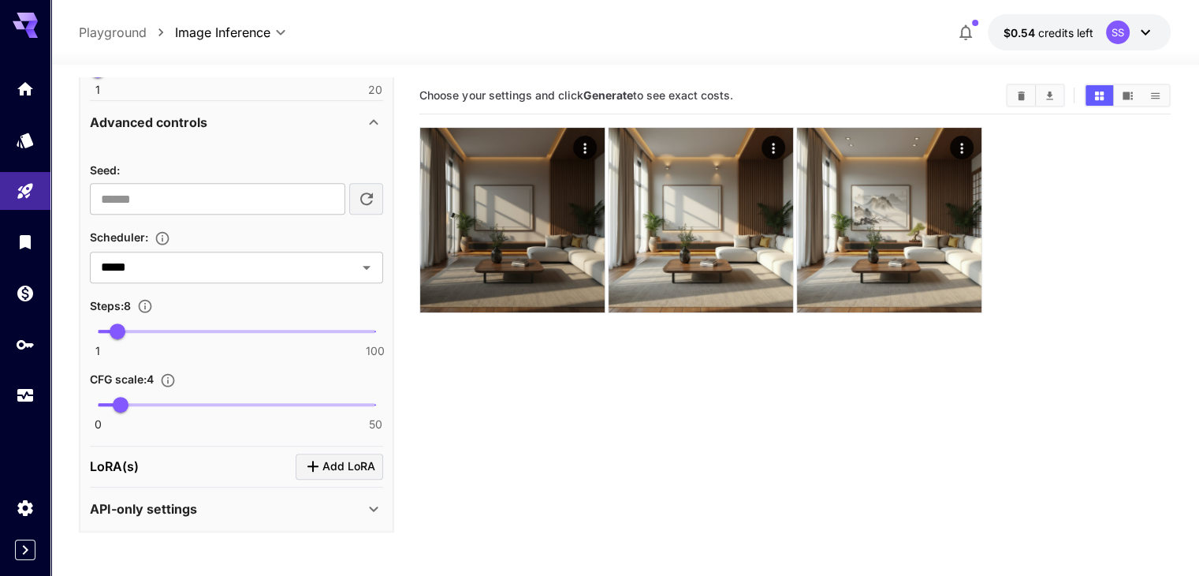
scroll to position [683, 0]
type input "*"
drag, startPoint x: 120, startPoint y: 401, endPoint x: 132, endPoint y: 322, distance: 79.7
click at [39, 397] on div "**********" at bounding box center [599, 350] width 1199 height 700
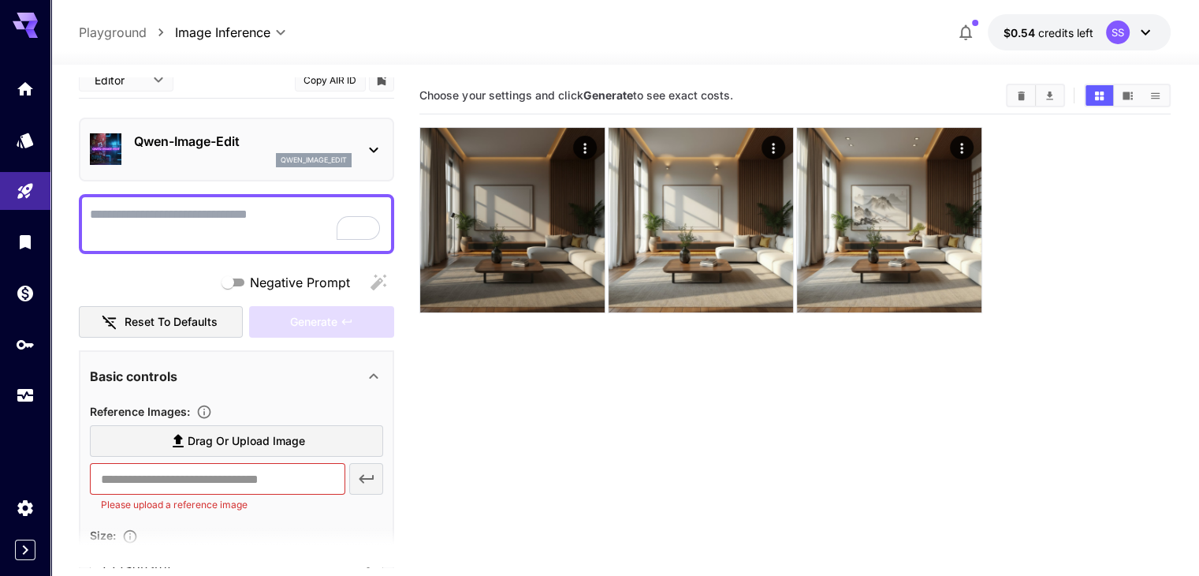
scroll to position [0, 0]
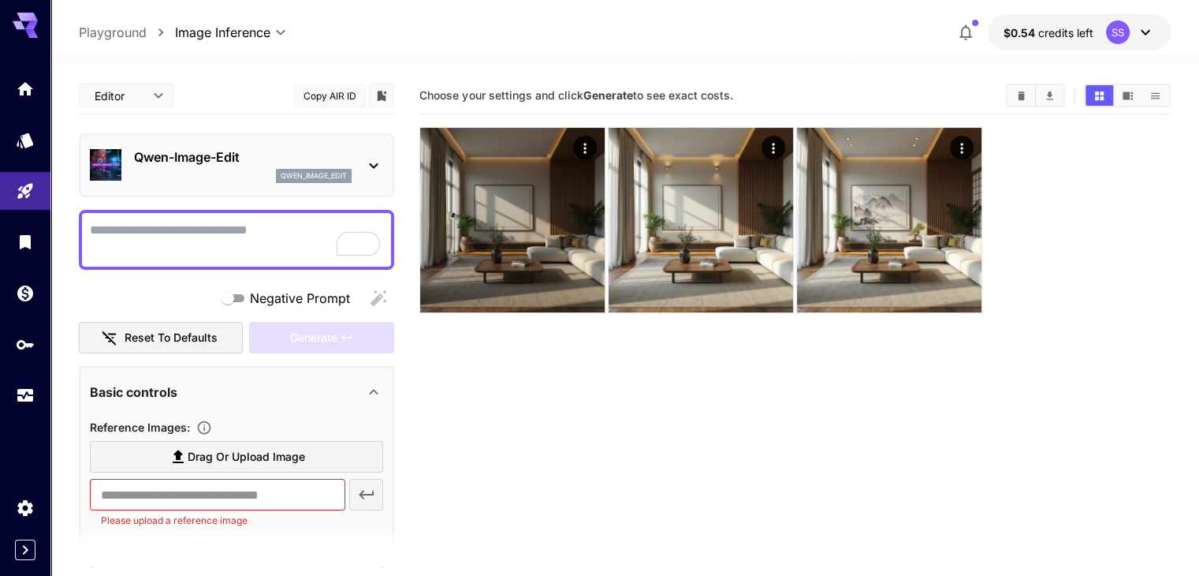
click at [196, 169] on div "qwen_image_edit" at bounding box center [243, 176] width 218 height 14
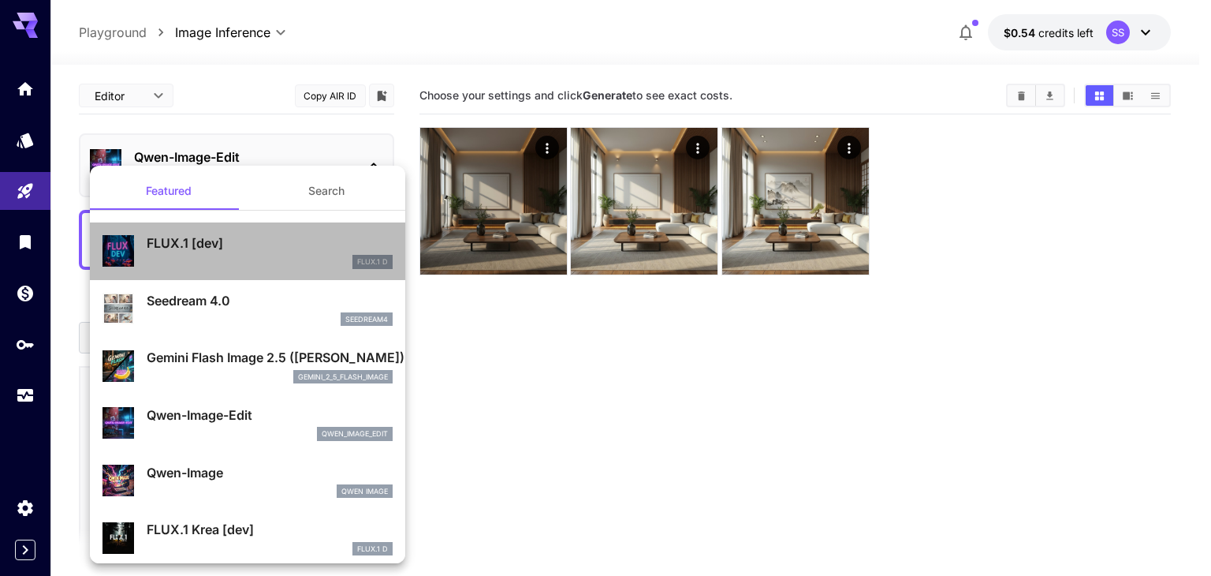
click at [258, 244] on p "FLUX.1 [dev]" at bounding box center [270, 242] width 246 height 19
type input "**"
type input "***"
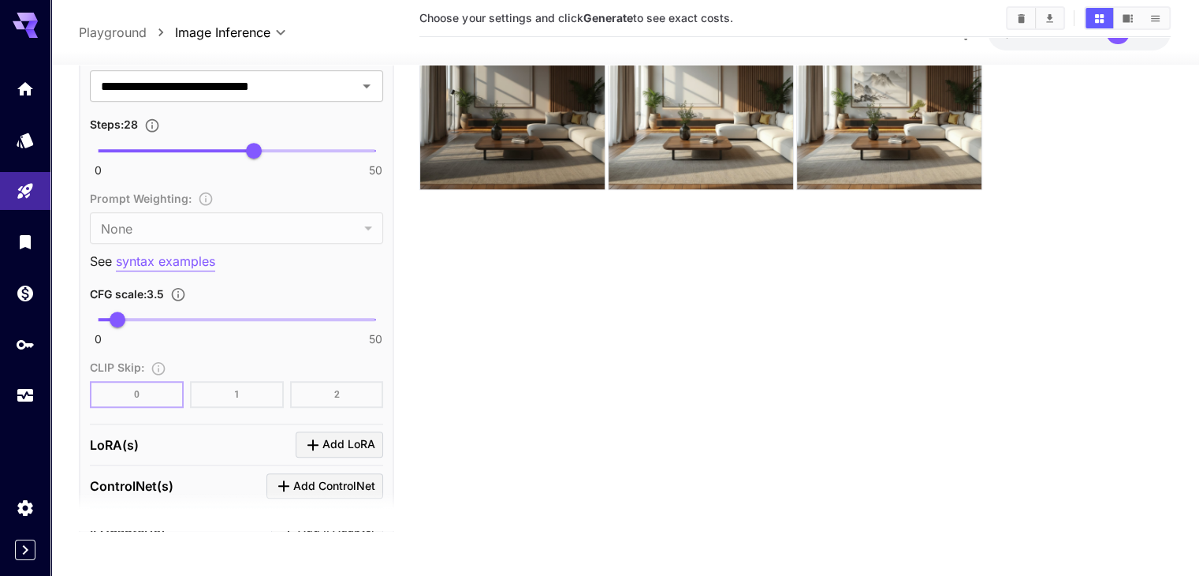
scroll to position [125, 0]
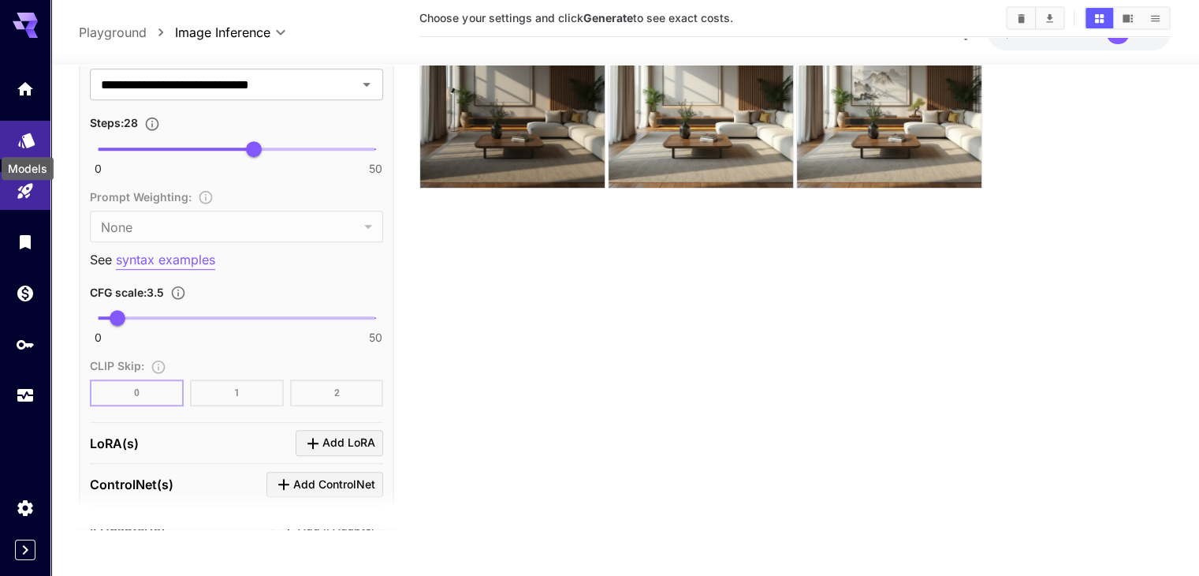
click at [26, 136] on icon "Models" at bounding box center [26, 135] width 17 height 15
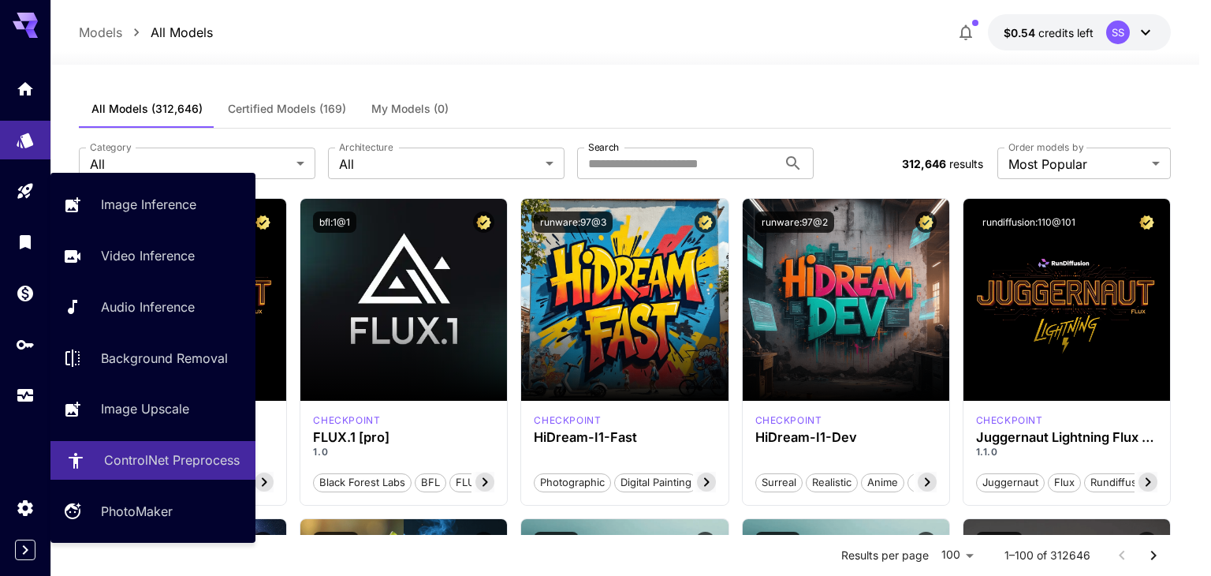
click at [160, 456] on p "ControlNet Preprocess" at bounding box center [172, 459] width 136 height 19
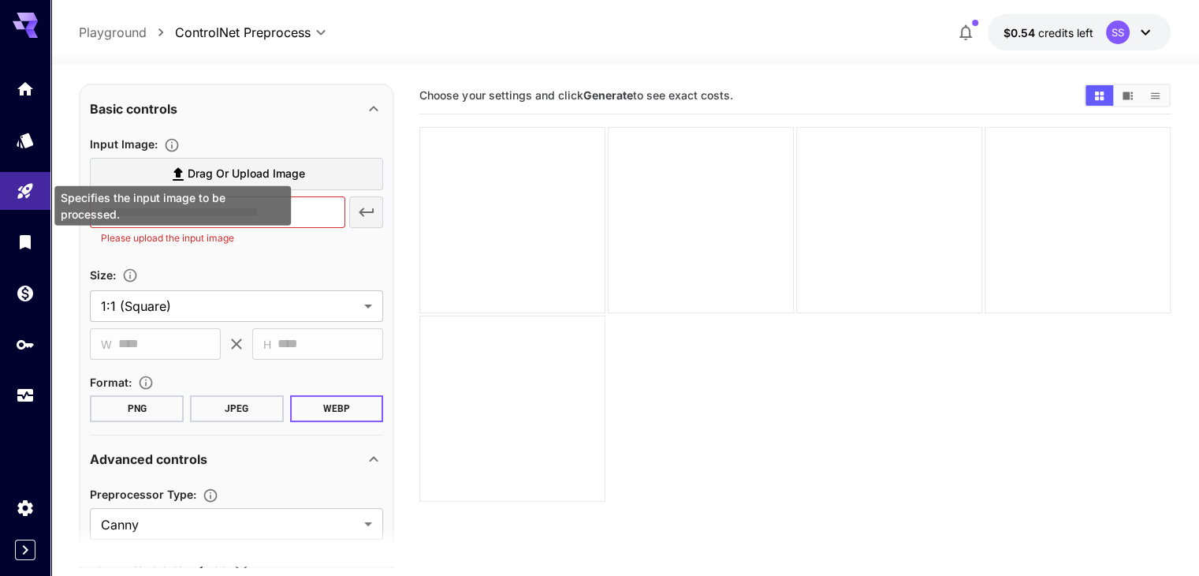
scroll to position [307, 0]
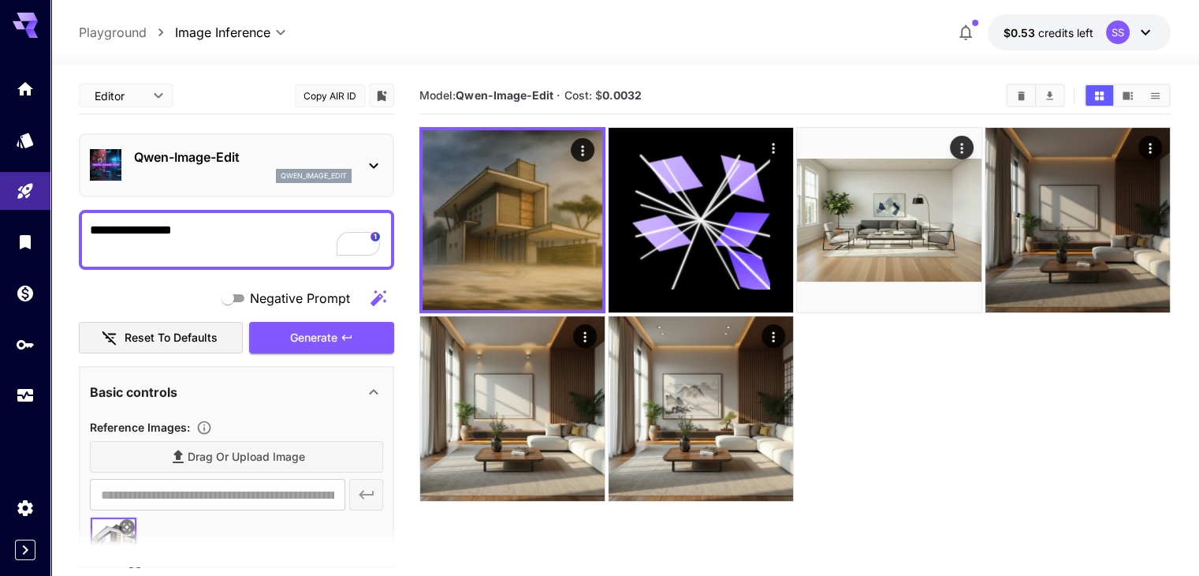
click at [202, 158] on p "Qwen-Image-Edit" at bounding box center [243, 156] width 218 height 19
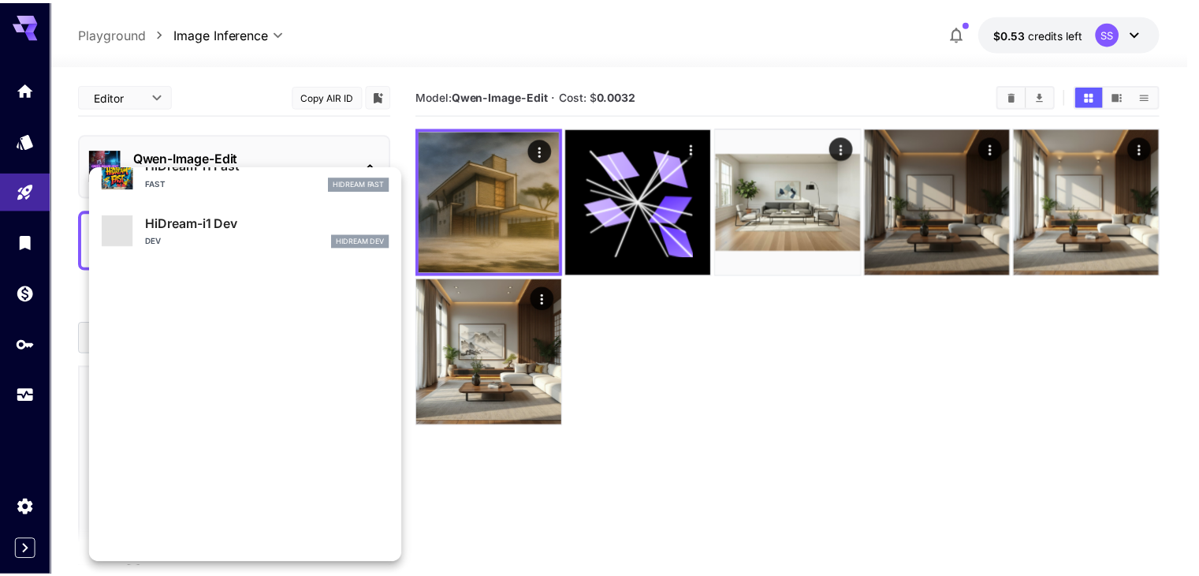
scroll to position [1275, 0]
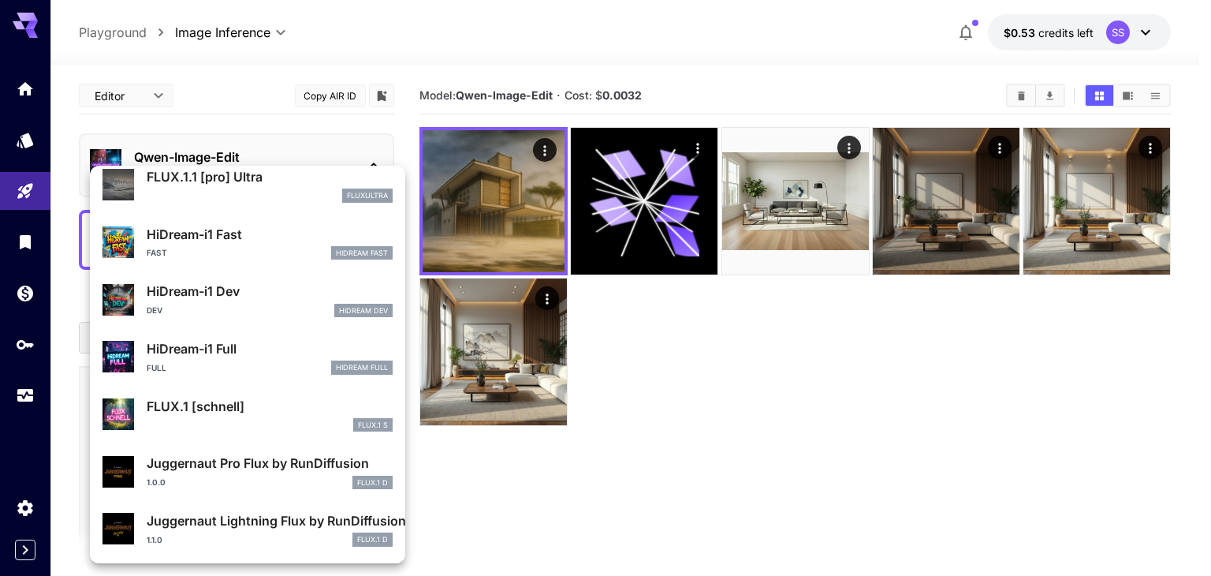
click at [255, 244] on div "HiDream-i1 Fast Fast HiDream Fast" at bounding box center [270, 242] width 246 height 35
type input "**"
type input "*"
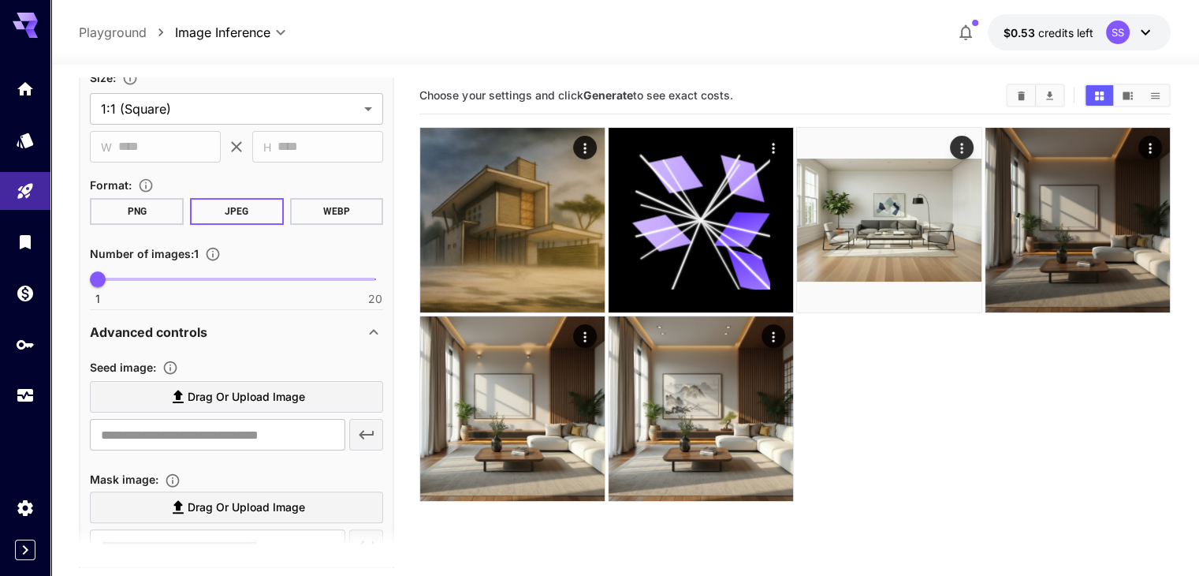
scroll to position [473, 0]
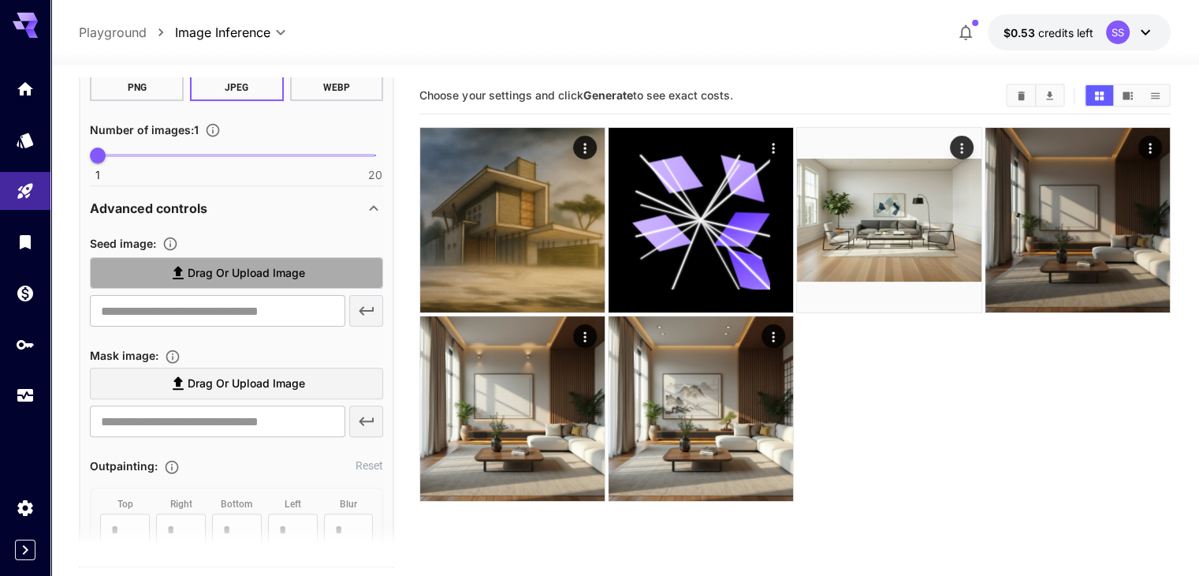
click at [304, 281] on label "Drag or upload image" at bounding box center [236, 273] width 293 height 32
click at [0, 0] on input "Drag or upload image" at bounding box center [0, 0] width 0 height 0
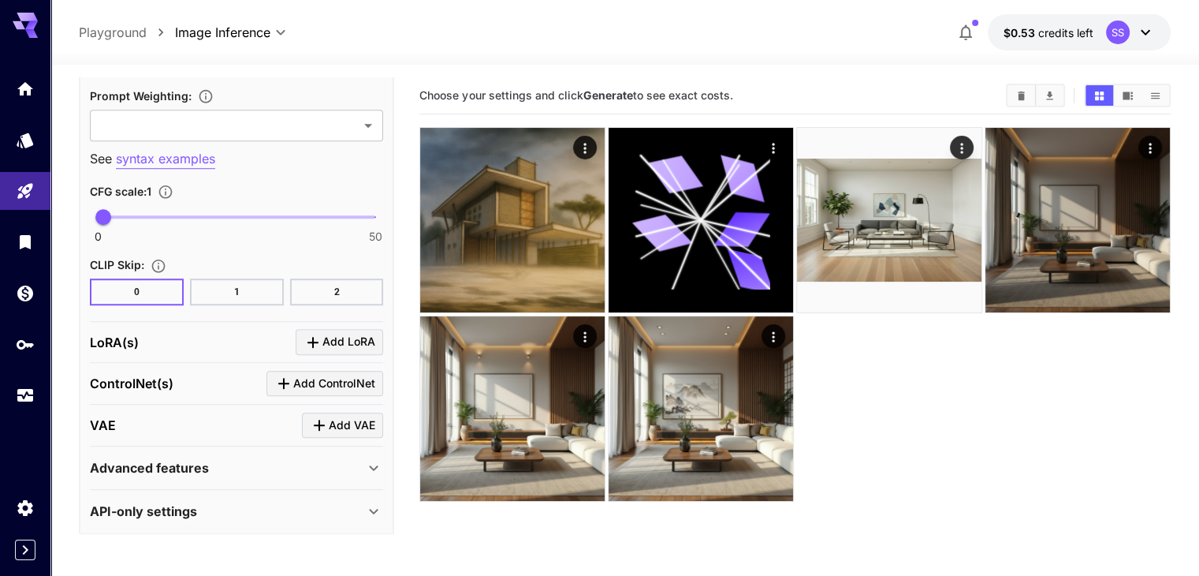
type input "**********"
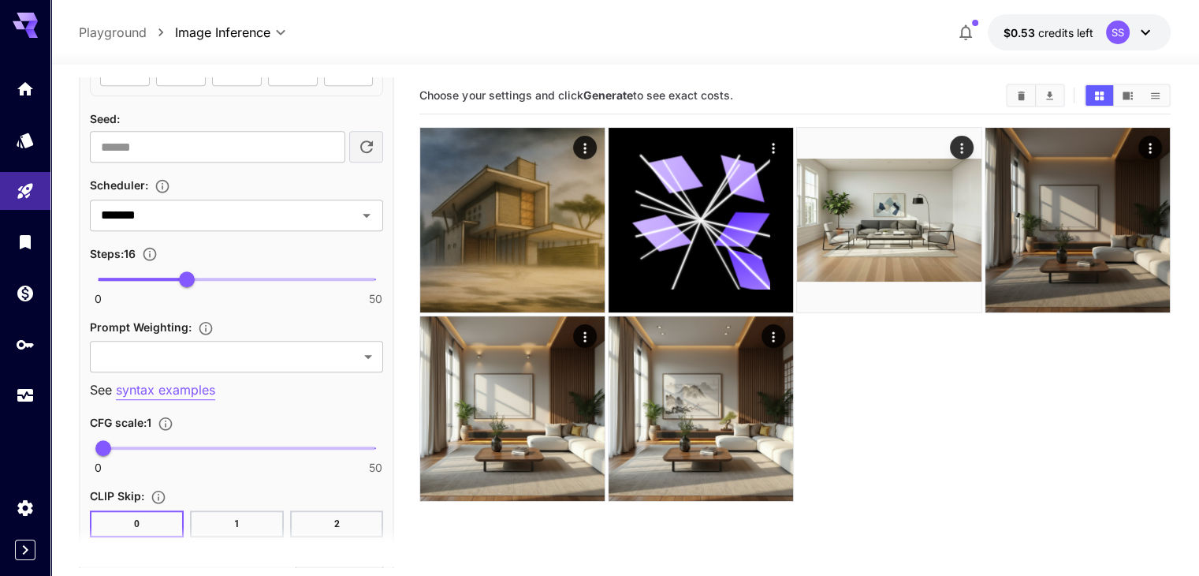
scroll to position [1296, 0]
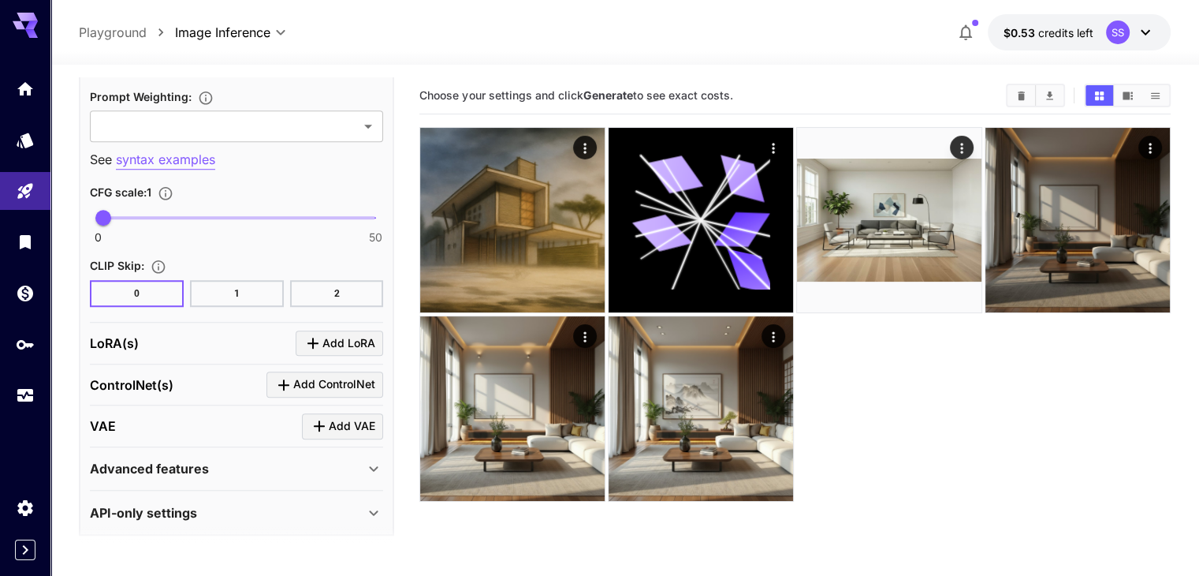
click at [144, 338] on div "LoRA(s) Add LoRA" at bounding box center [236, 343] width 293 height 26
click at [155, 388] on div "ControlNet(s) Add ControlNet" at bounding box center [236, 384] width 293 height 26
click at [210, 466] on div "Advanced features" at bounding box center [227, 468] width 274 height 19
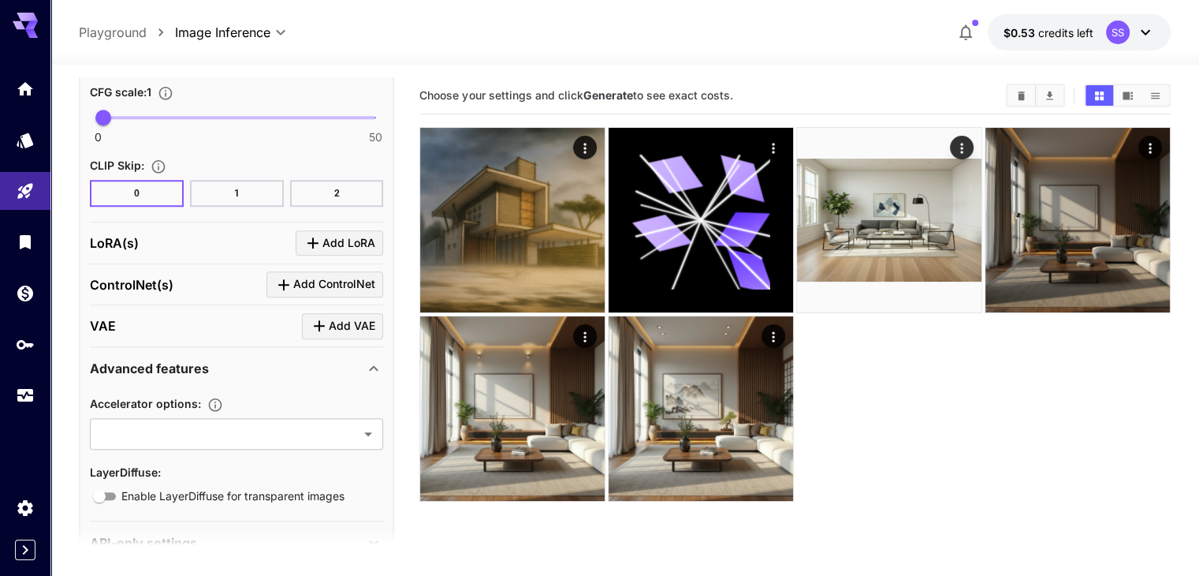
scroll to position [1428, 0]
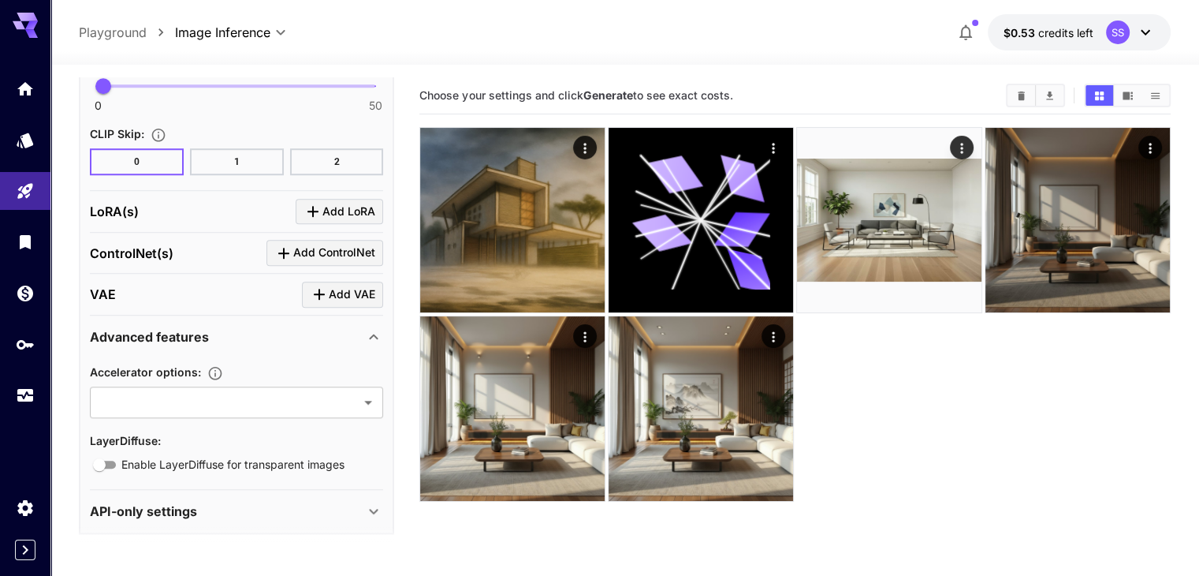
click at [204, 330] on p "Advanced features" at bounding box center [149, 336] width 119 height 19
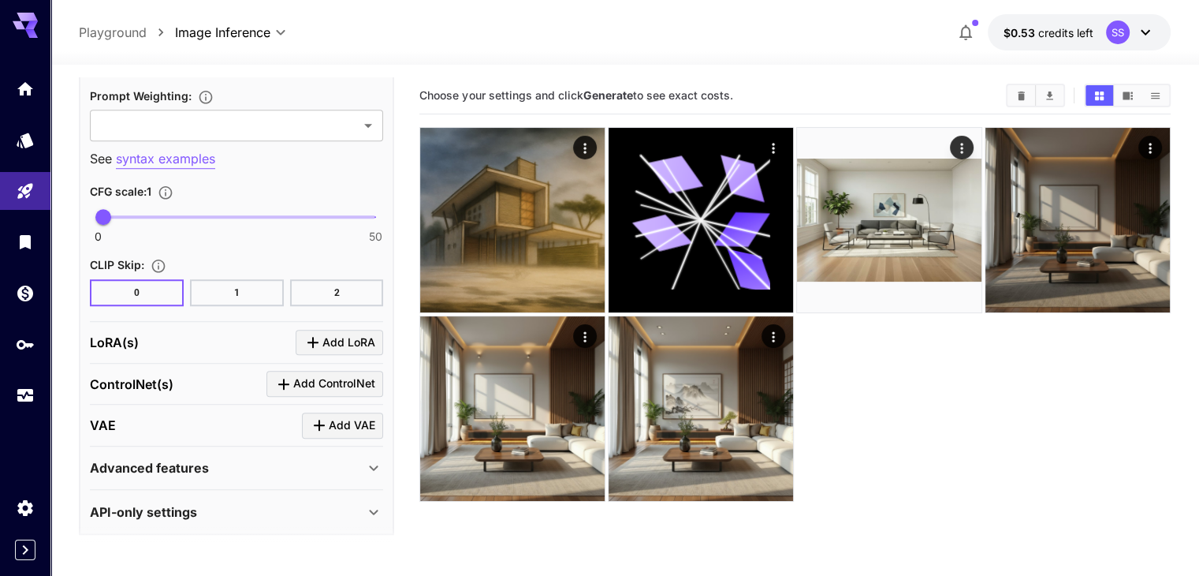
scroll to position [1296, 0]
click at [189, 505] on p "API-only settings" at bounding box center [143, 512] width 107 height 19
click at [208, 512] on div "API-only settings" at bounding box center [227, 512] width 274 height 19
click at [168, 375] on p "ControlNet(s)" at bounding box center [132, 384] width 84 height 19
click at [155, 330] on div "LoRA(s) Add LoRA" at bounding box center [236, 343] width 293 height 26
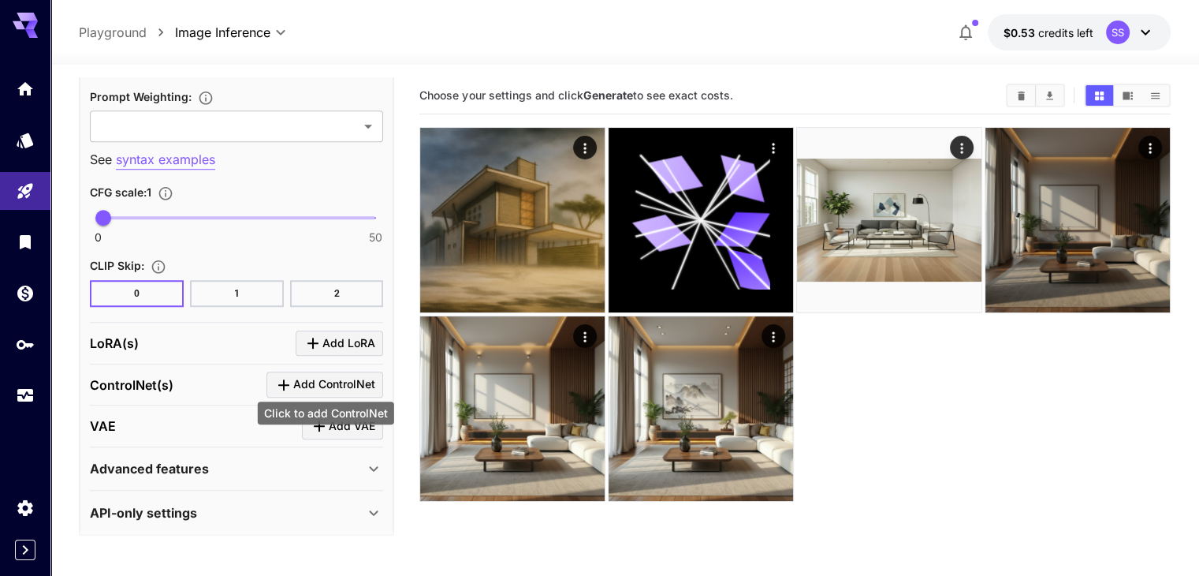
click at [299, 382] on span "Add ControlNet" at bounding box center [334, 384] width 82 height 20
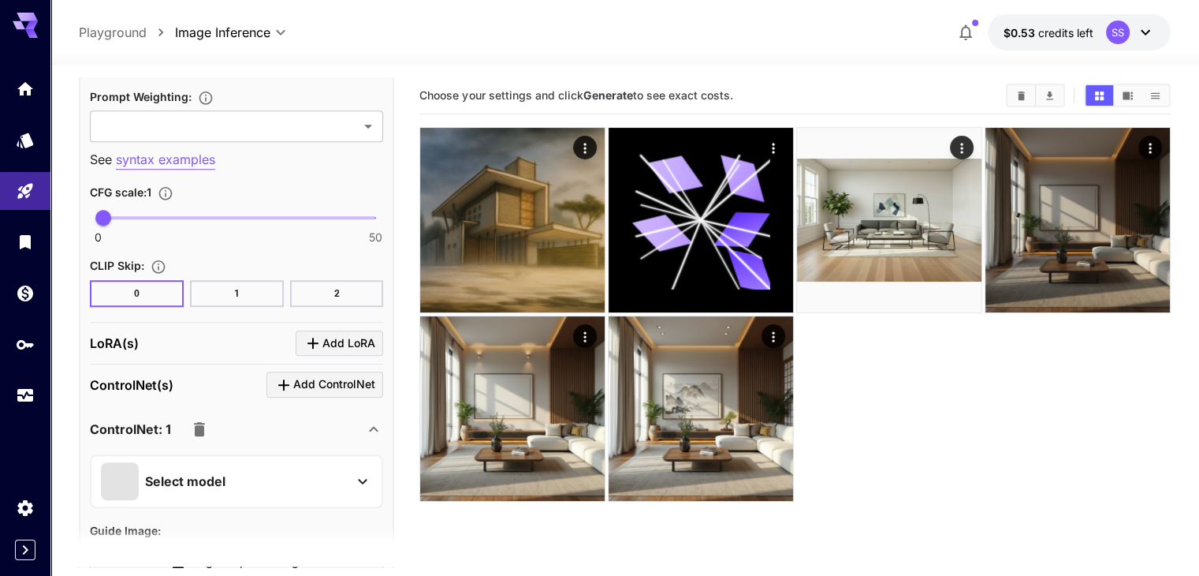
click at [249, 476] on div "Select model" at bounding box center [224, 481] width 246 height 38
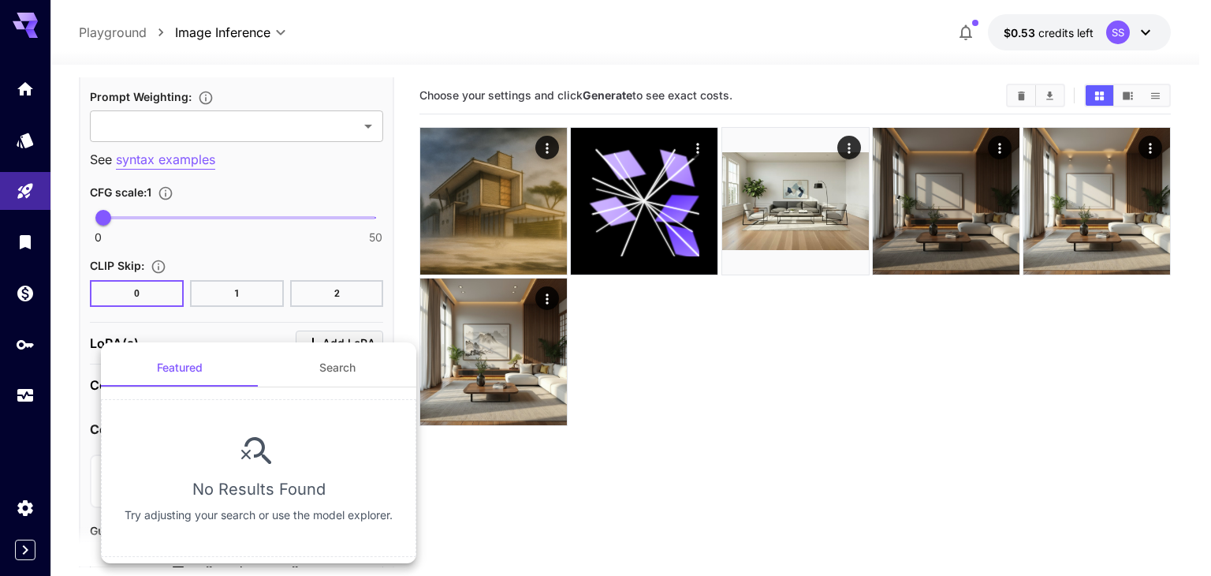
click at [225, 311] on div at bounding box center [605, 288] width 1211 height 576
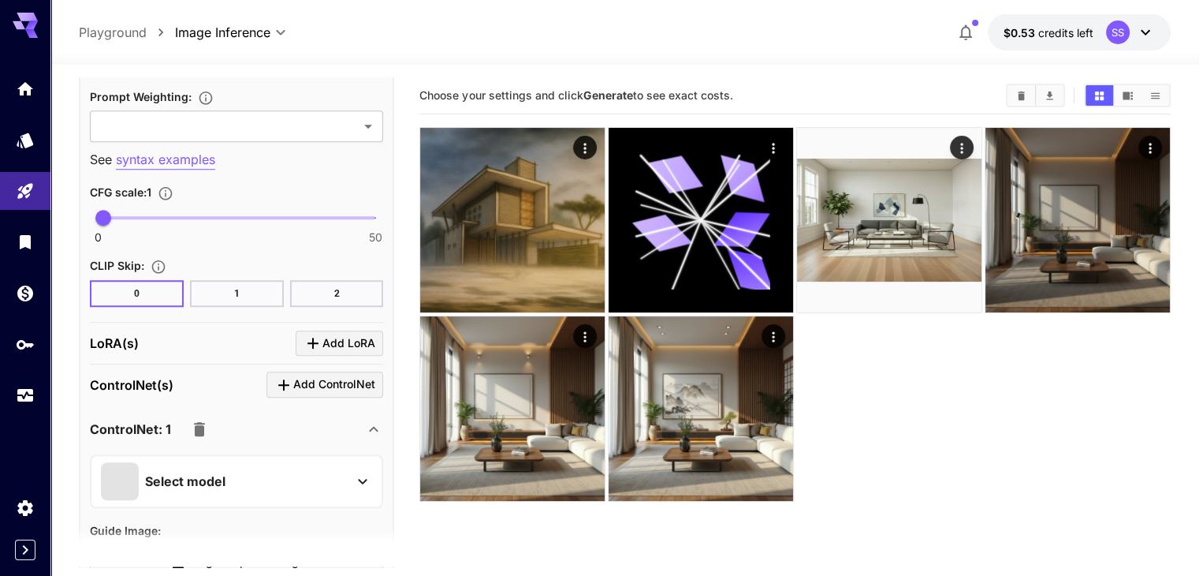
click at [204, 421] on icon "button" at bounding box center [199, 428] width 19 height 19
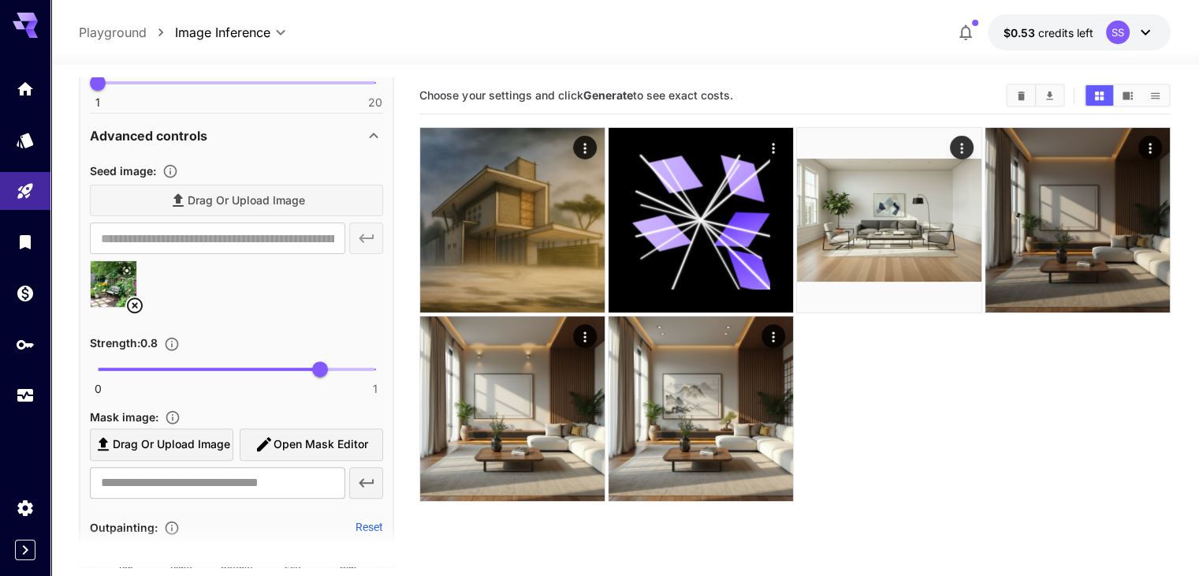
scroll to position [508, 0]
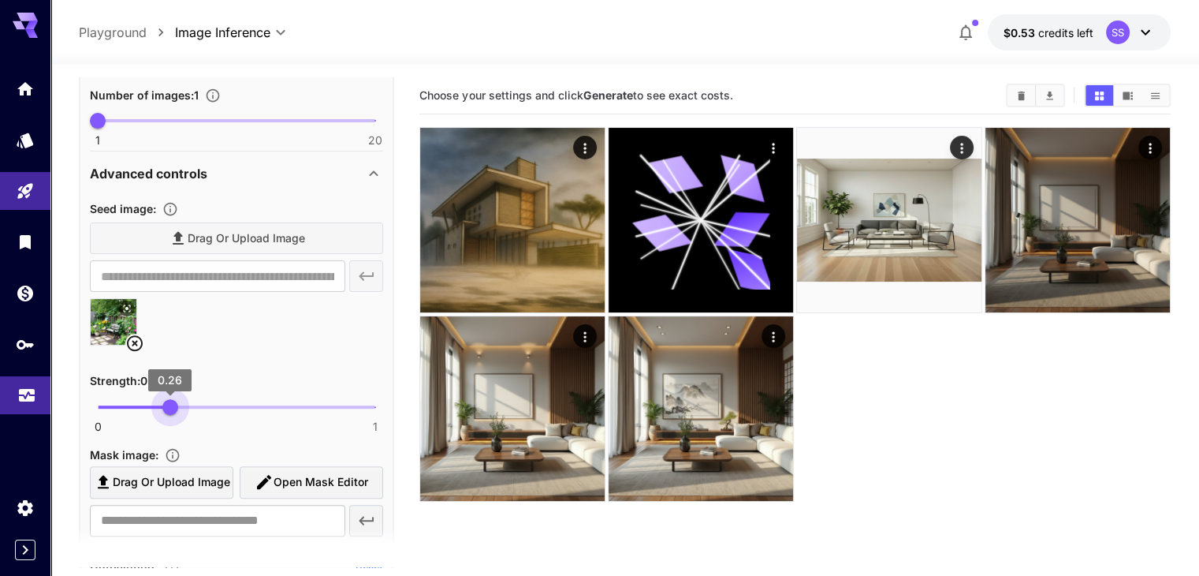
type input "*"
drag, startPoint x: 322, startPoint y: 401, endPoint x: 473, endPoint y: 561, distance: 220.9
click at [42, 390] on div "**********" at bounding box center [599, 350] width 1199 height 700
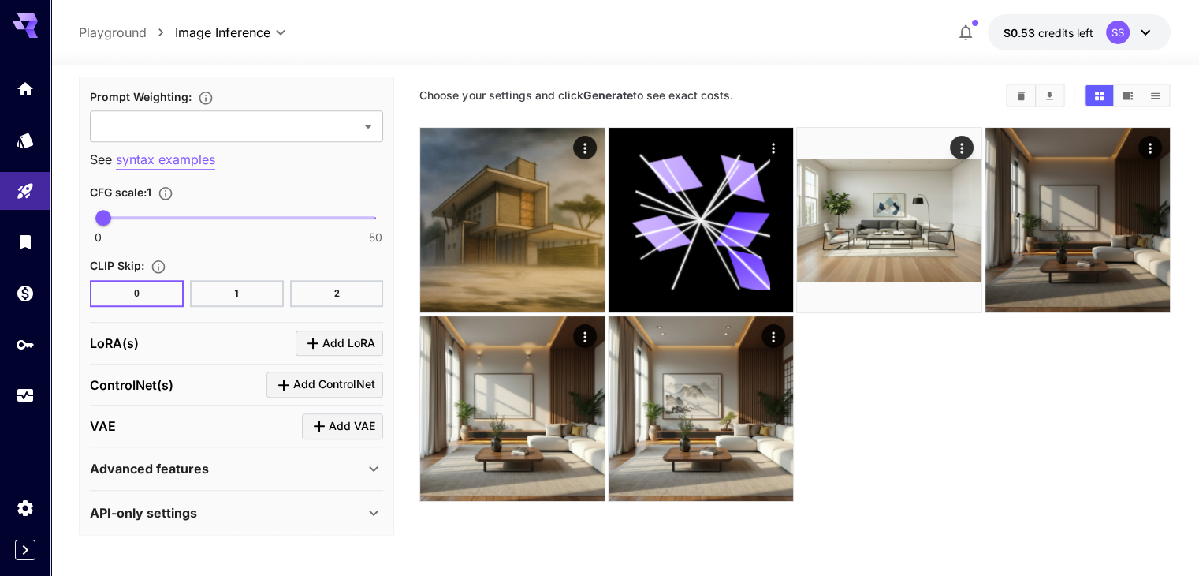
scroll to position [1296, 0]
click at [243, 291] on button "1" at bounding box center [237, 293] width 94 height 27
click at [316, 283] on button "2" at bounding box center [337, 293] width 94 height 27
click at [121, 282] on button "0" at bounding box center [137, 293] width 94 height 27
click at [207, 285] on button "1" at bounding box center [237, 293] width 94 height 27
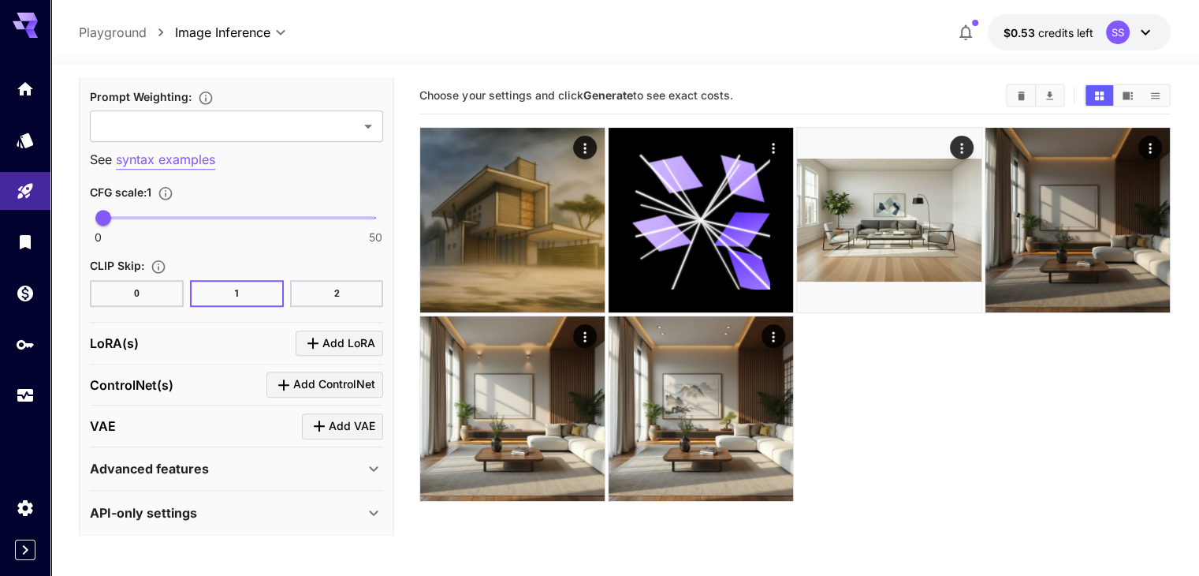
click at [371, 286] on button "2" at bounding box center [337, 293] width 94 height 27
click at [174, 292] on button "0" at bounding box center [137, 293] width 94 height 27
click at [252, 288] on button "1" at bounding box center [237, 293] width 94 height 27
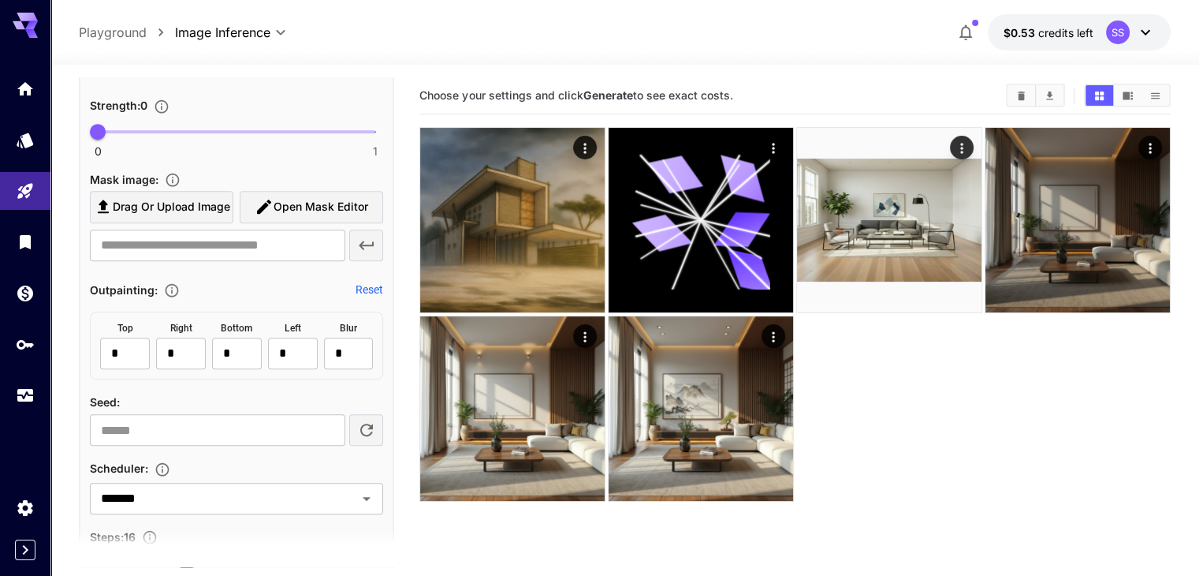
scroll to position [823, 0]
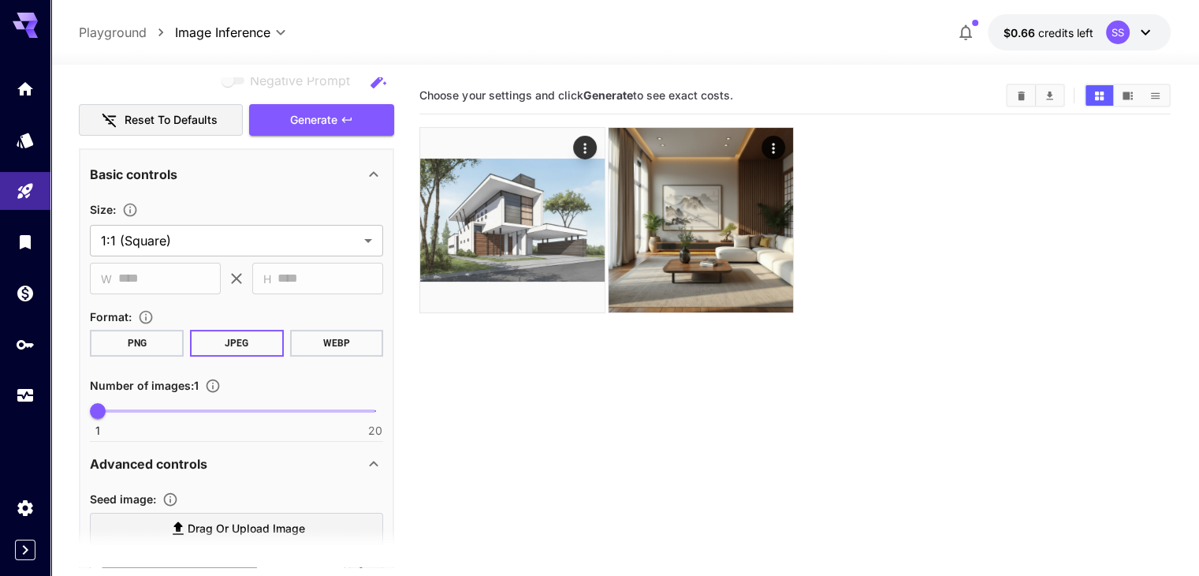
scroll to position [75, 0]
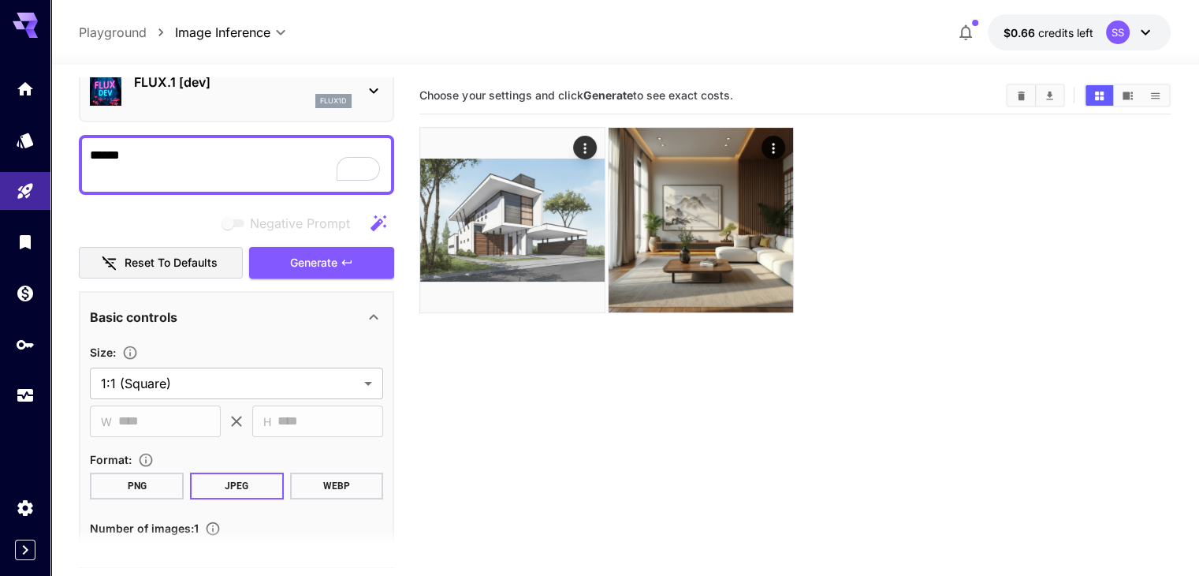
click at [263, 94] on div "flux1d" at bounding box center [243, 101] width 218 height 14
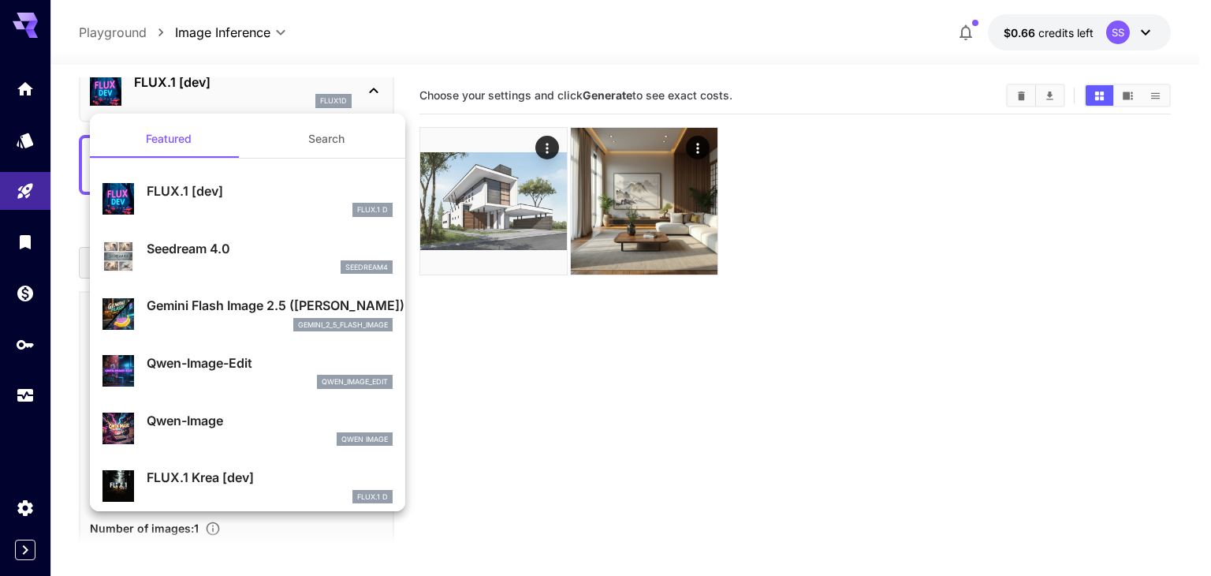
click at [208, 367] on p "Qwen-Image-Edit" at bounding box center [270, 362] width 246 height 19
type input "*"
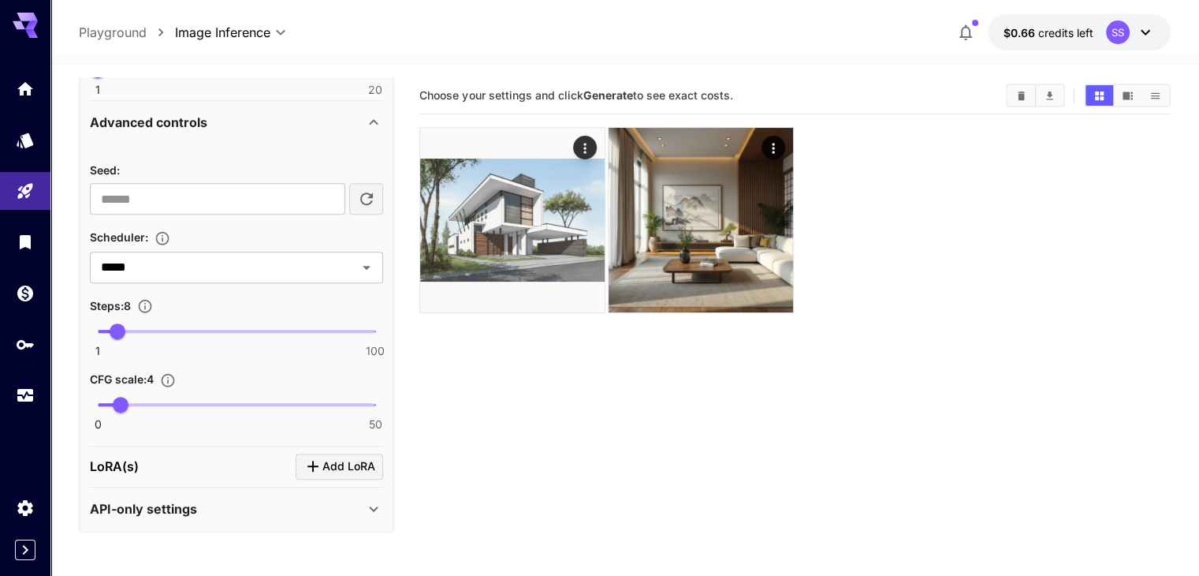
scroll to position [725, 0]
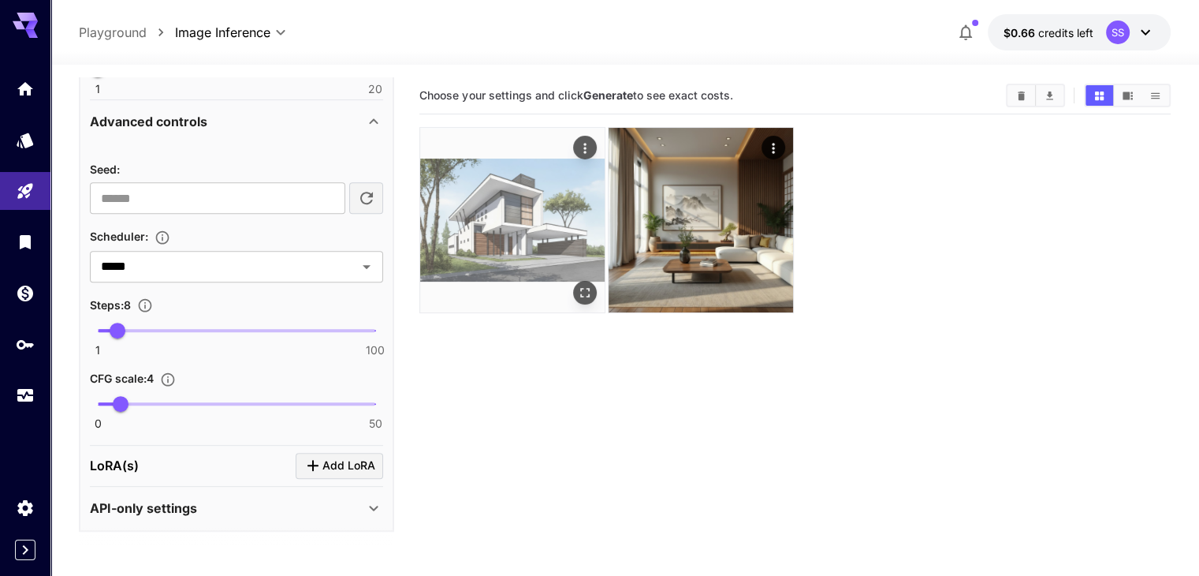
click at [577, 285] on icon "Open in fullscreen" at bounding box center [585, 293] width 16 height 16
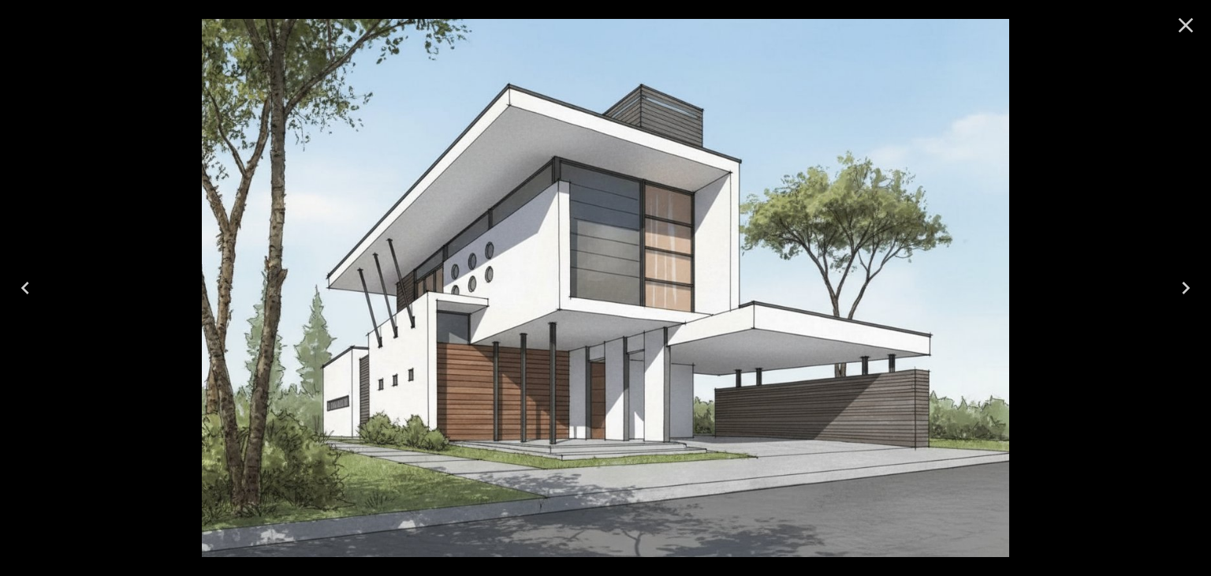
click at [1198, 30] on button "Close" at bounding box center [1186, 25] width 38 height 38
